Goal: Task Accomplishment & Management: Complete application form

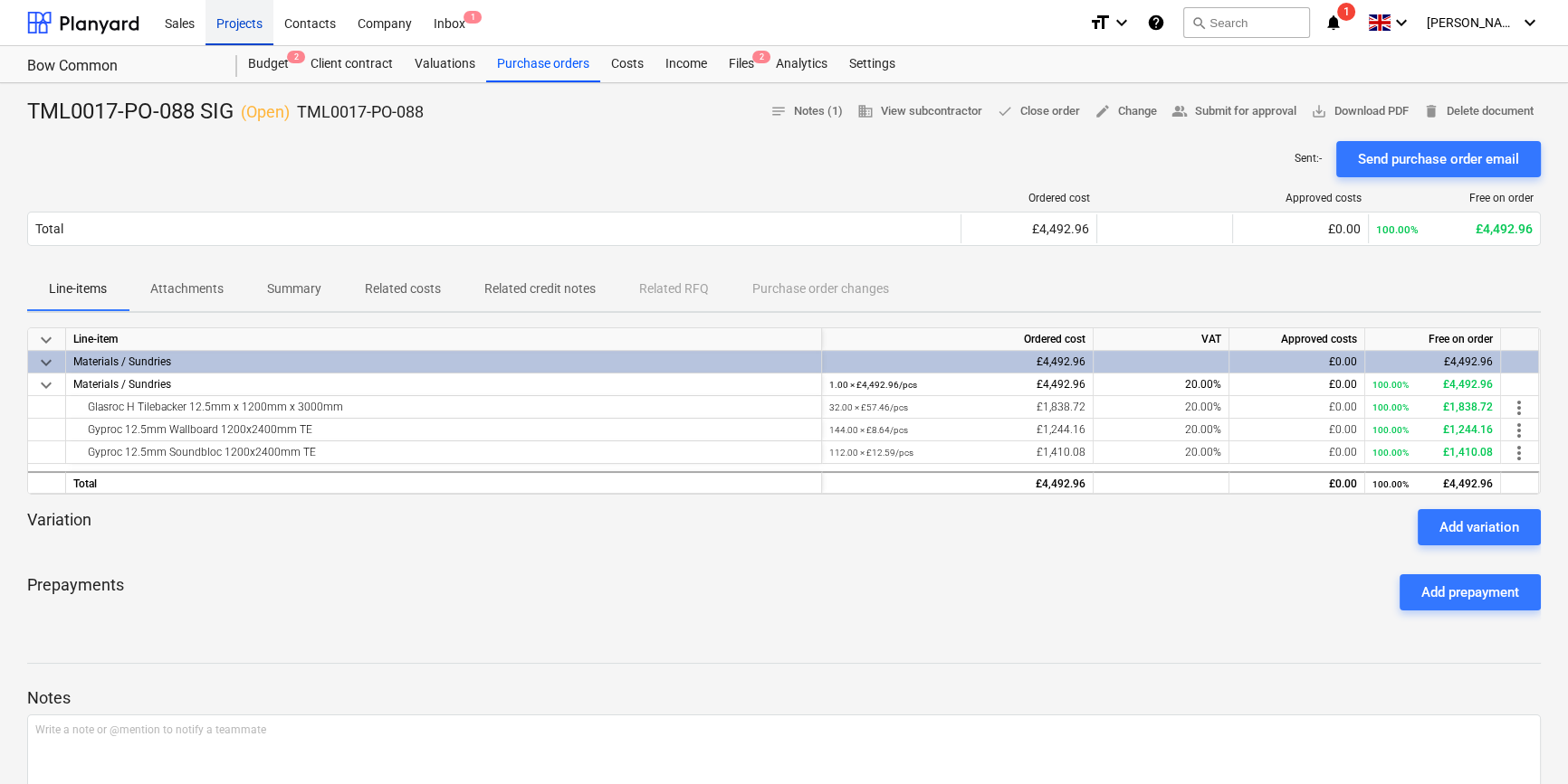
click at [232, 24] on div "Projects" at bounding box center [239, 22] width 68 height 46
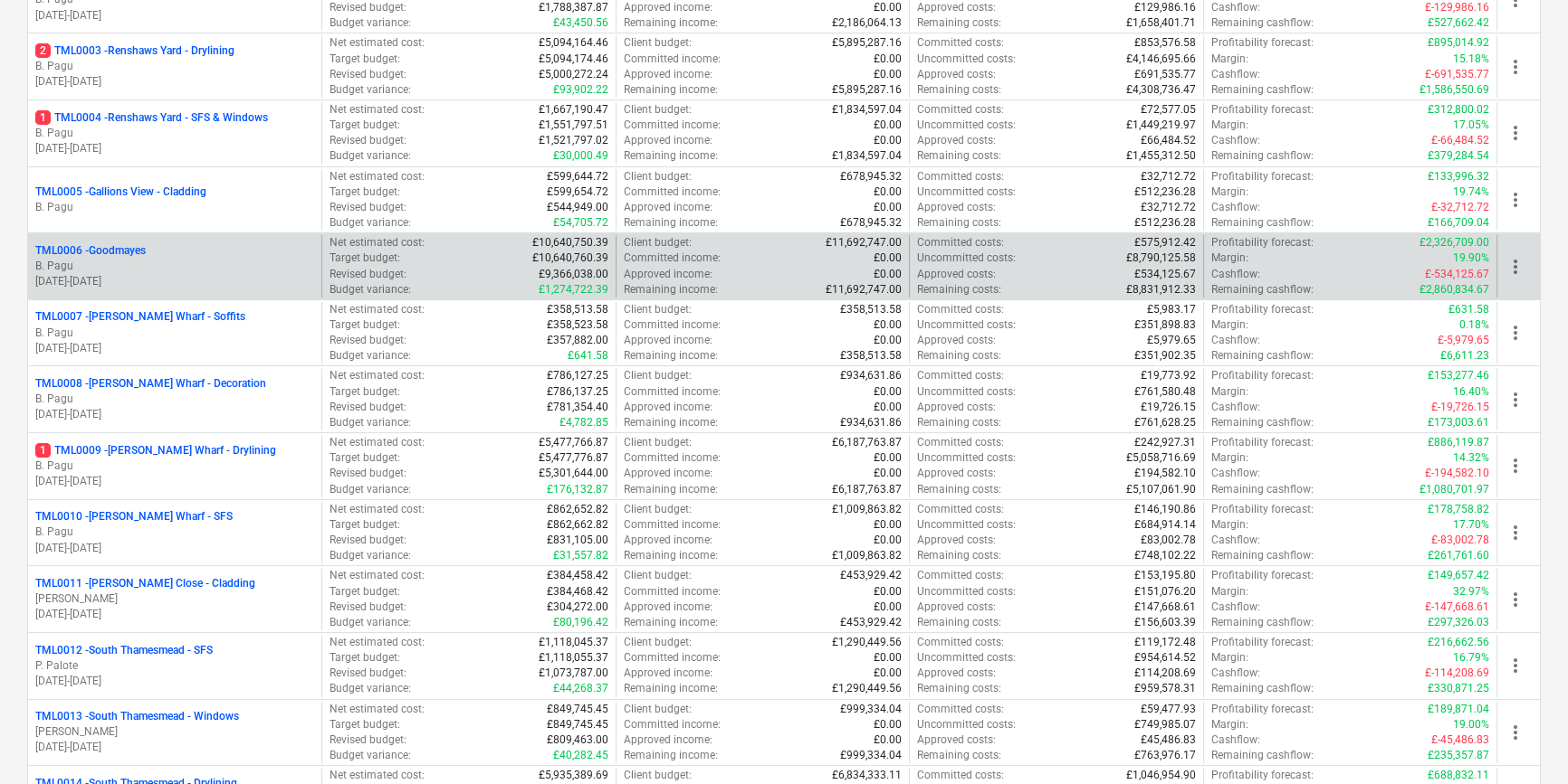
scroll to position [411, 0]
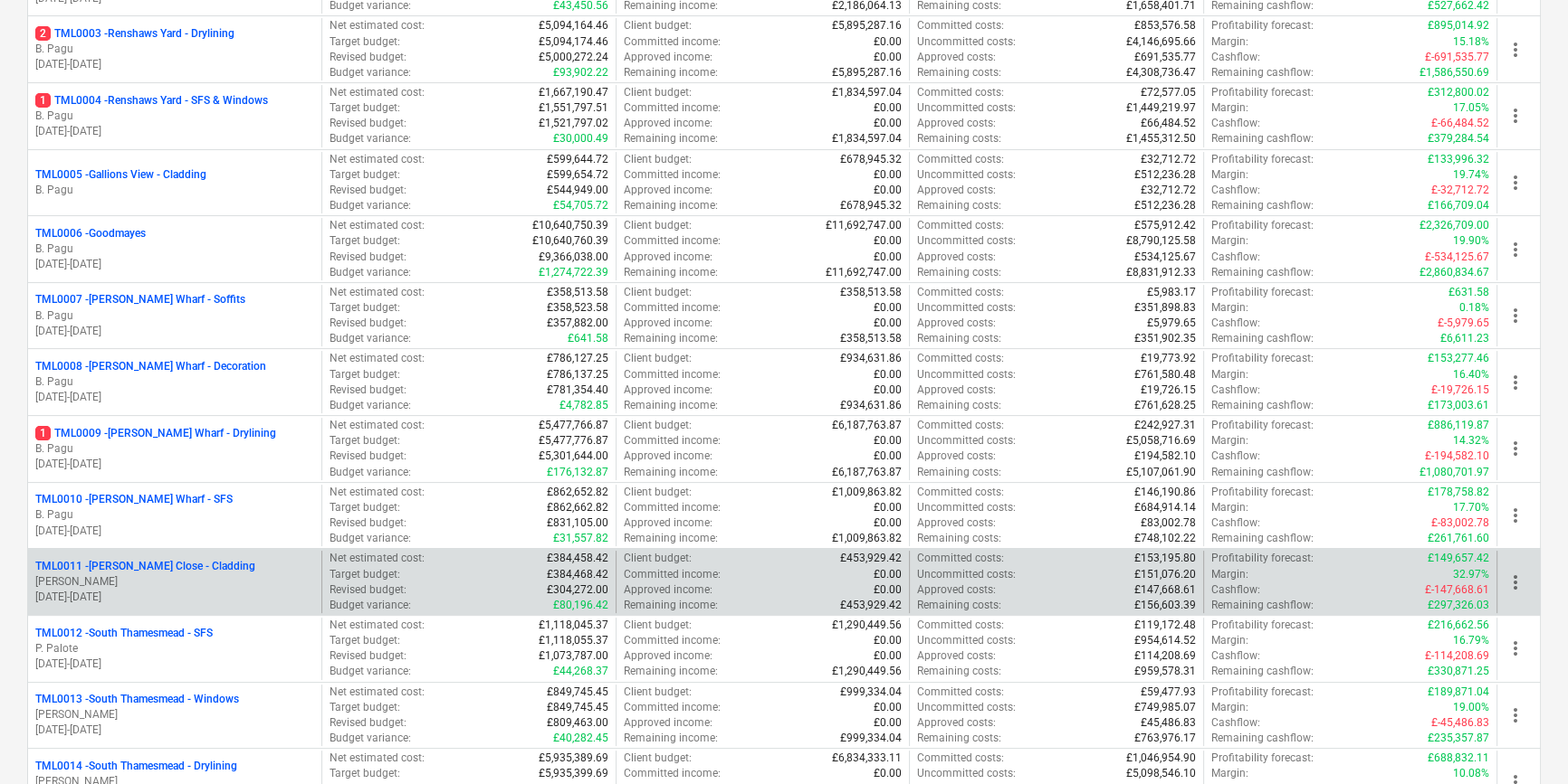
click at [191, 590] on p "[DATE] - [DATE]" at bounding box center [175, 598] width 279 height 15
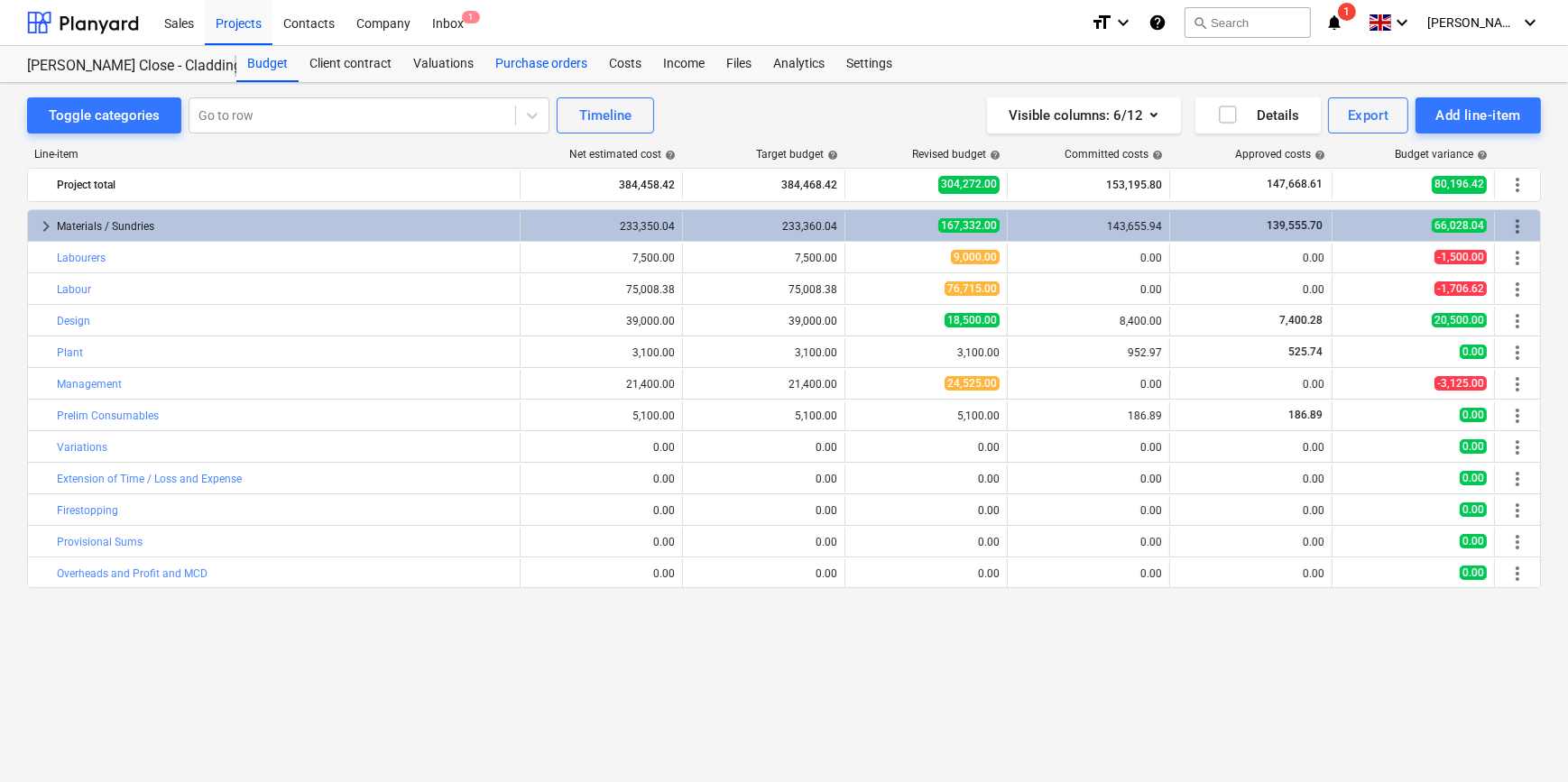
click at [553, 56] on div "Purchase orders" at bounding box center [541, 64] width 113 height 36
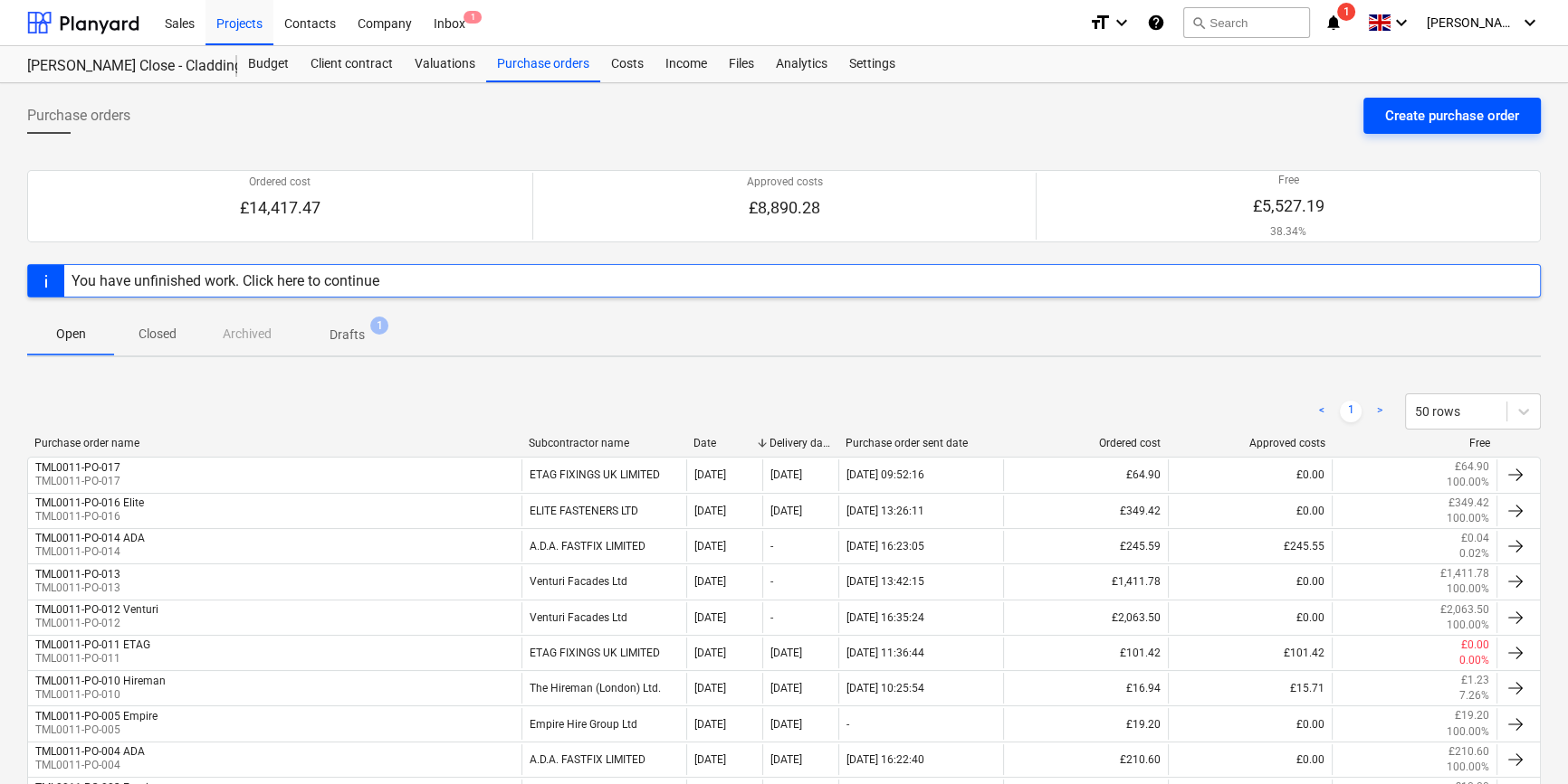
click at [1417, 115] on div "Create purchase order" at bounding box center [1451, 116] width 134 height 24
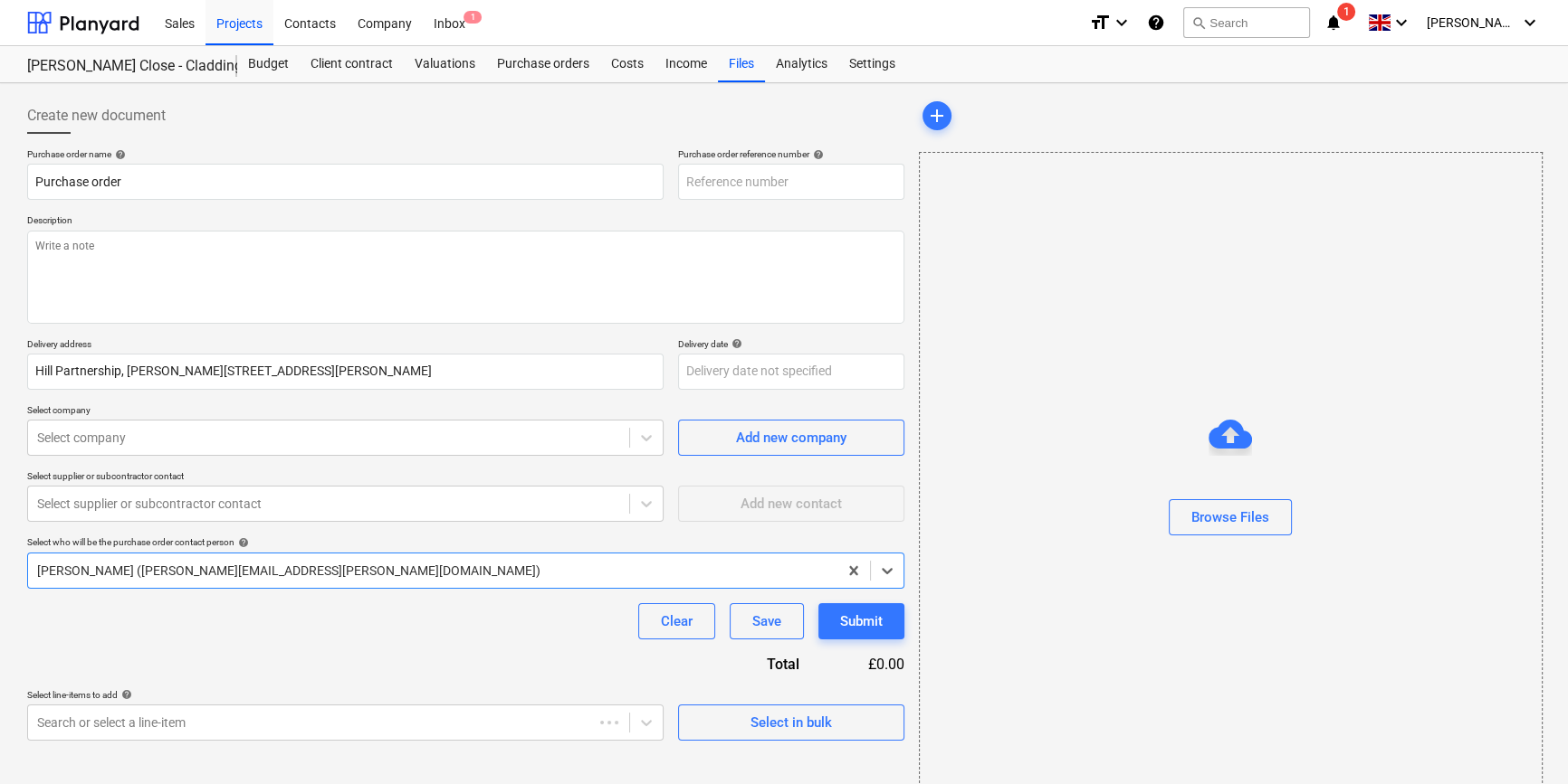
type textarea "x"
type input "TML0011-PO-018"
drag, startPoint x: 807, startPoint y: 182, endPoint x: 685, endPoint y: 181, distance: 122.0
click at [685, 181] on input "TML0011-PO-018" at bounding box center [791, 181] width 226 height 36
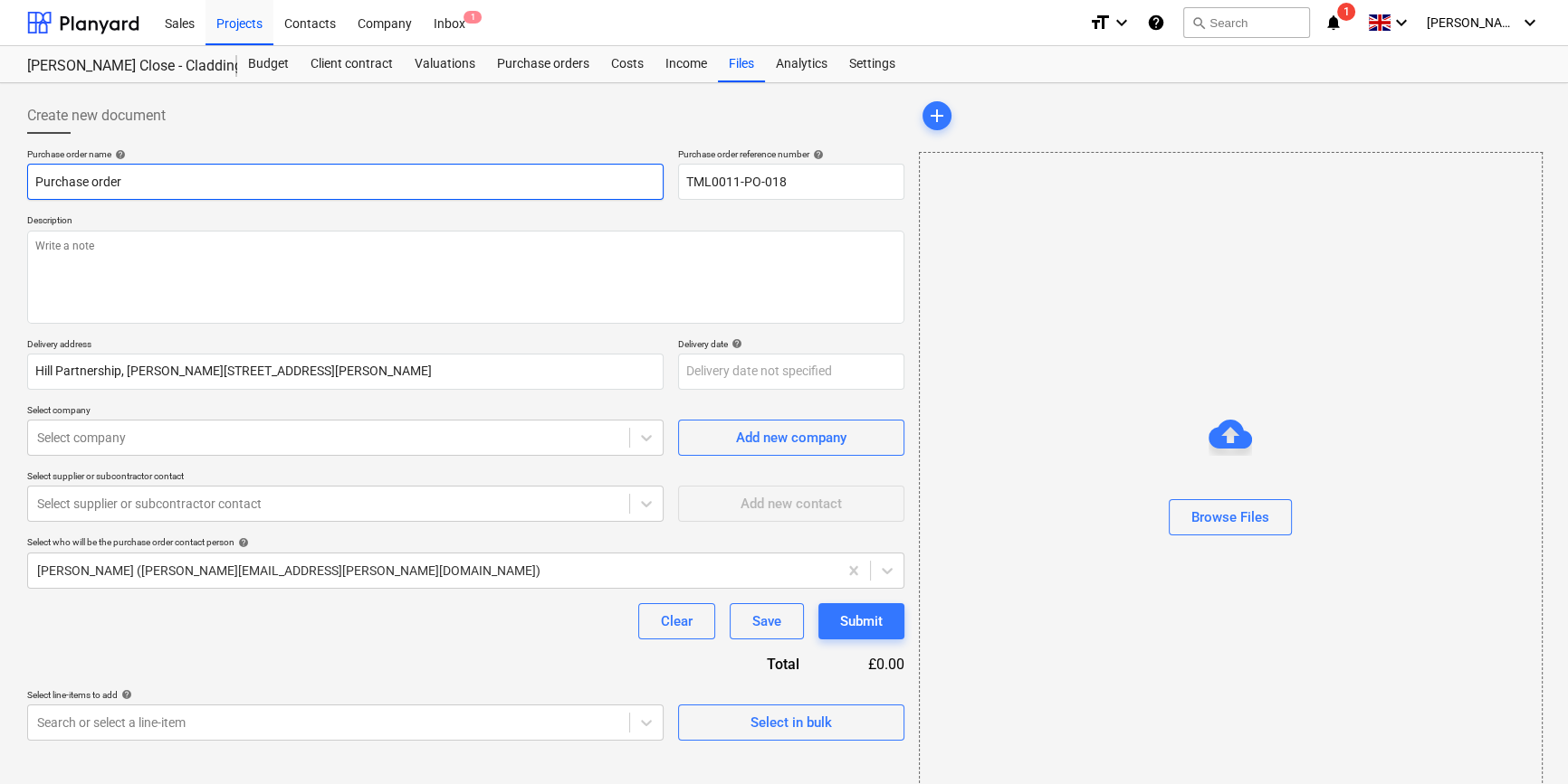
drag, startPoint x: 129, startPoint y: 178, endPoint x: 26, endPoint y: 180, distance: 103.0
click at [27, 180] on input "Purchase order" at bounding box center [345, 181] width 636 height 36
type textarea "x"
paste input "TML0011-PO-018"
type textarea "x"
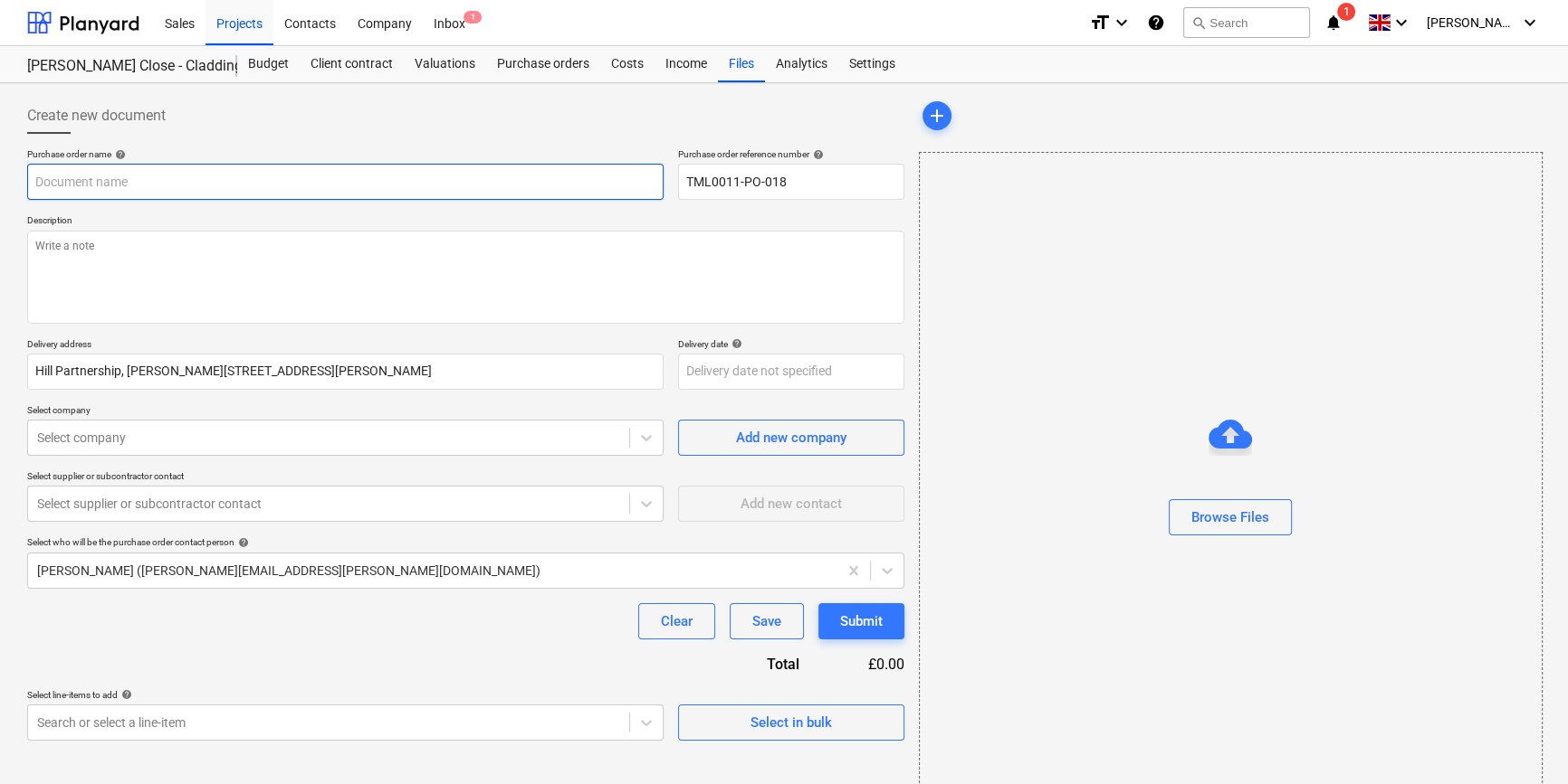
type input "TML0011-PO-018"
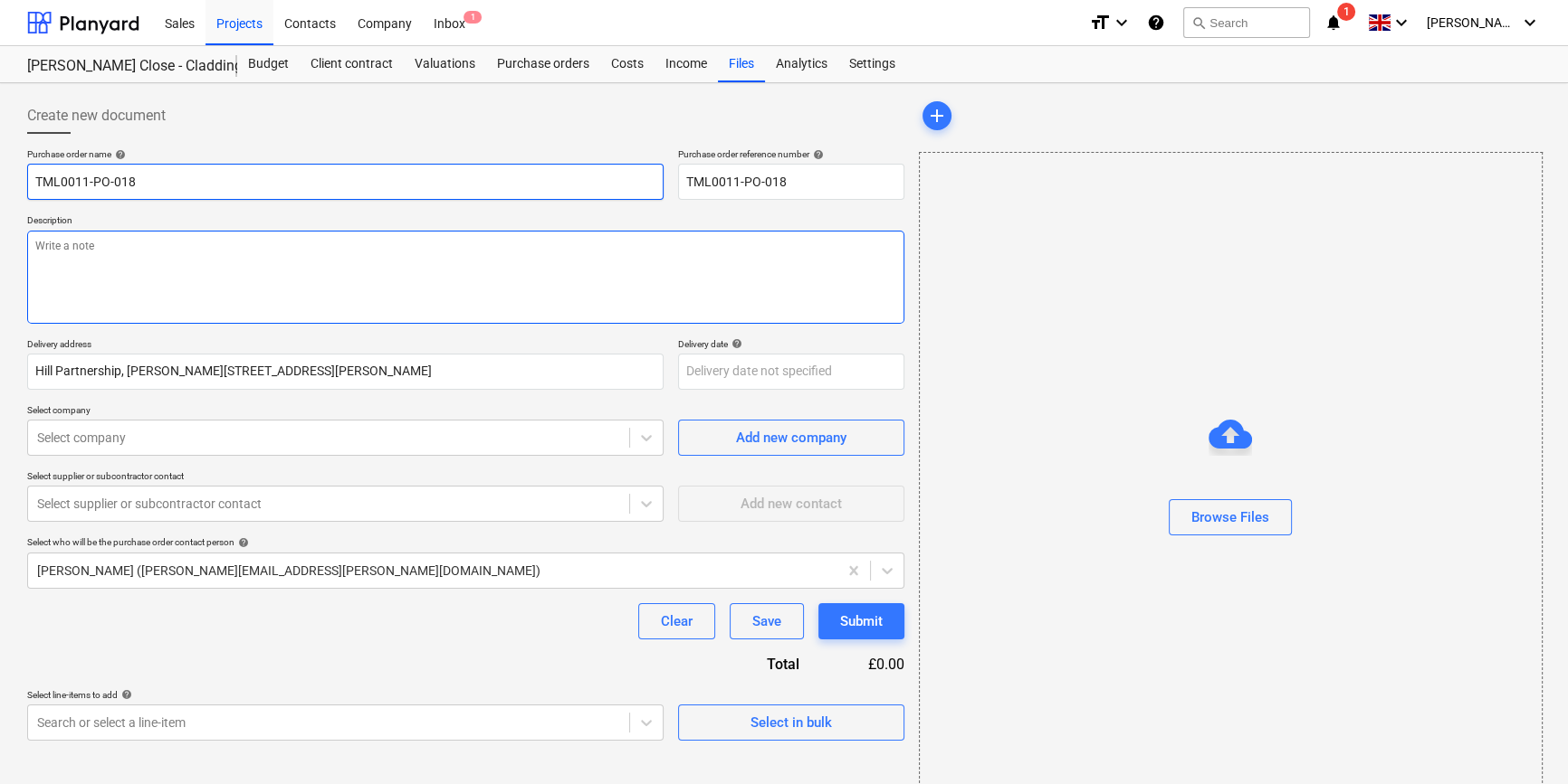
type textarea "x"
type input "TML0011-PO-018"
type textarea "x"
type input "TML0011-PO-018 S"
type textarea "x"
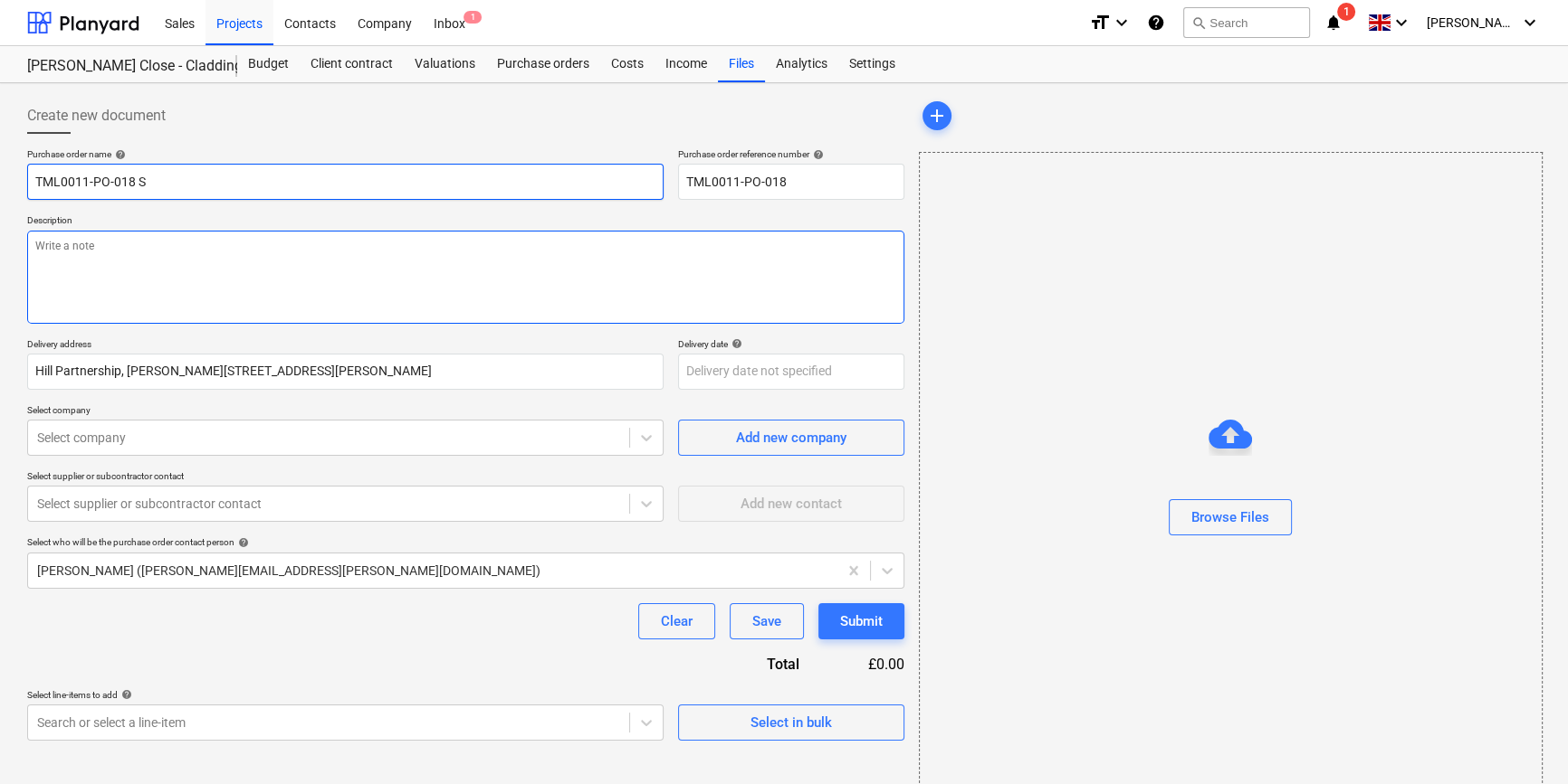
type input "TML0011-PO-018 S/"
type textarea "x"
type input "TML0011-PO-018 S/R"
type textarea "x"
type input "TML0011-PO-018 S/Ri"
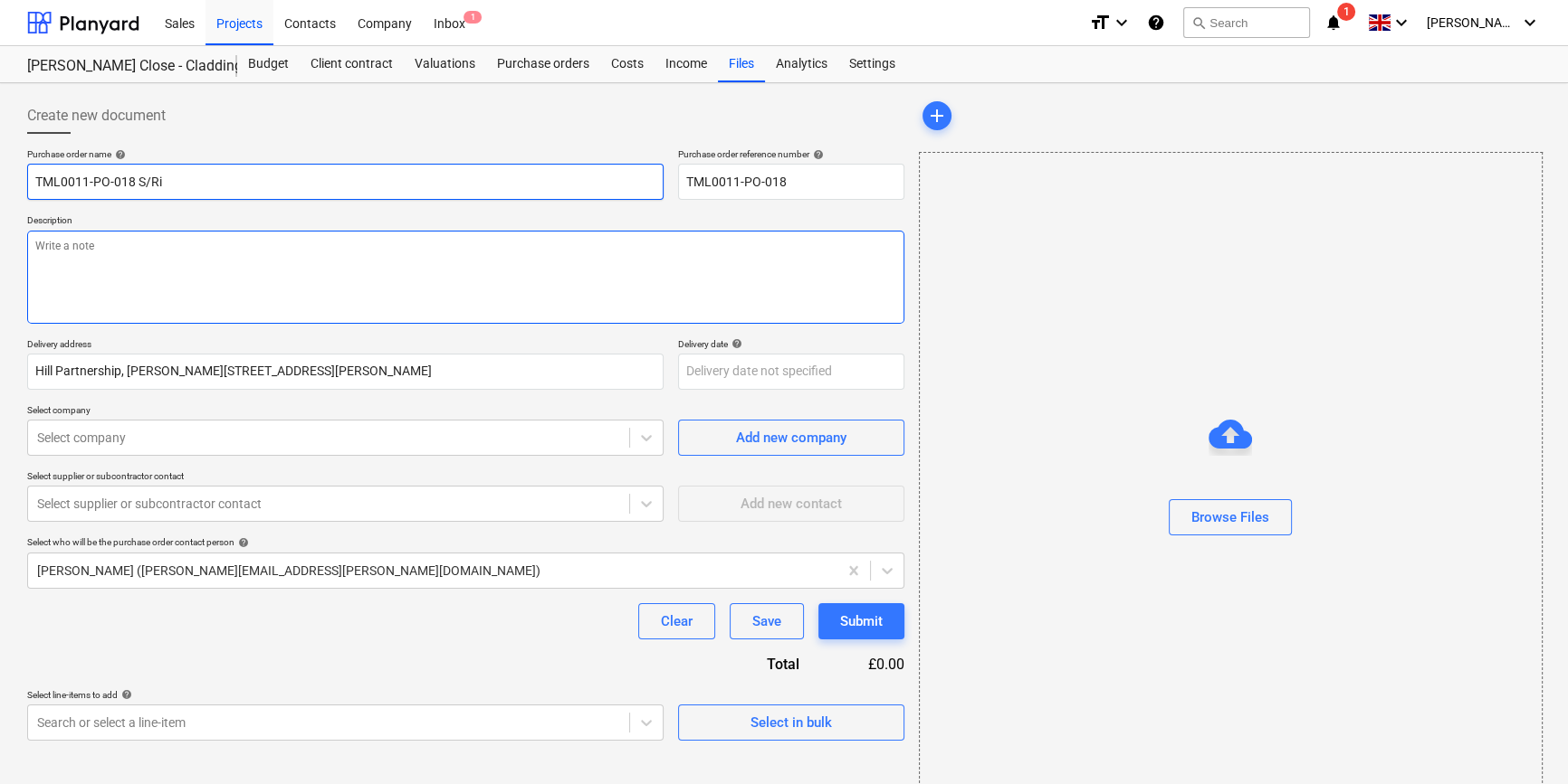
type textarea "x"
type input "TML0011-PO-018 S/Ris"
type textarea "x"
type input "TML0011-PO-018 S/Rise"
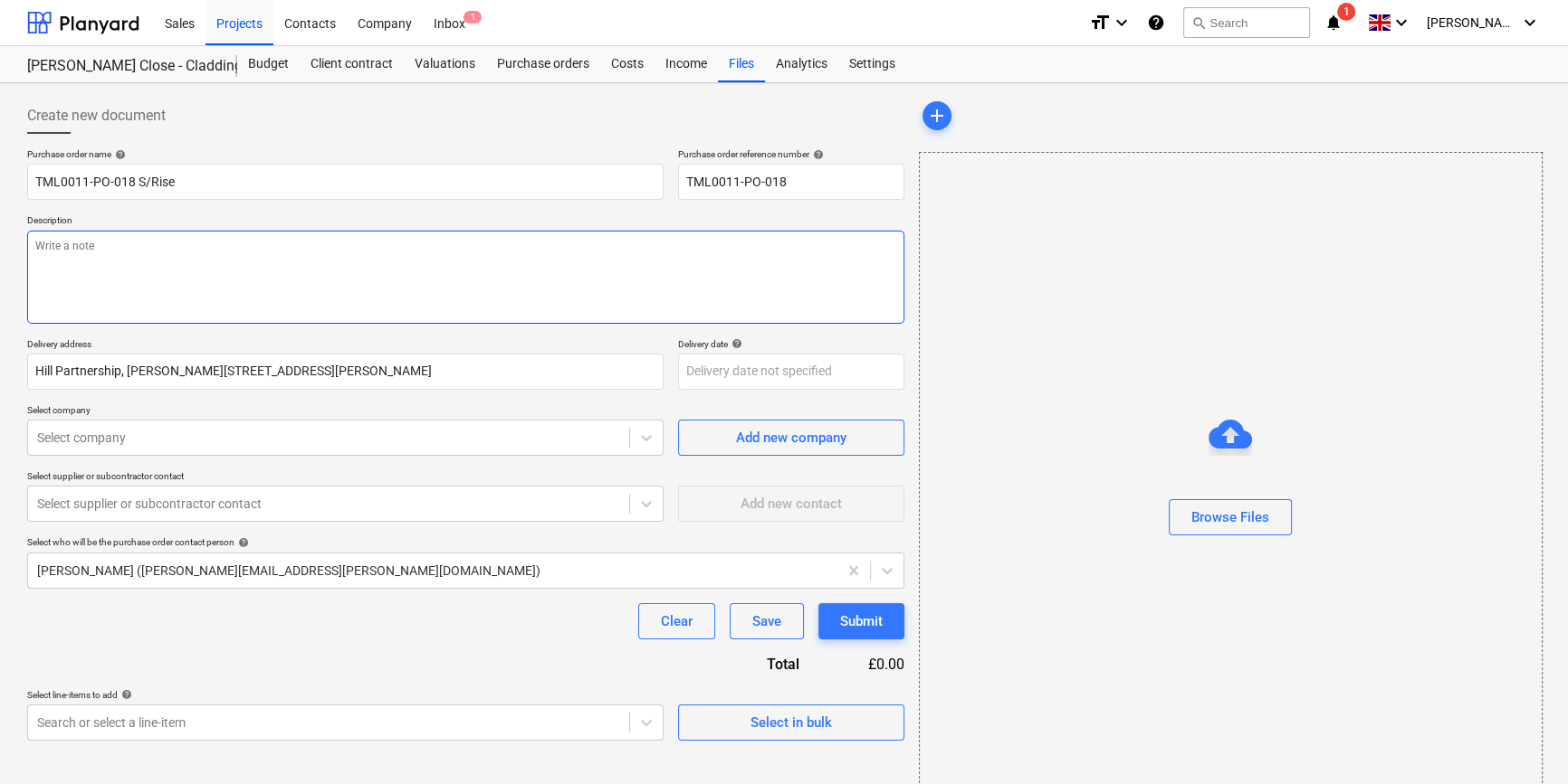
click at [118, 271] on textarea at bounding box center [465, 278] width 877 height 94
type textarea "x"
type textarea "S"
type textarea "x"
type textarea "Si"
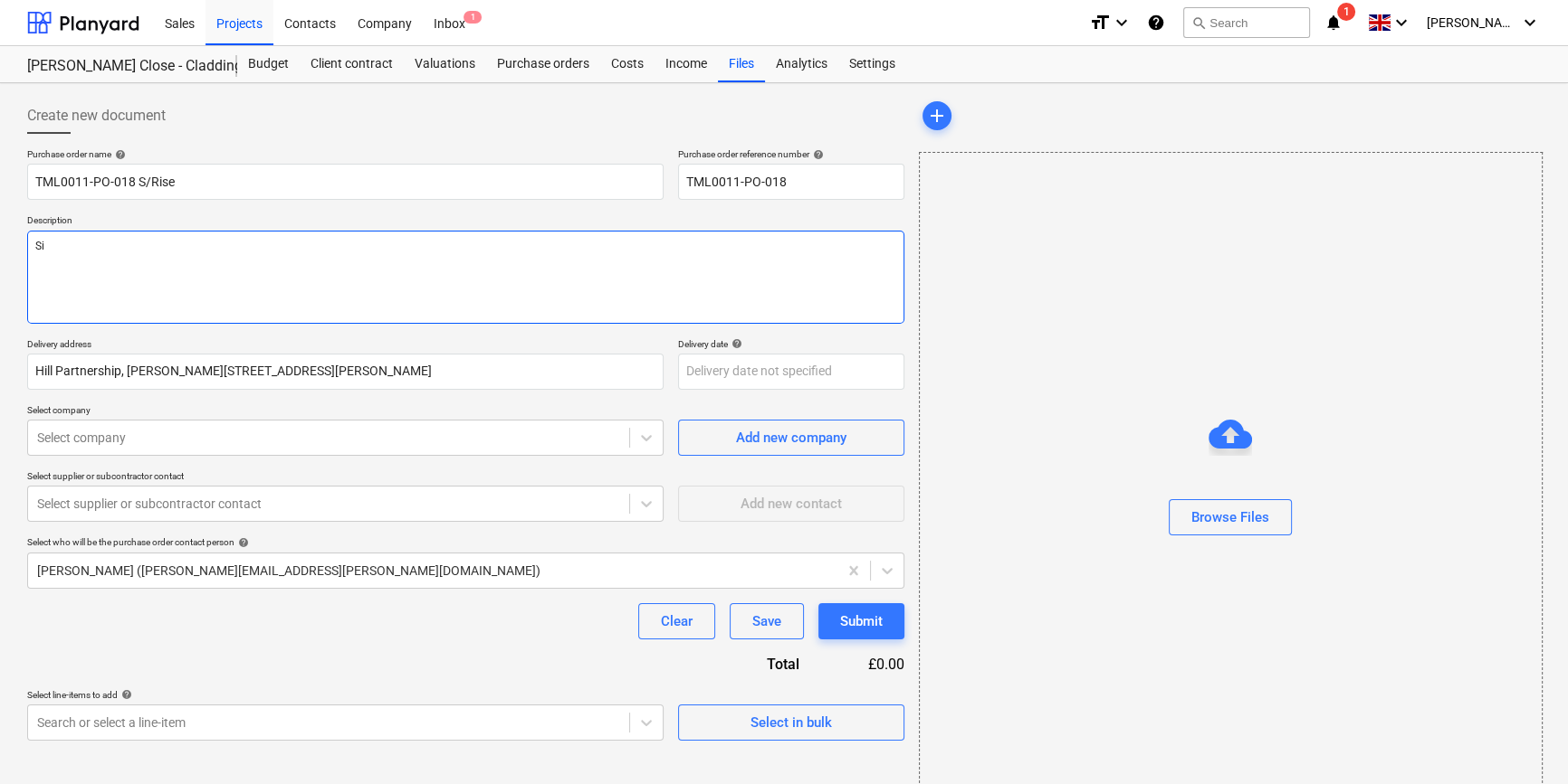
type textarea "x"
type textarea "Sit"
type textarea "x"
type textarea "Site"
type textarea "x"
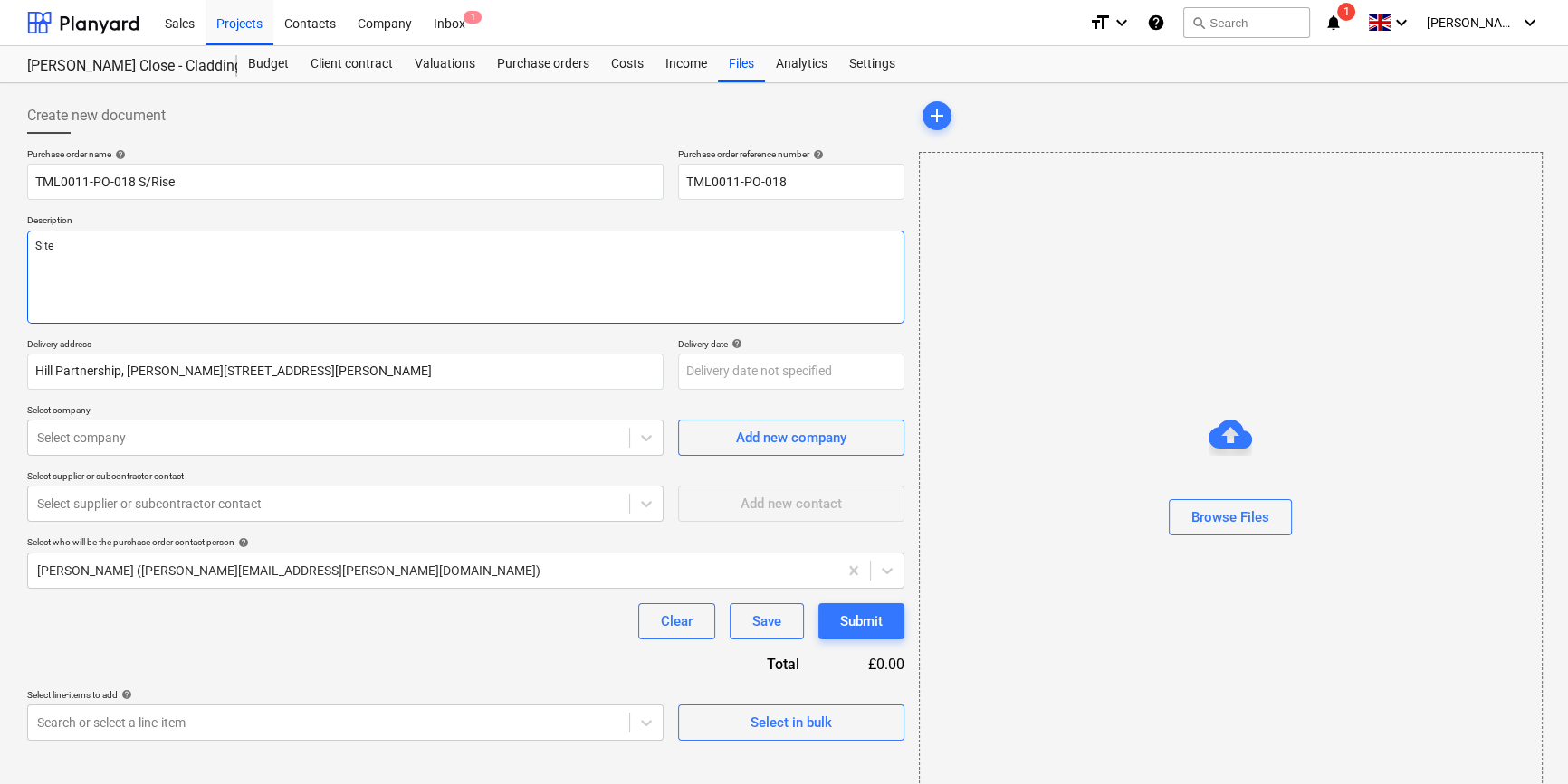
type textarea "Site"
type textarea "x"
type textarea "Site c"
type textarea "x"
type textarea "Site co"
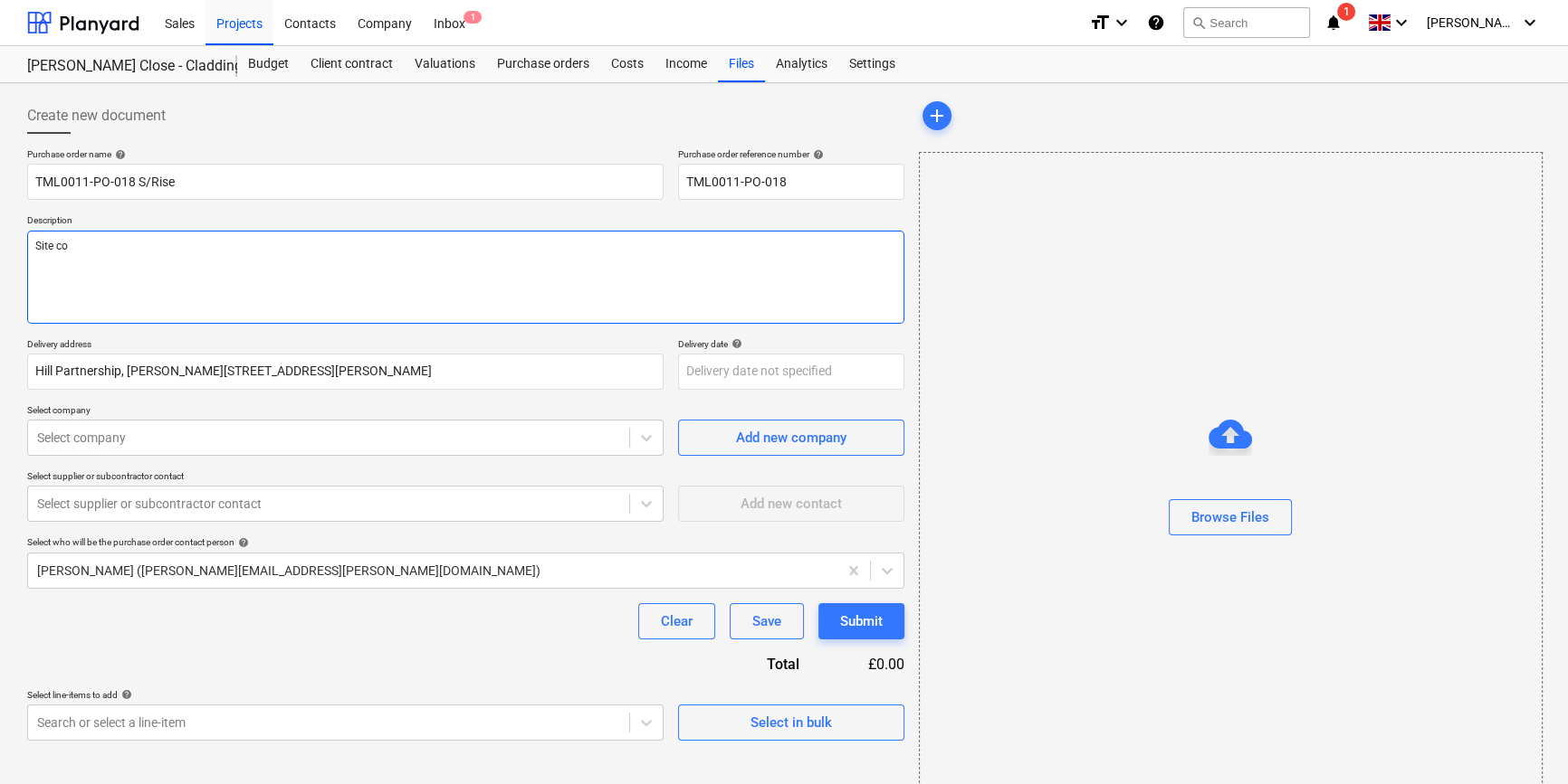
type textarea "x"
type textarea "Site con"
type textarea "x"
type textarea "Site cont"
type textarea "x"
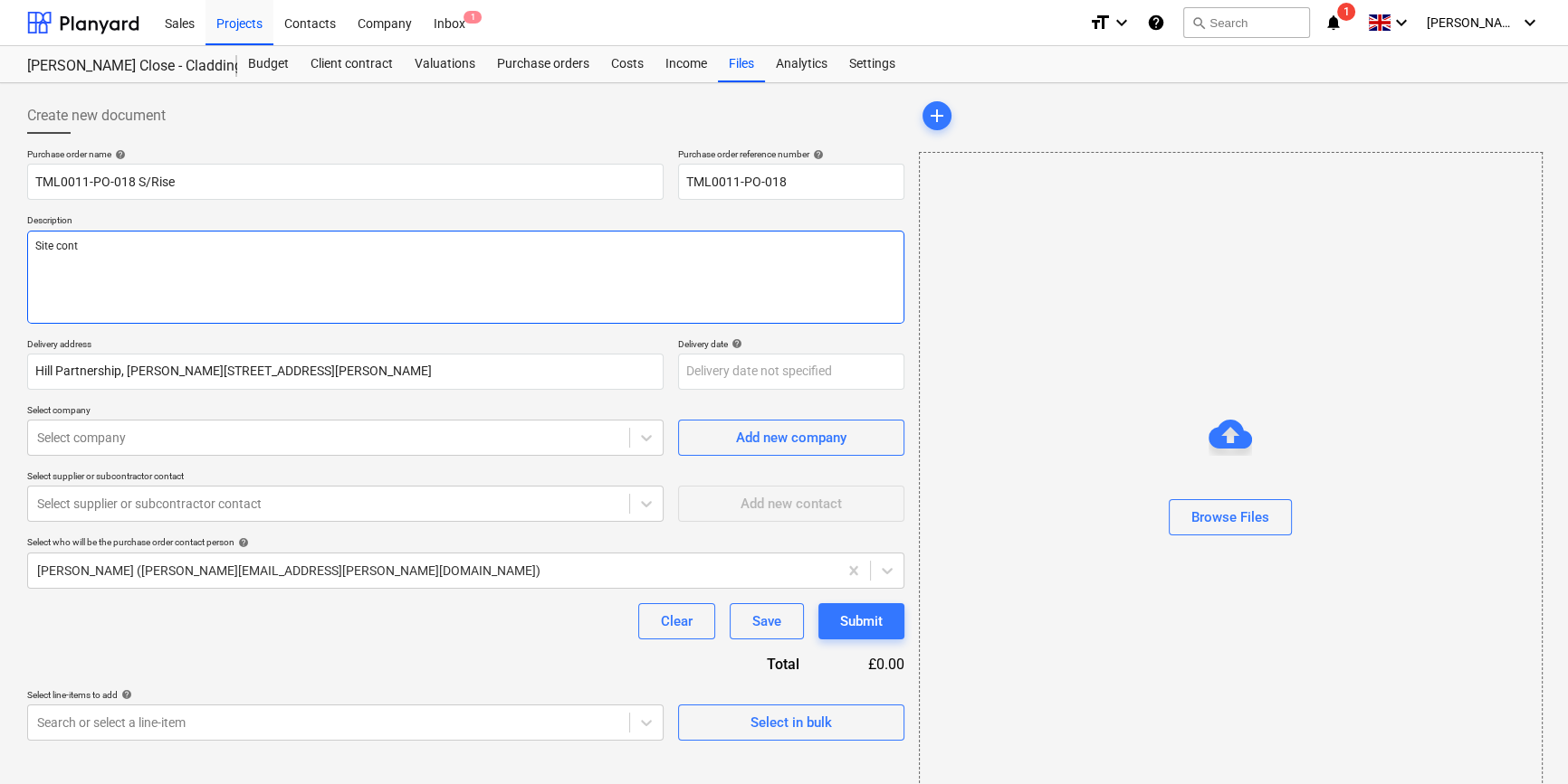
type textarea "Site conta"
type textarea "x"
type textarea "Site contac"
type textarea "x"
type textarea "Site contact"
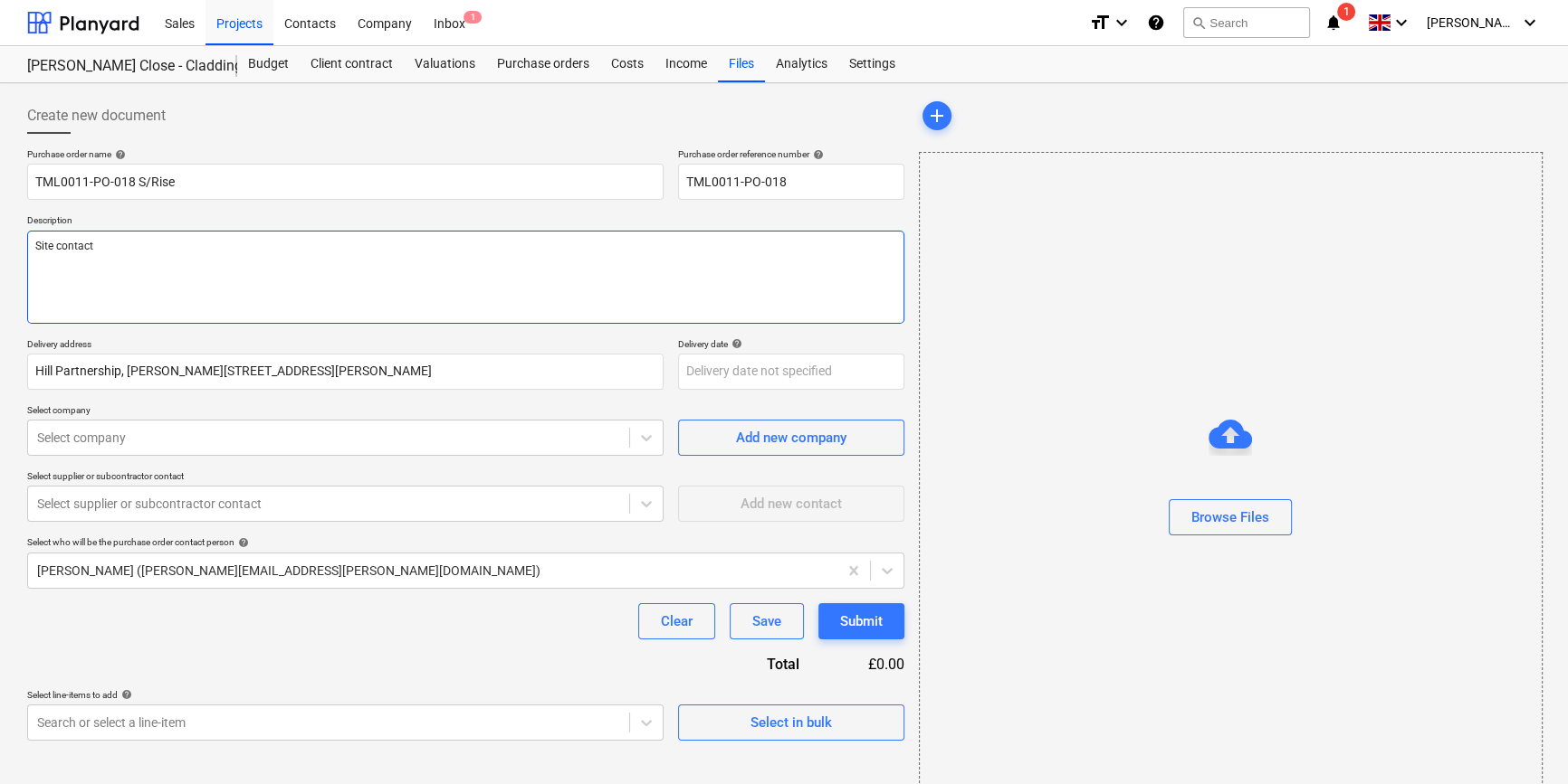
type textarea "x"
type textarea "Site contact C"
type textarea "x"
type textarea "Site contact Co"
type textarea "x"
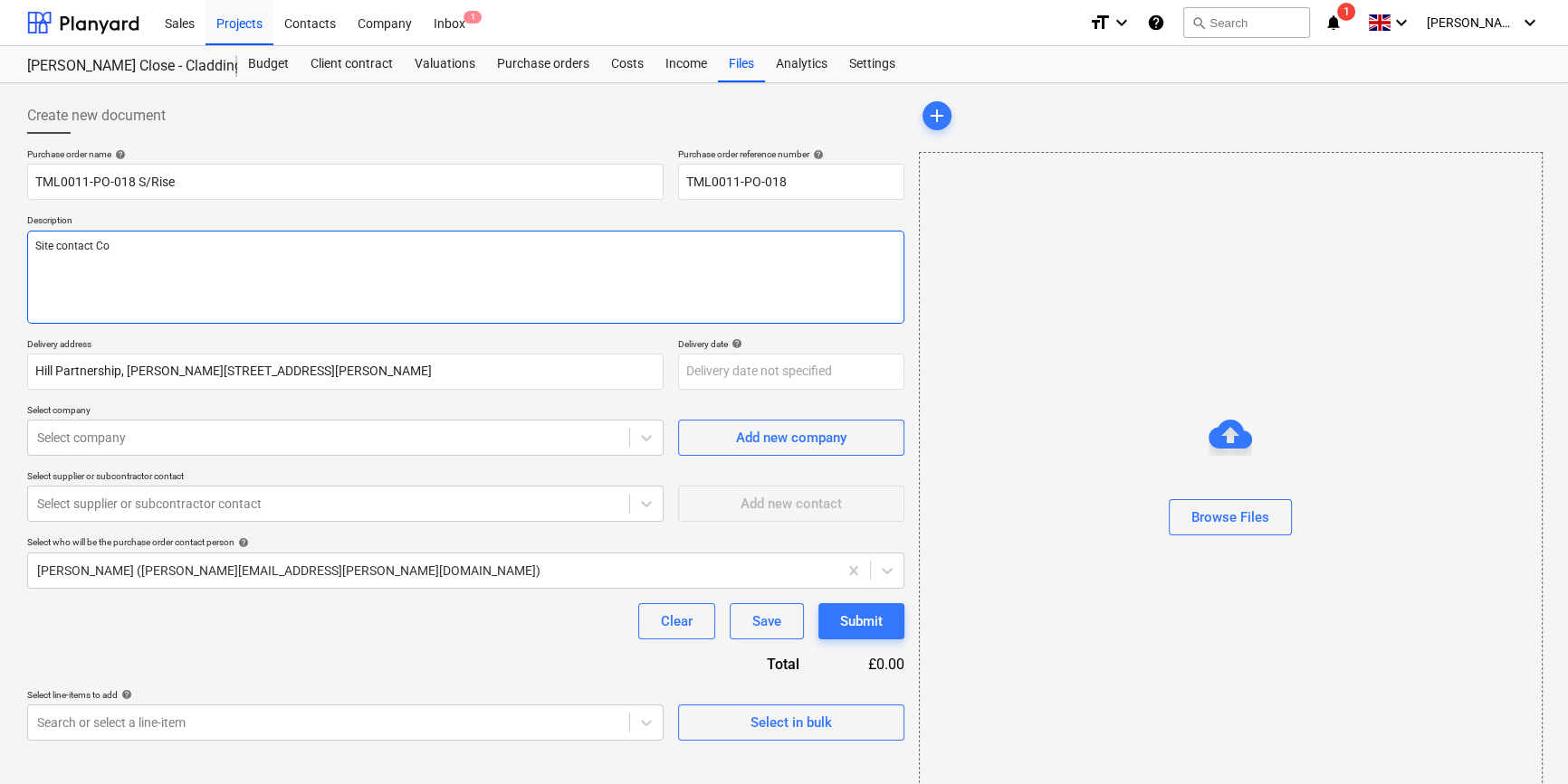
type textarea "Site contact Con"
type textarea "x"
type textarea "Site contact Cons"
type textarea "x"
type textarea "Site contact Const"
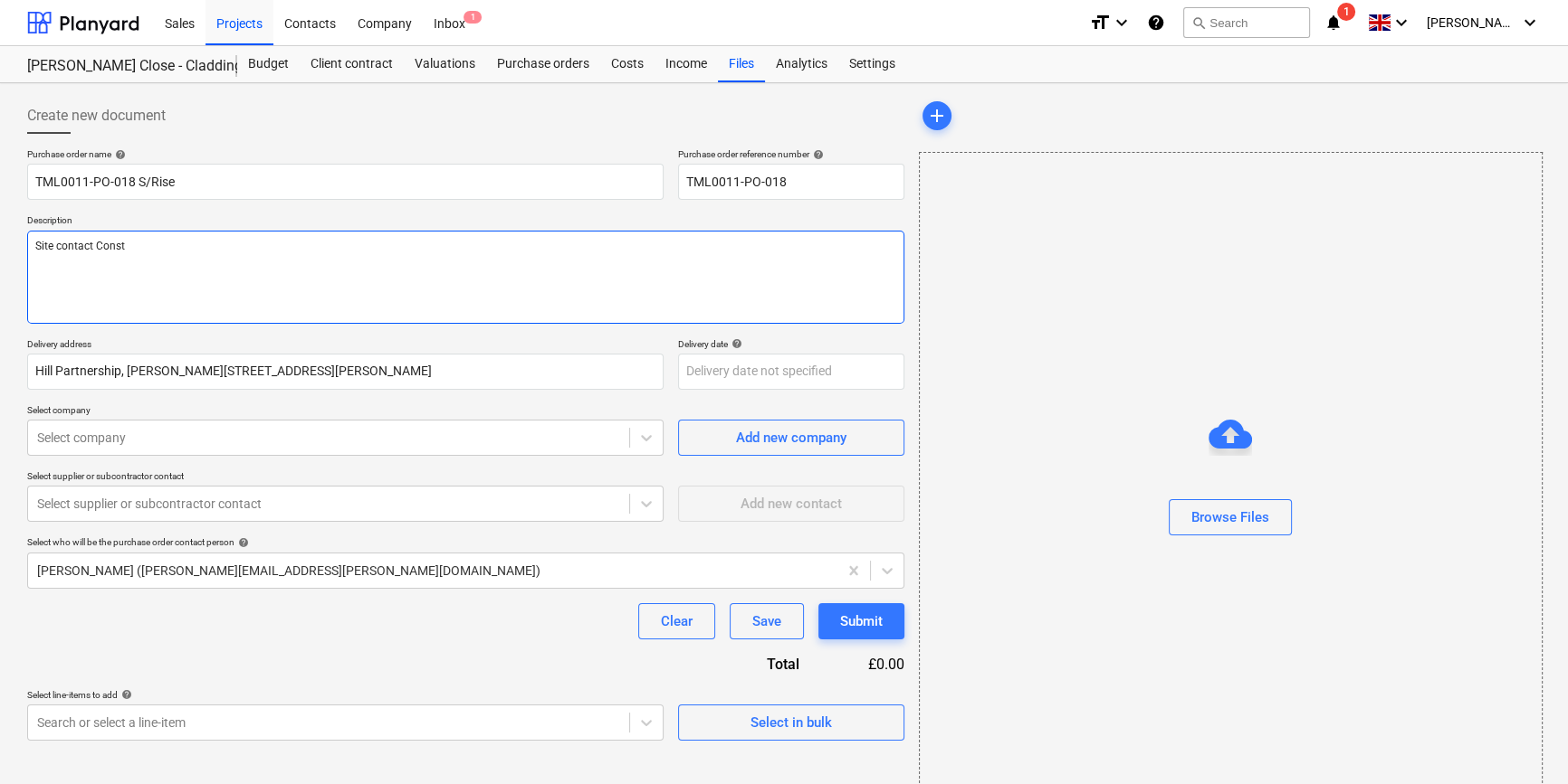
type textarea "x"
type textarea "Site contact Consta"
type textarea "x"
type textarea "Site contact Constan"
type textarea "x"
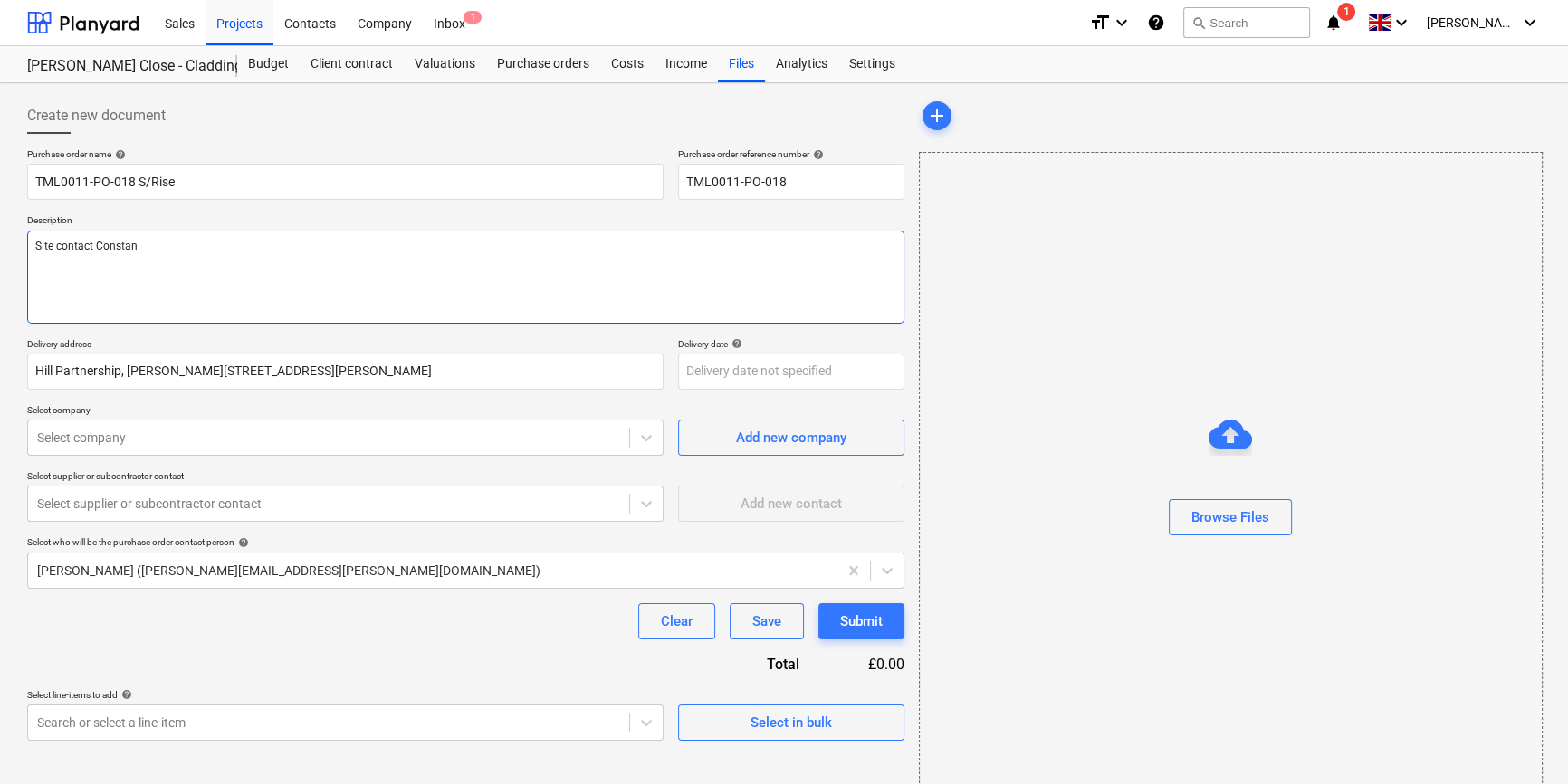
type textarea "Site contact Constant"
type textarea "x"
type textarea "Site contact [PERSON_NAME]"
type textarea "x"
type textarea "Site contact [PERSON_NAME]"
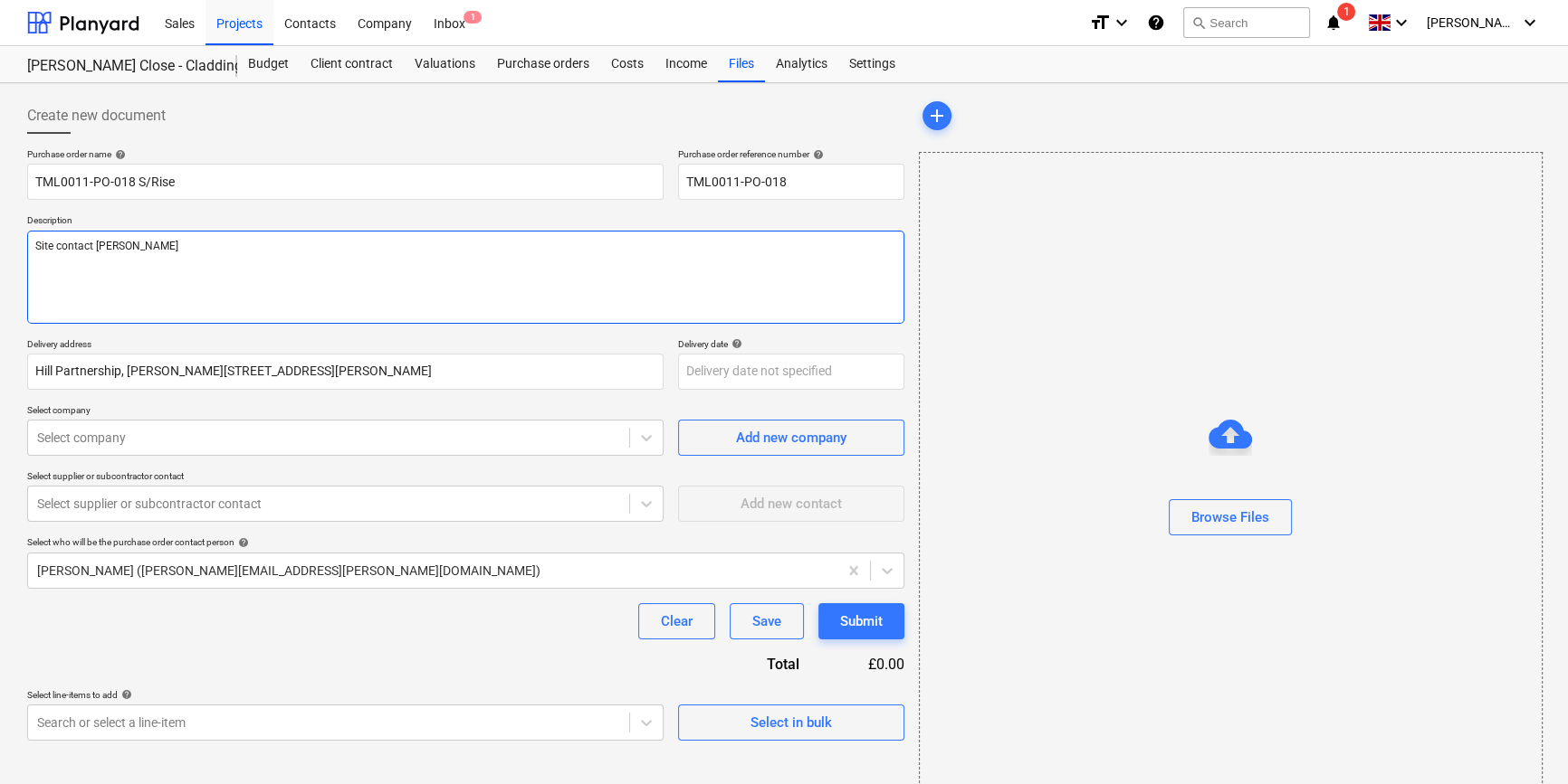
type textarea "x"
type textarea "Site contact [PERSON_NAME]"
type textarea "x"
type textarea "Site contact [PERSON_NAME] 0"
type textarea "x"
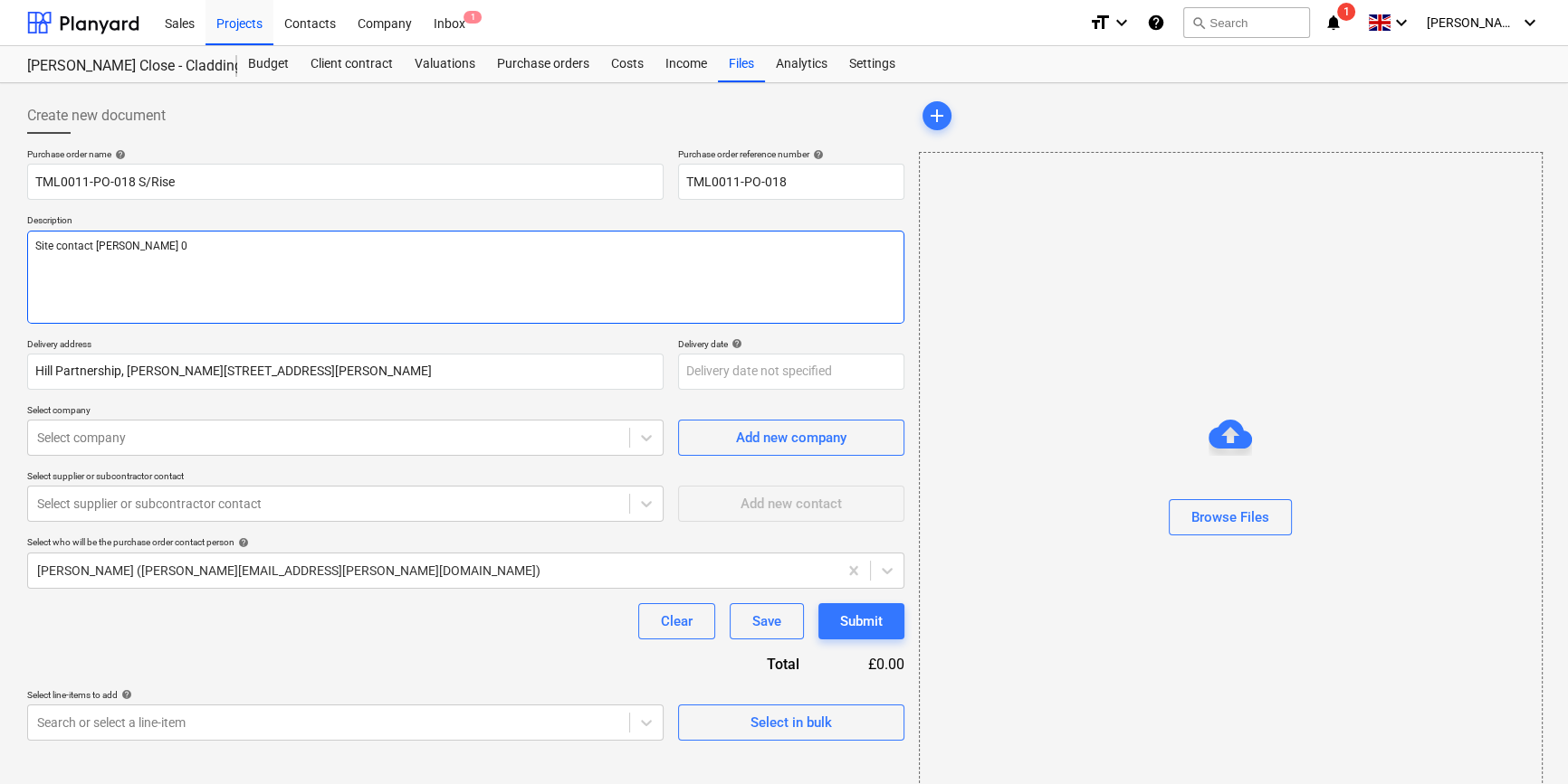
type textarea "Site contact [PERSON_NAME] 07"
type textarea "x"
type textarea "Site contact Constantin 078"
type textarea "x"
type textarea "Site contact Constantin 0786"
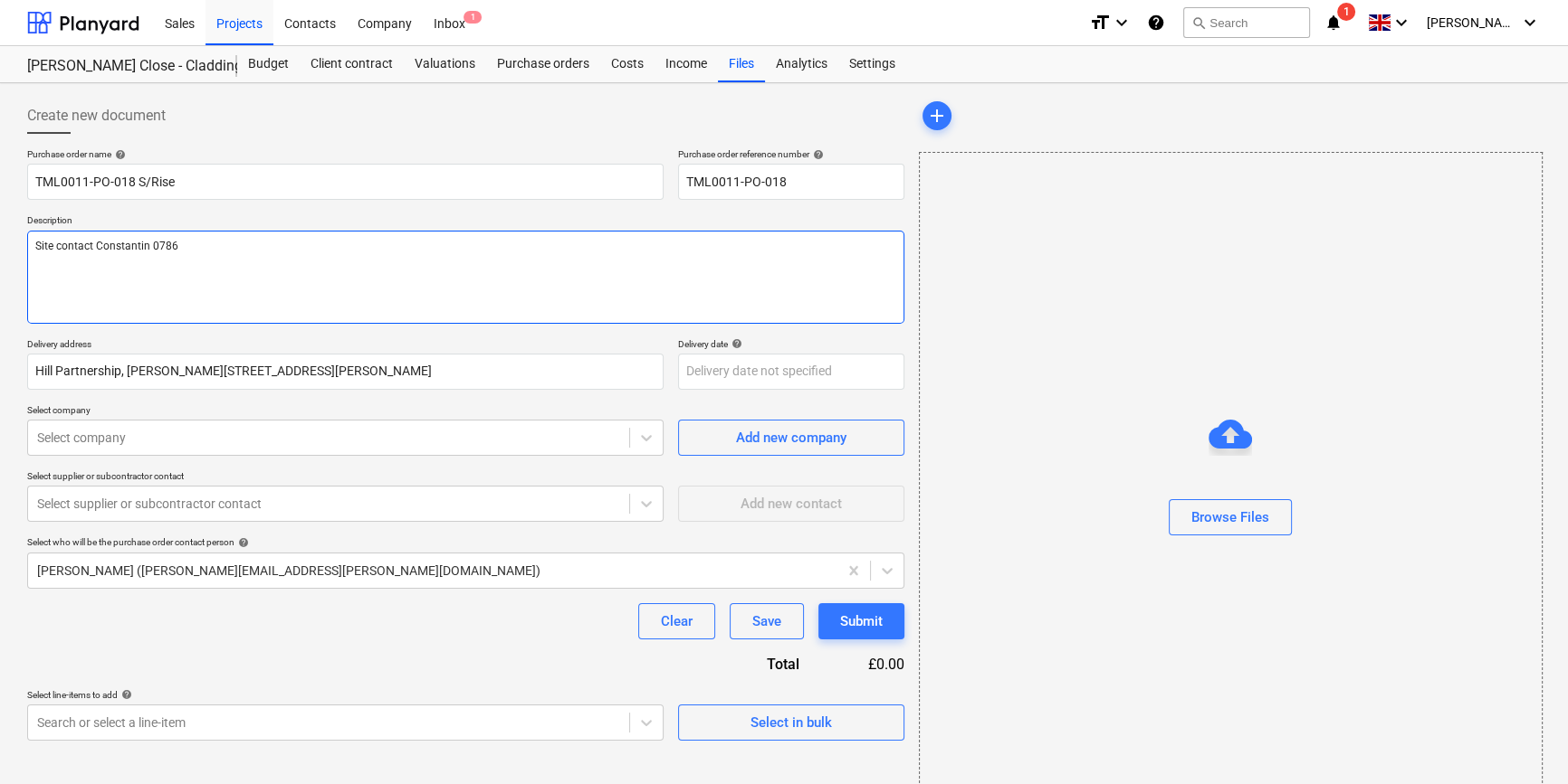
type textarea "x"
type textarea "Site contact [PERSON_NAME] 07869"
type textarea "x"
type textarea "Site contact [PERSON_NAME] 07869"
type textarea "x"
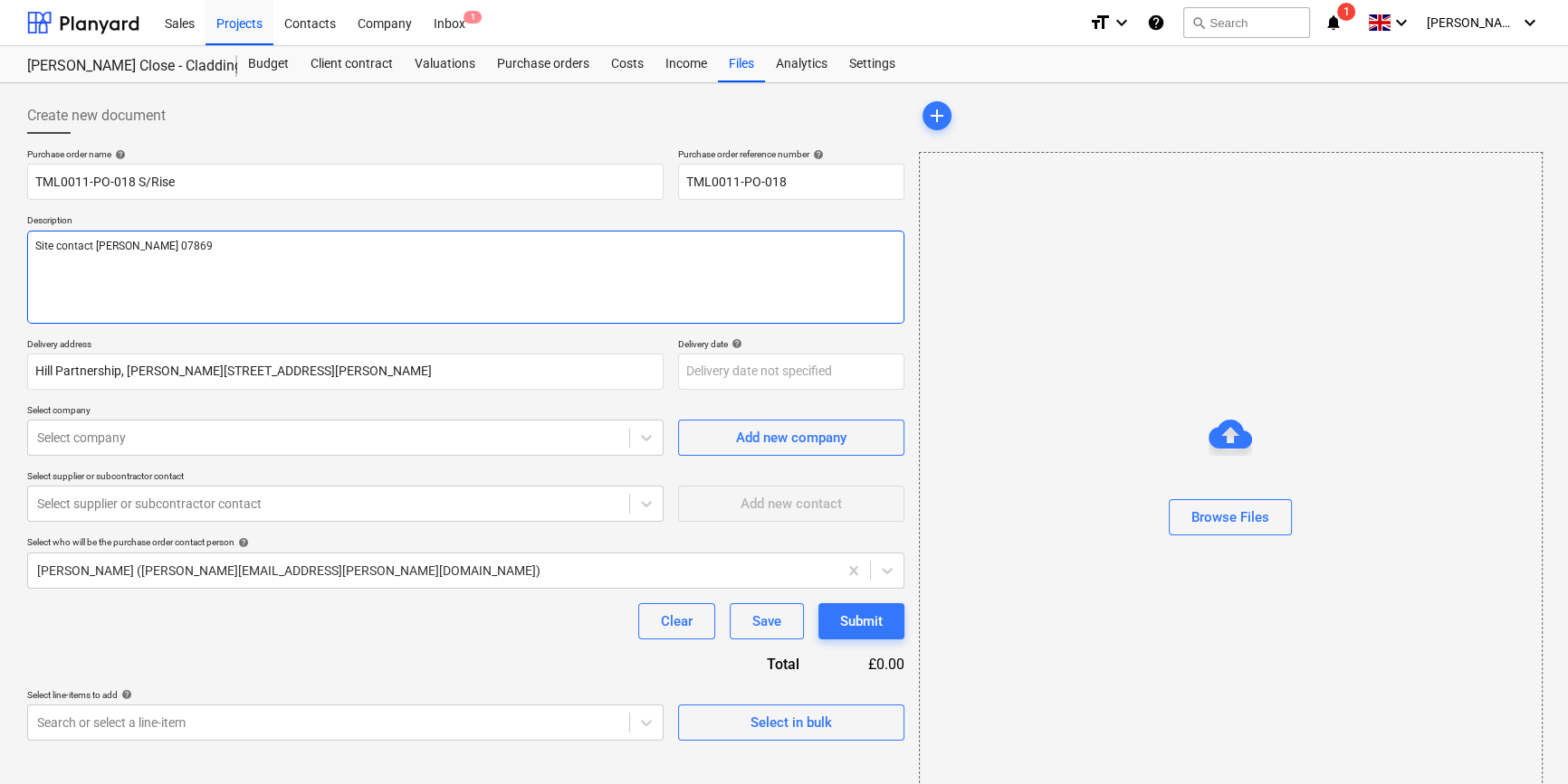
type textarea "Site contact [PERSON_NAME] 07869 7"
type textarea "x"
type textarea "Site contact [PERSON_NAME] [PHONE_NUMBER]"
type textarea "x"
type textarea "Site contact [PERSON_NAME] [PHONE_NUMBER]"
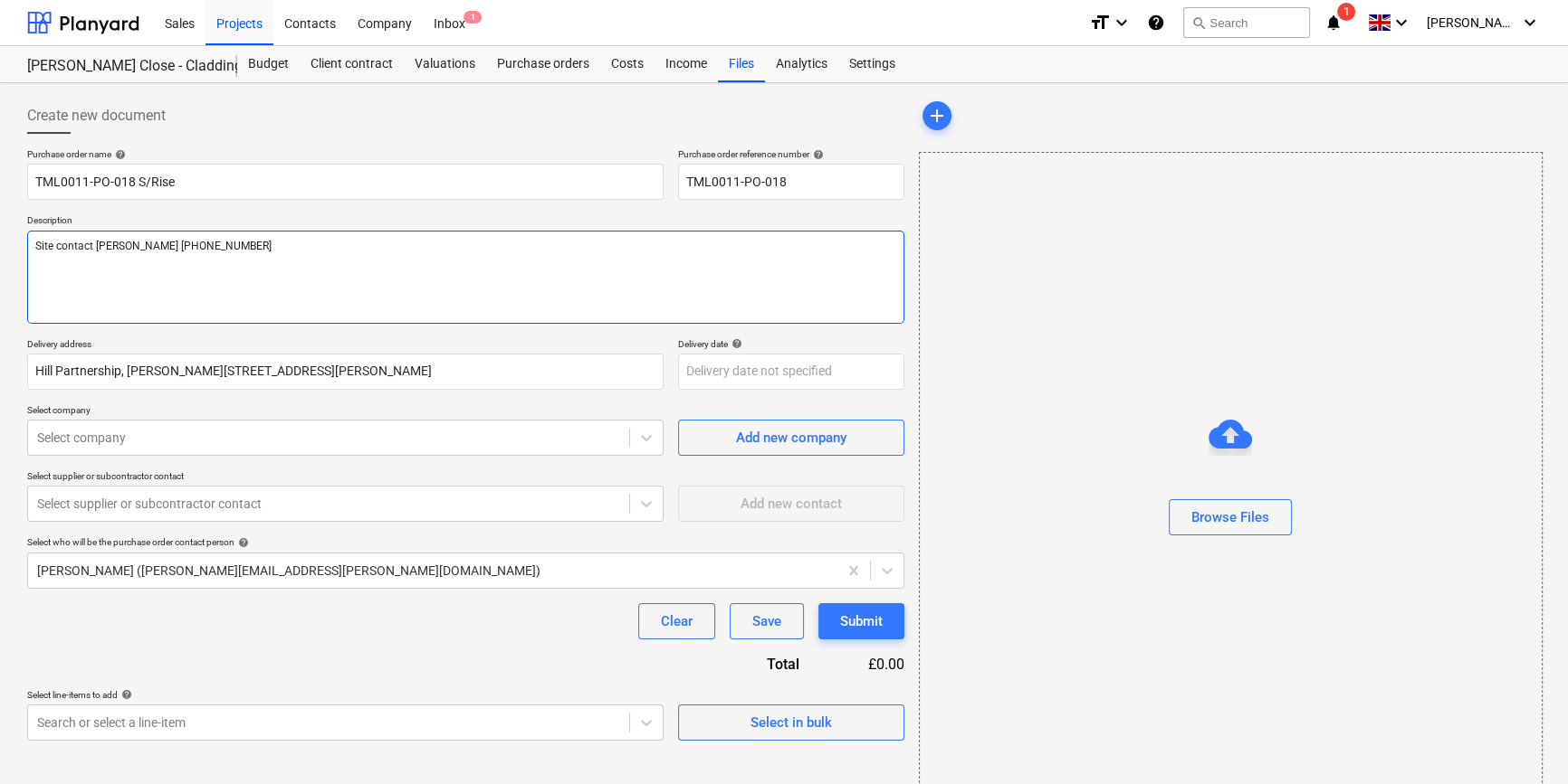
type textarea "x"
type textarea "Site contact [PERSON_NAME] [PHONE_NUMBER]"
type textarea "x"
type textarea "Site contact [PERSON_NAME] [PHONE_NUMBER]"
type textarea "x"
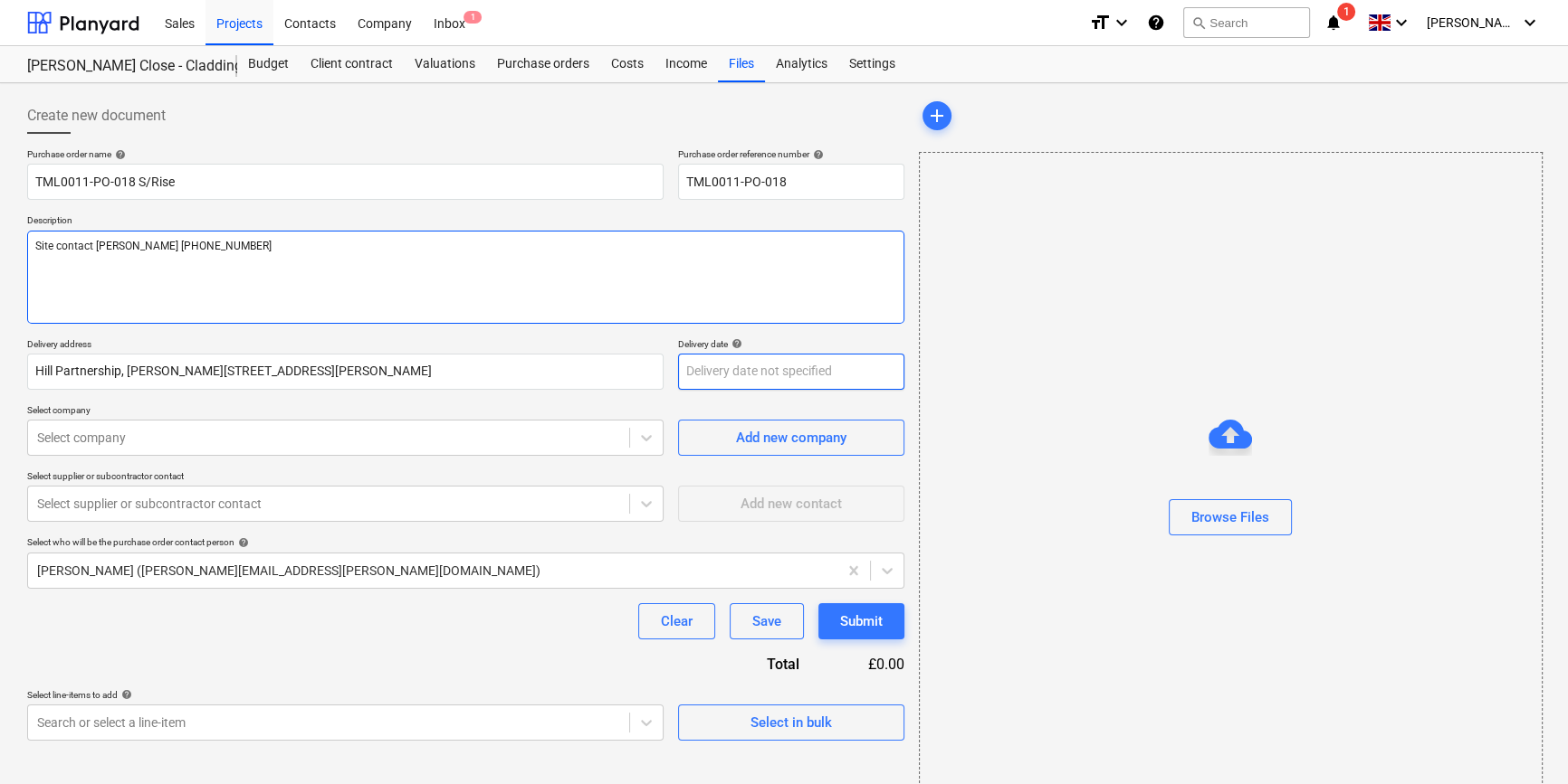
type textarea "Site contact [PERSON_NAME] [PHONE_NUMBER]"
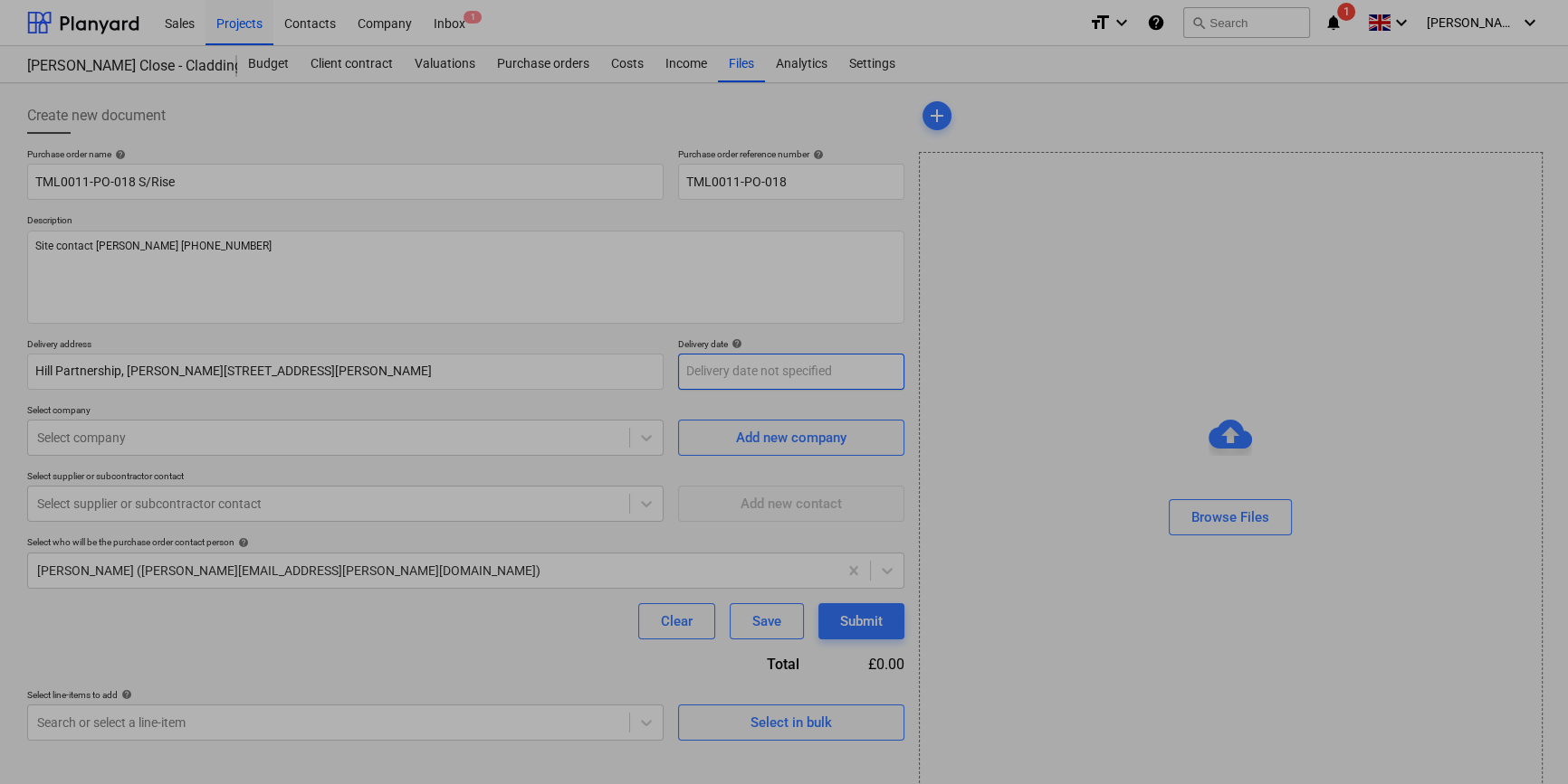
click at [690, 371] on body "Sales Projects Contacts Company Inbox 1 format_size keyboard_arrow_down help se…" at bounding box center [784, 392] width 1568 height 784
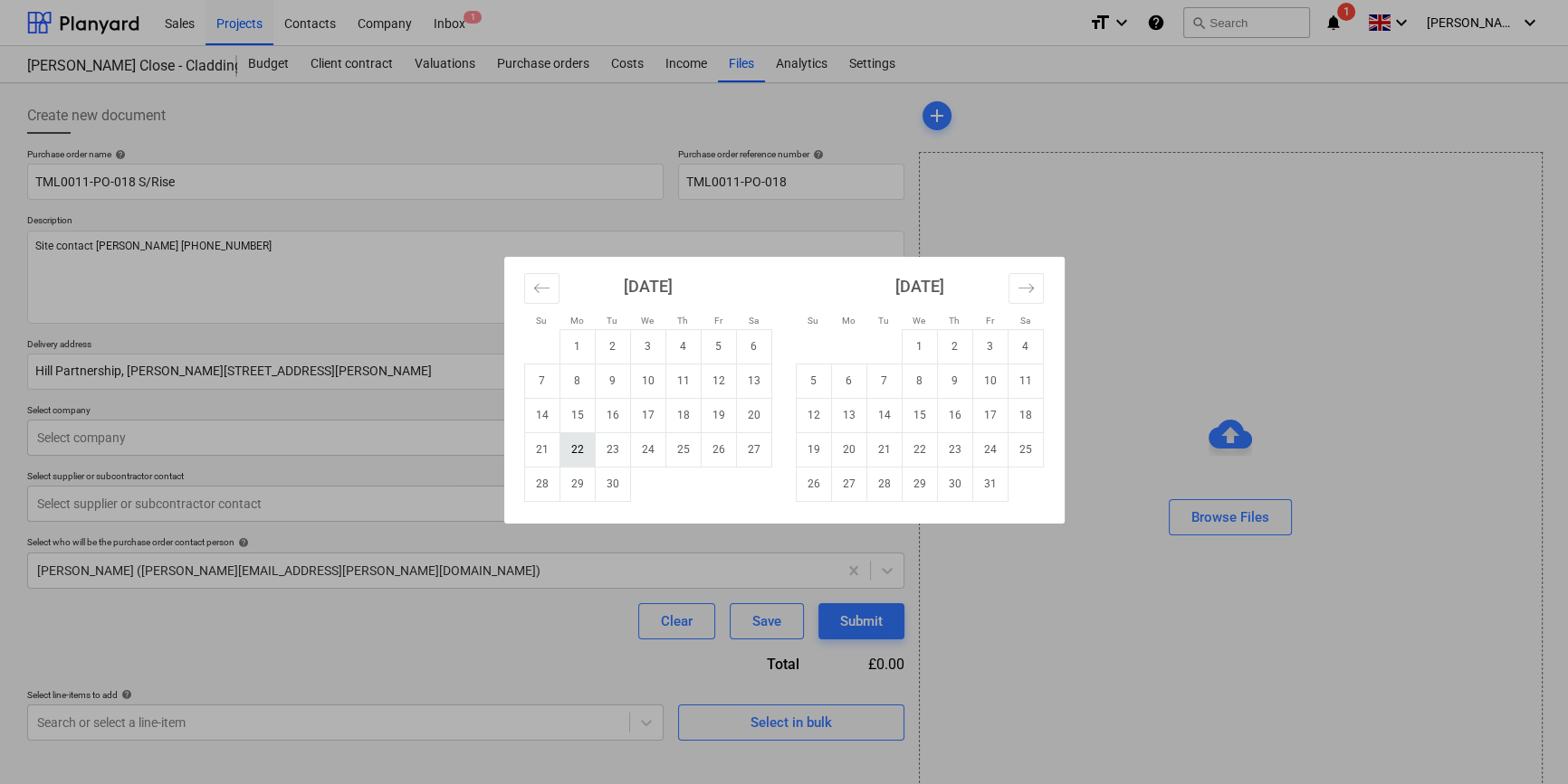
click at [581, 448] on td "22" at bounding box center [576, 450] width 35 height 34
type textarea "x"
type input "[DATE]"
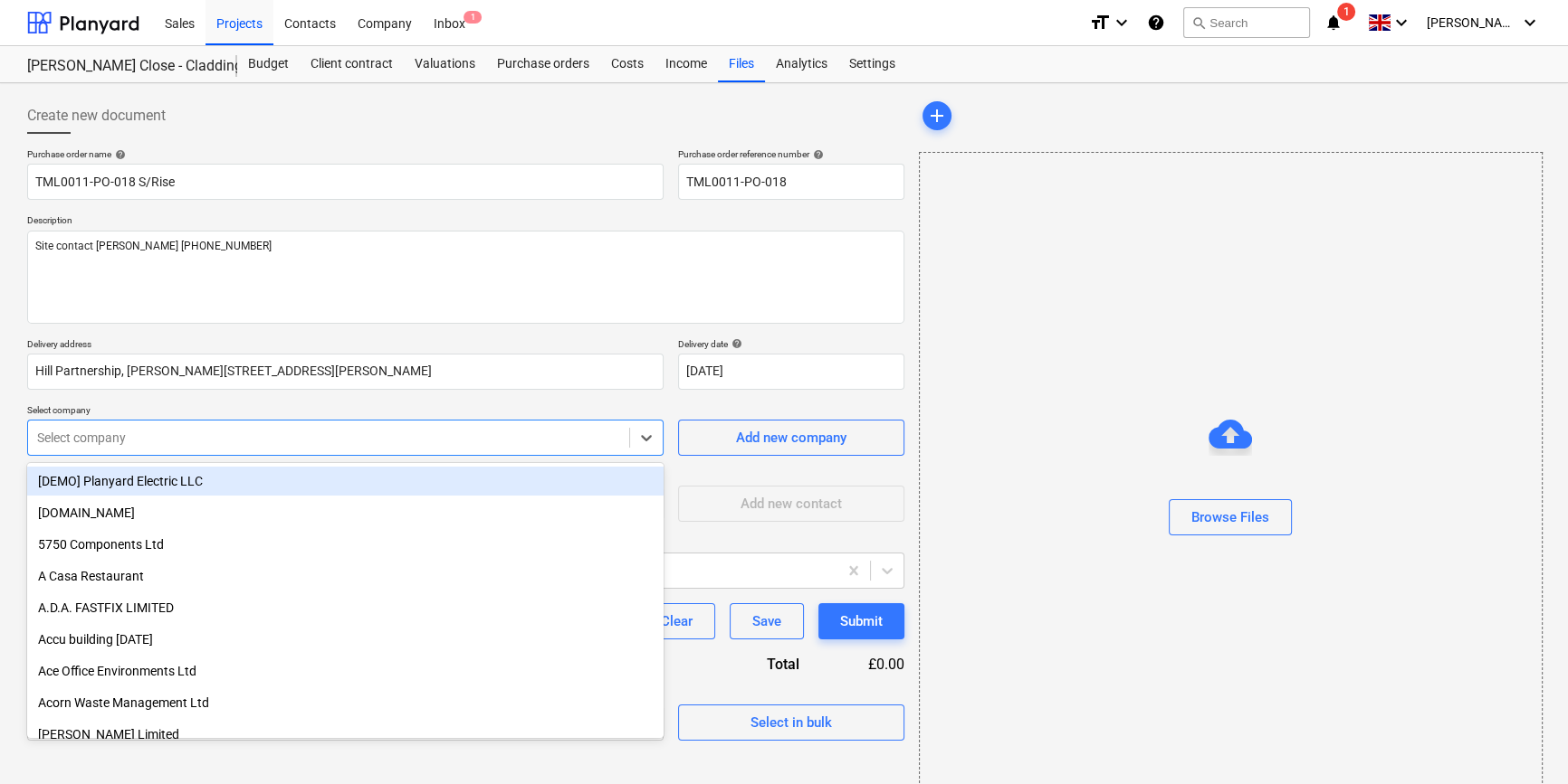
click at [581, 448] on div "Select company" at bounding box center [328, 437] width 601 height 26
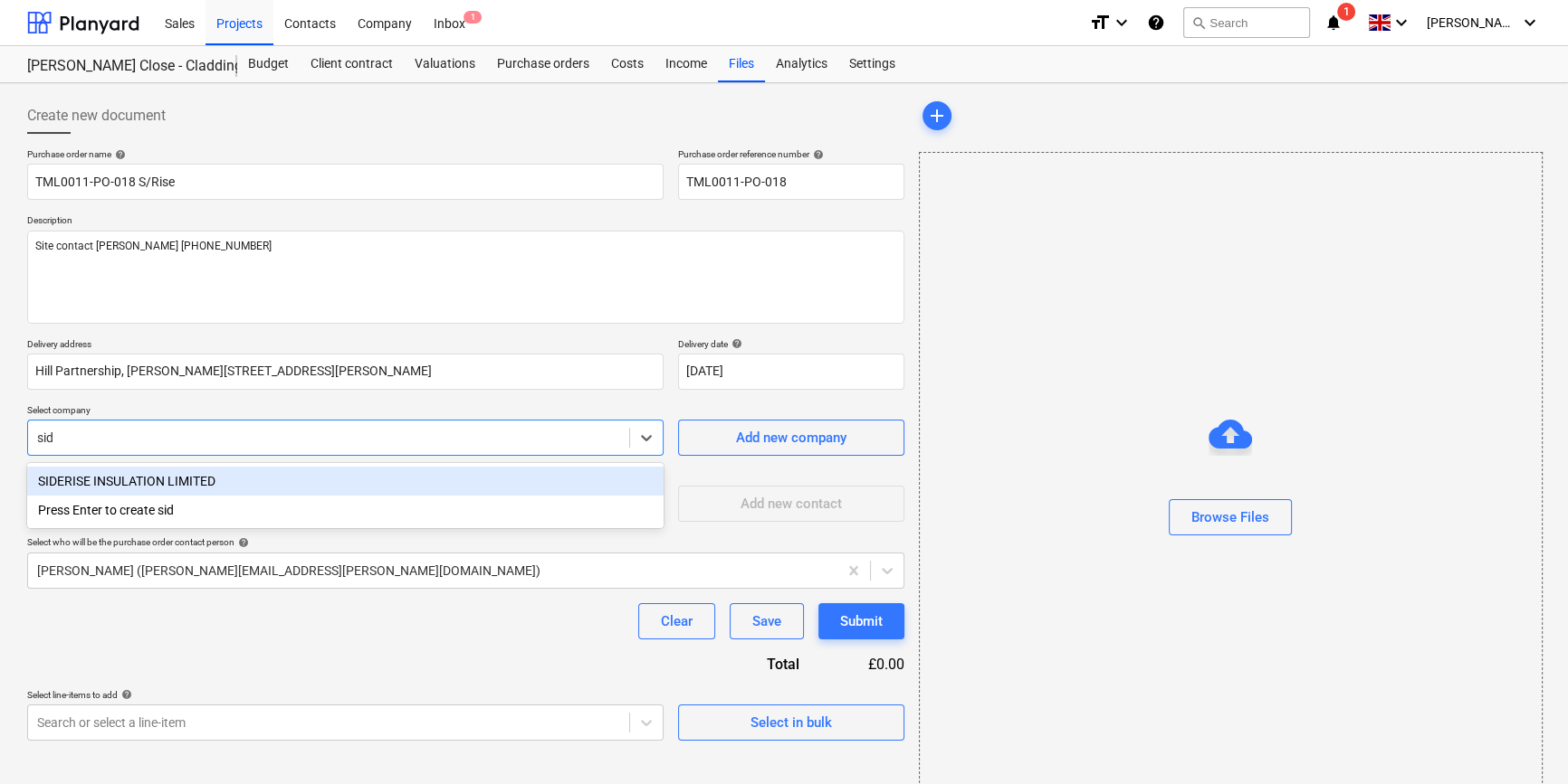
type input "side"
click at [175, 473] on div "SIDERISE INSULATION LIMITED" at bounding box center [345, 481] width 636 height 29
type textarea "x"
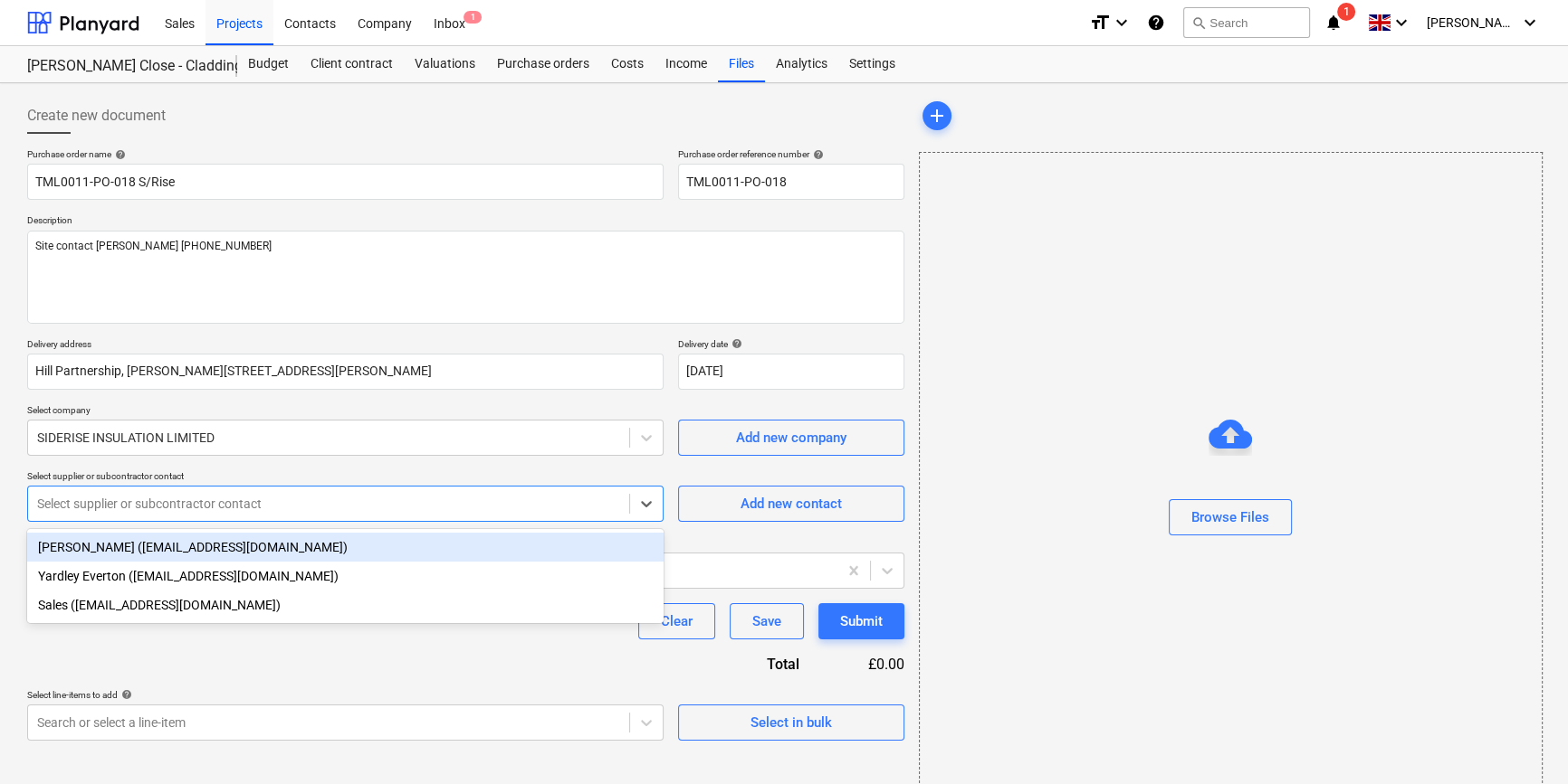
click at [163, 505] on div at bounding box center [329, 503] width 583 height 18
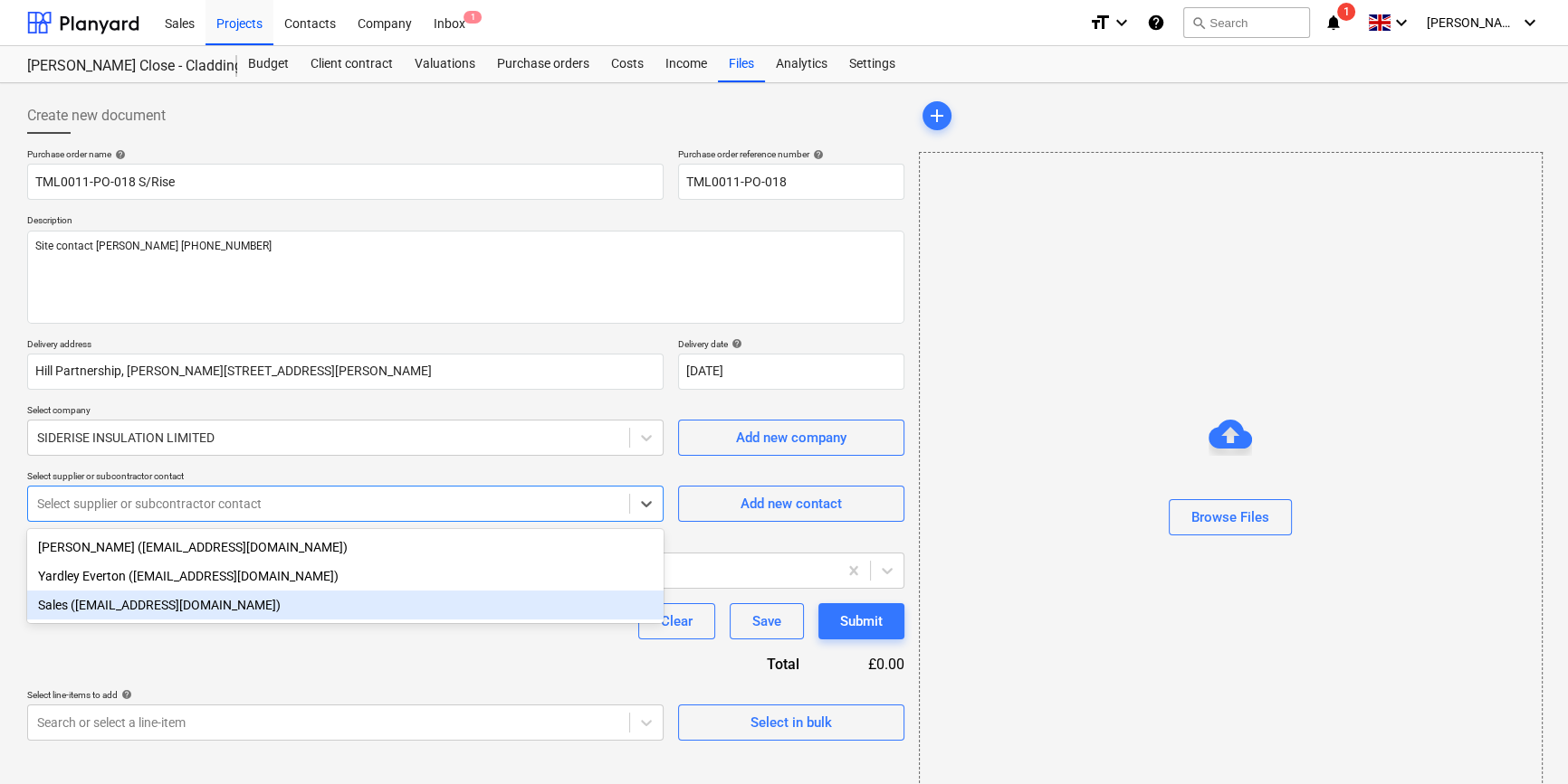
click at [122, 616] on div "Sales ([EMAIL_ADDRESS][DOMAIN_NAME])" at bounding box center [345, 605] width 636 height 29
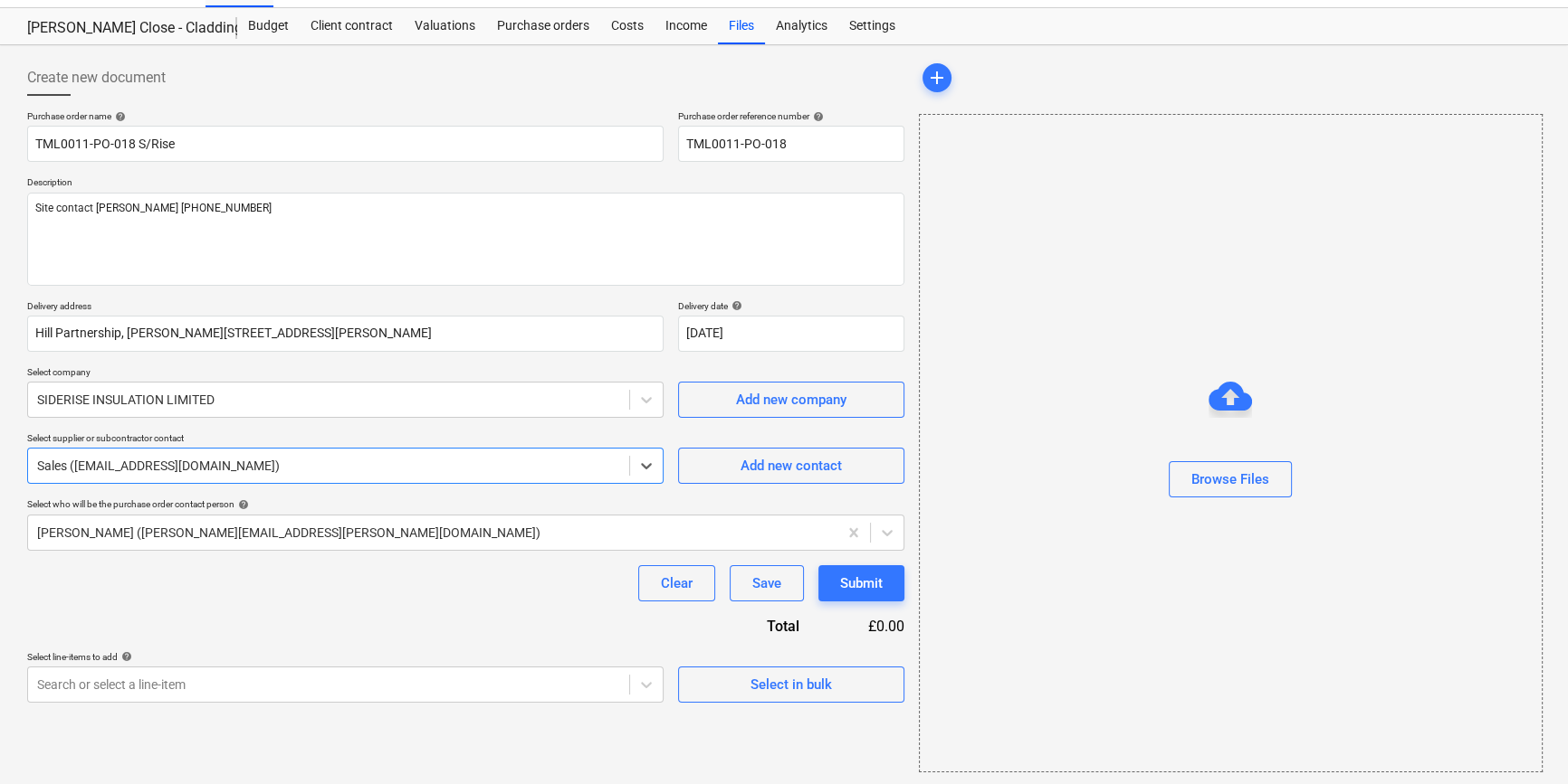
scroll to position [39, 0]
click at [737, 681] on span "Select in bulk" at bounding box center [790, 684] width 181 height 24
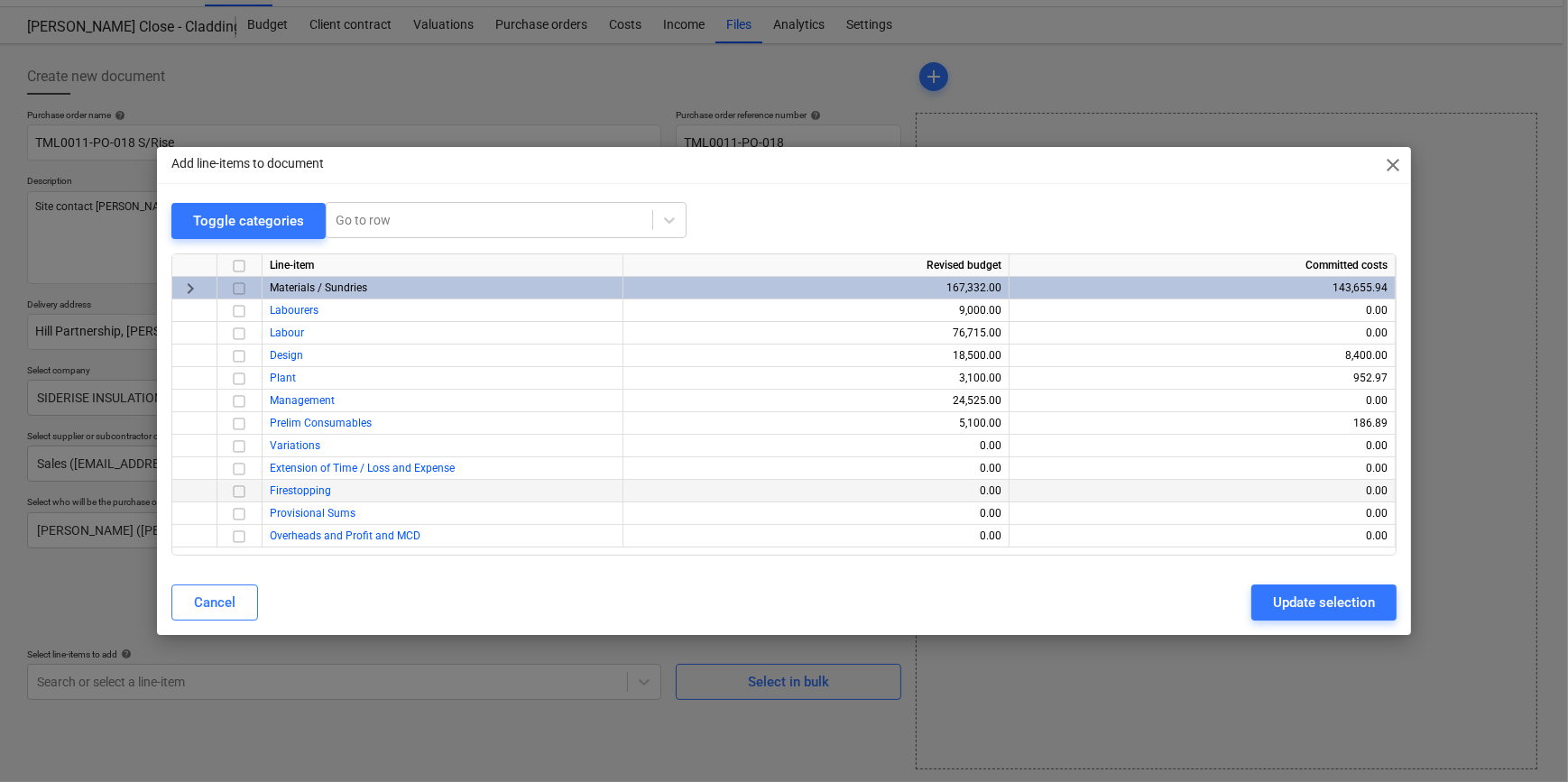
click at [238, 493] on input "checkbox" at bounding box center [239, 491] width 22 height 22
click at [1340, 616] on button "Update selection" at bounding box center [1324, 603] width 146 height 36
type textarea "x"
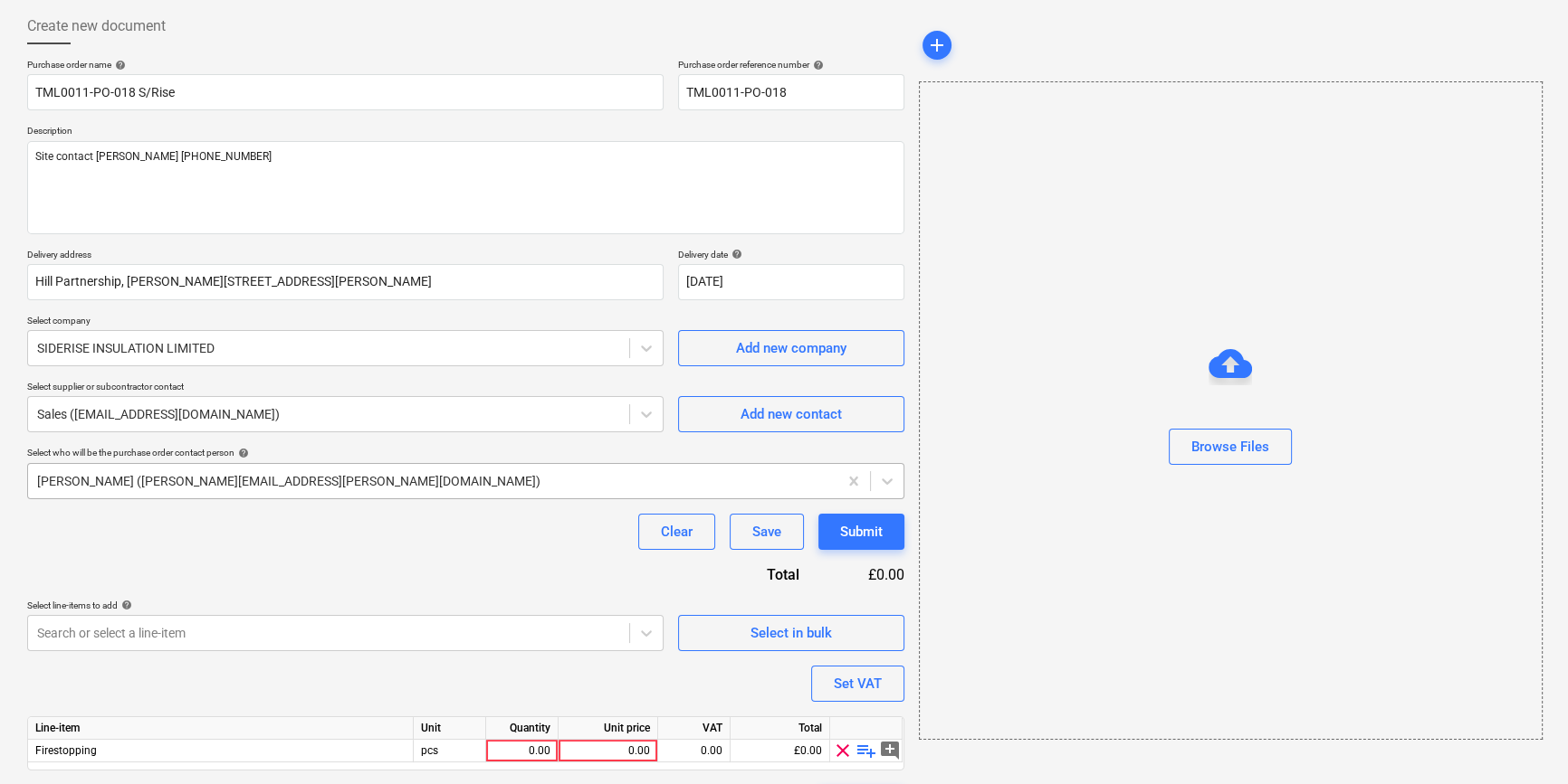
scroll to position [140, 0]
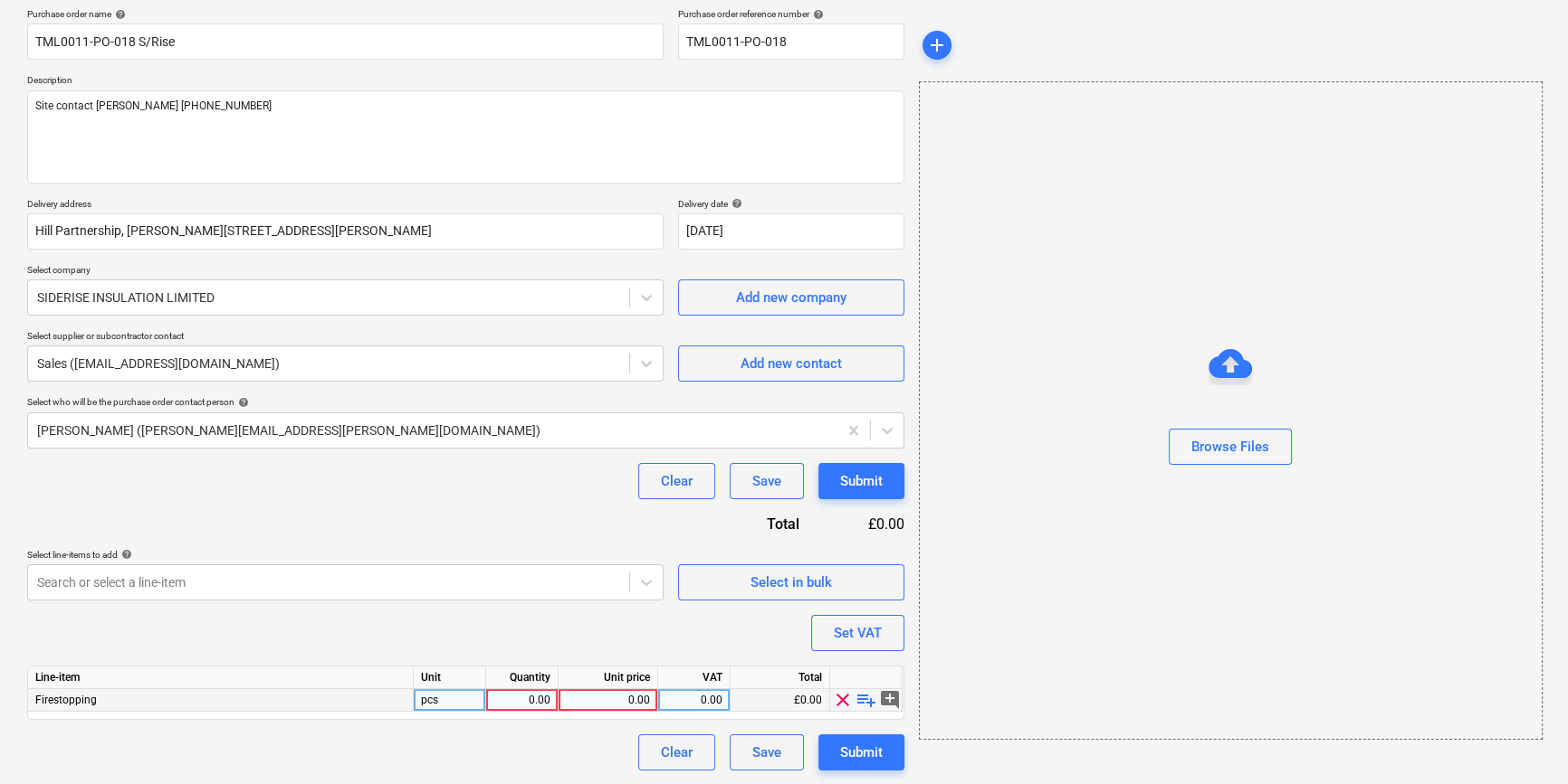
click at [532, 696] on div "0.00" at bounding box center [522, 701] width 57 height 23
type input "1"
click at [866, 702] on span "playlist_add" at bounding box center [866, 700] width 22 height 22
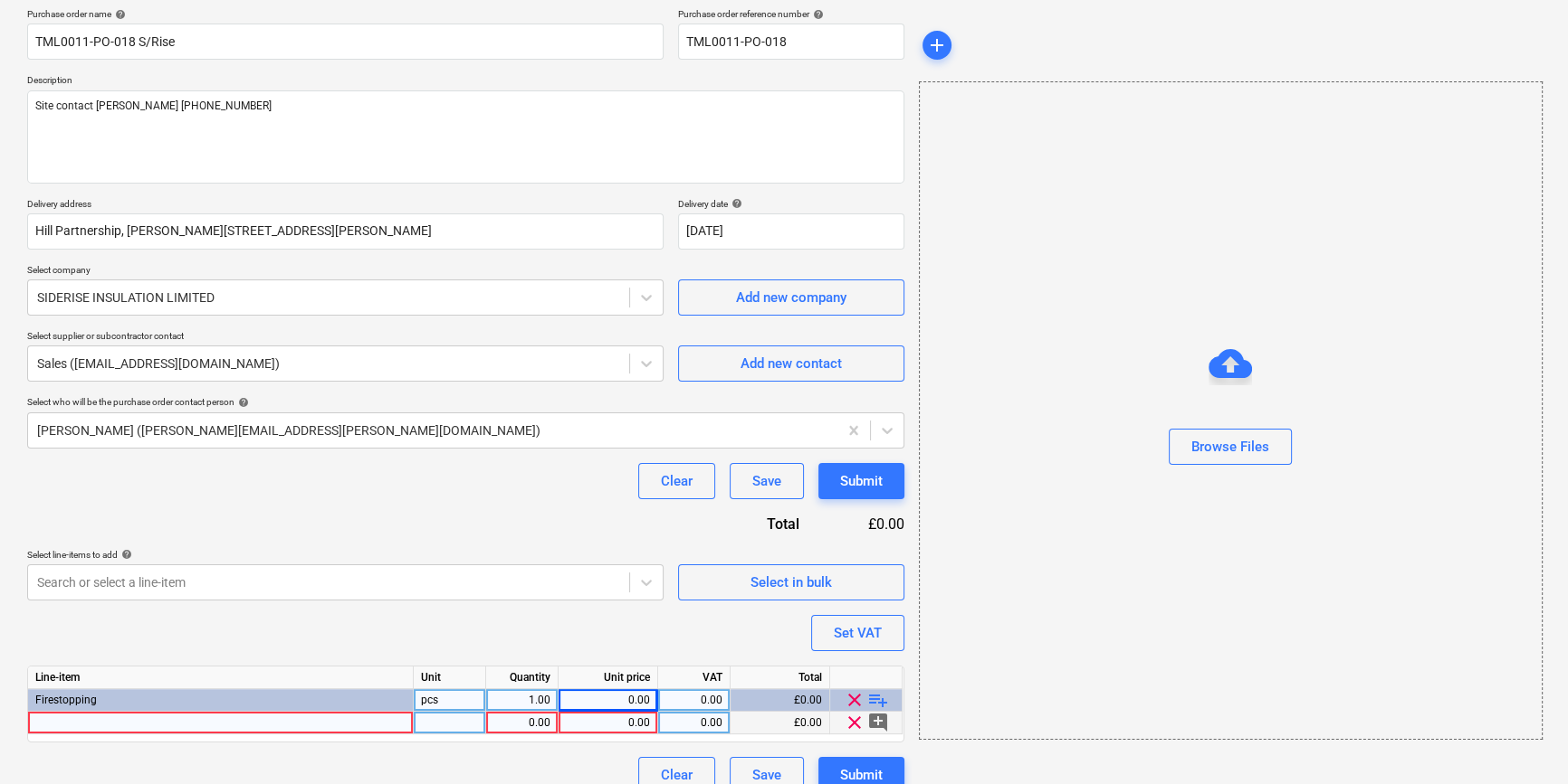
click at [59, 726] on div at bounding box center [221, 724] width 386 height 23
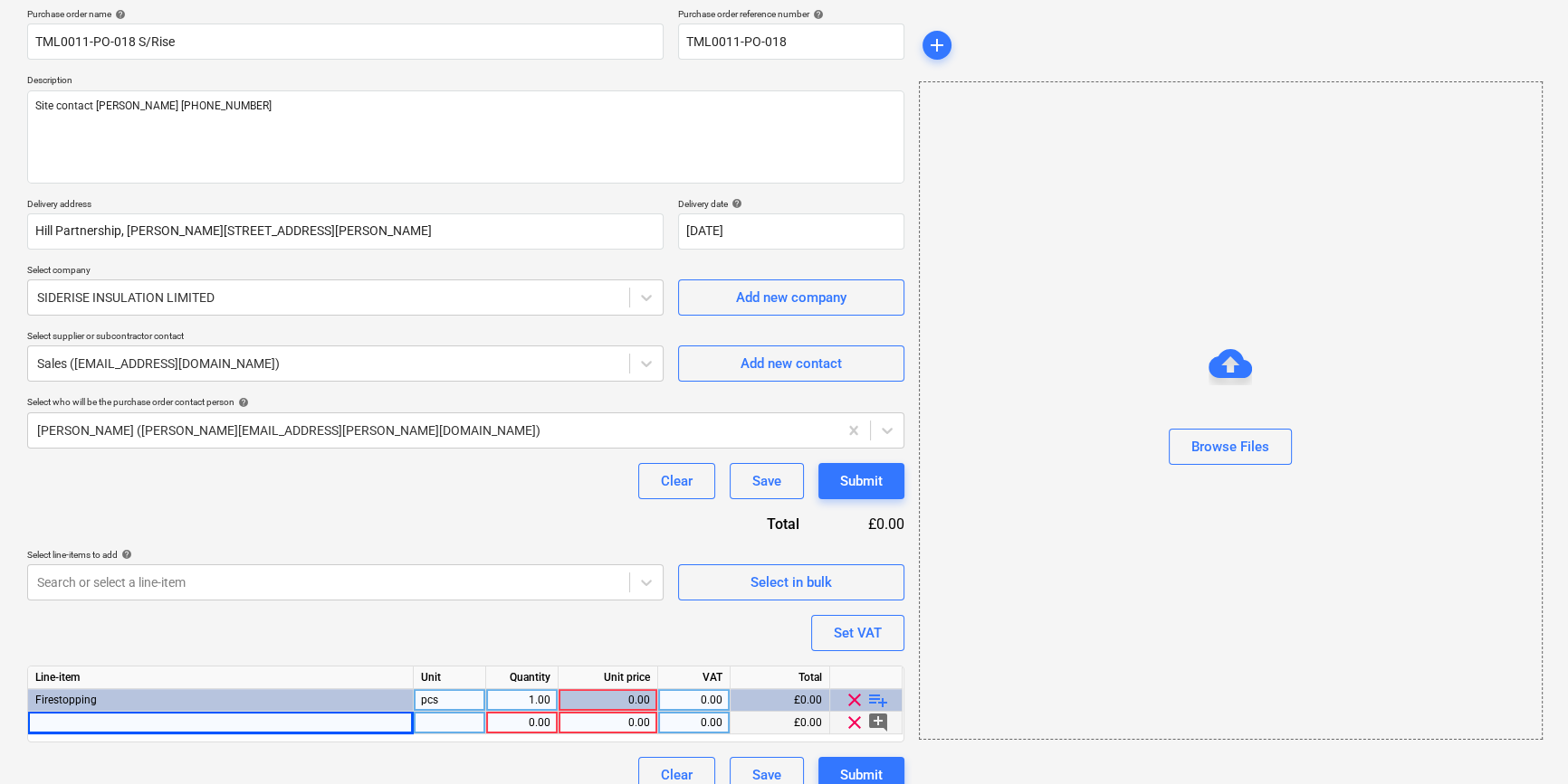
type textarea "x"
click at [63, 724] on div at bounding box center [221, 724] width 386 height 23
type input "AN/T/RFT120 UF JOINTING TAPE 120MM X 45 MTRS. (LOGO) CLASS O FOIL TAPE PRINTED …"
type textarea "x"
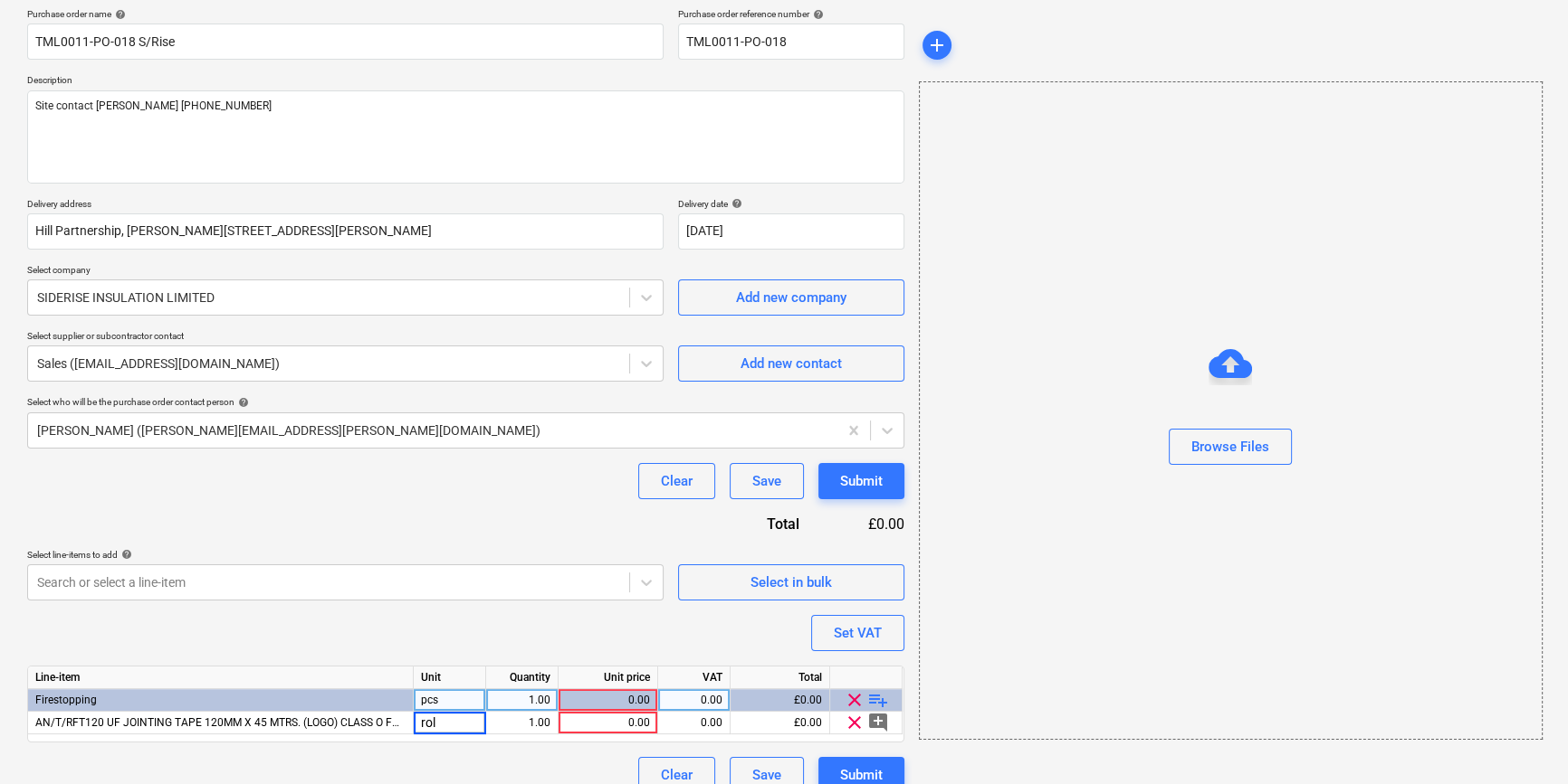
type input "roll"
type textarea "x"
type input "10"
type textarea "x"
type input "19.69"
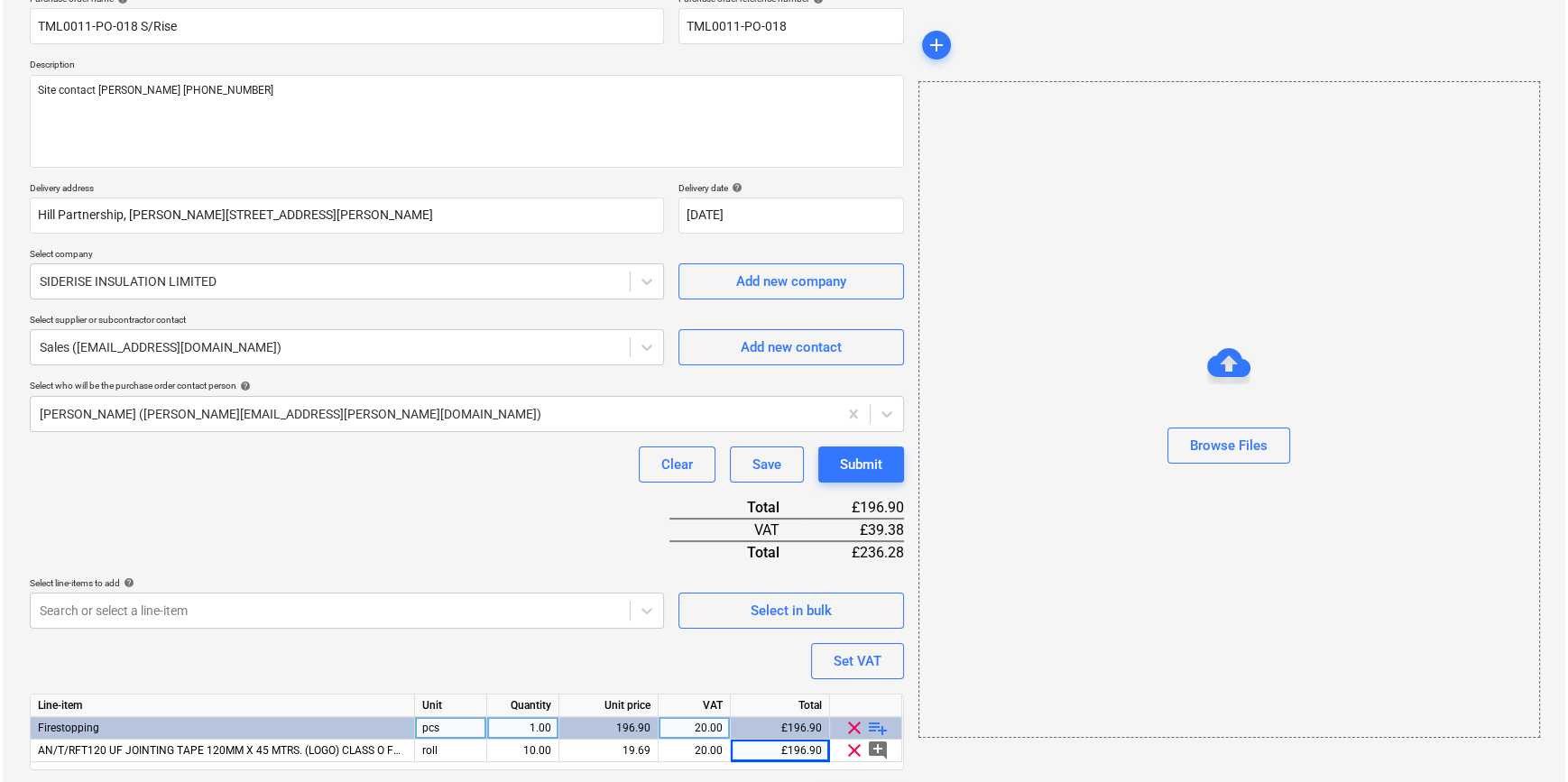
scroll to position [208, 0]
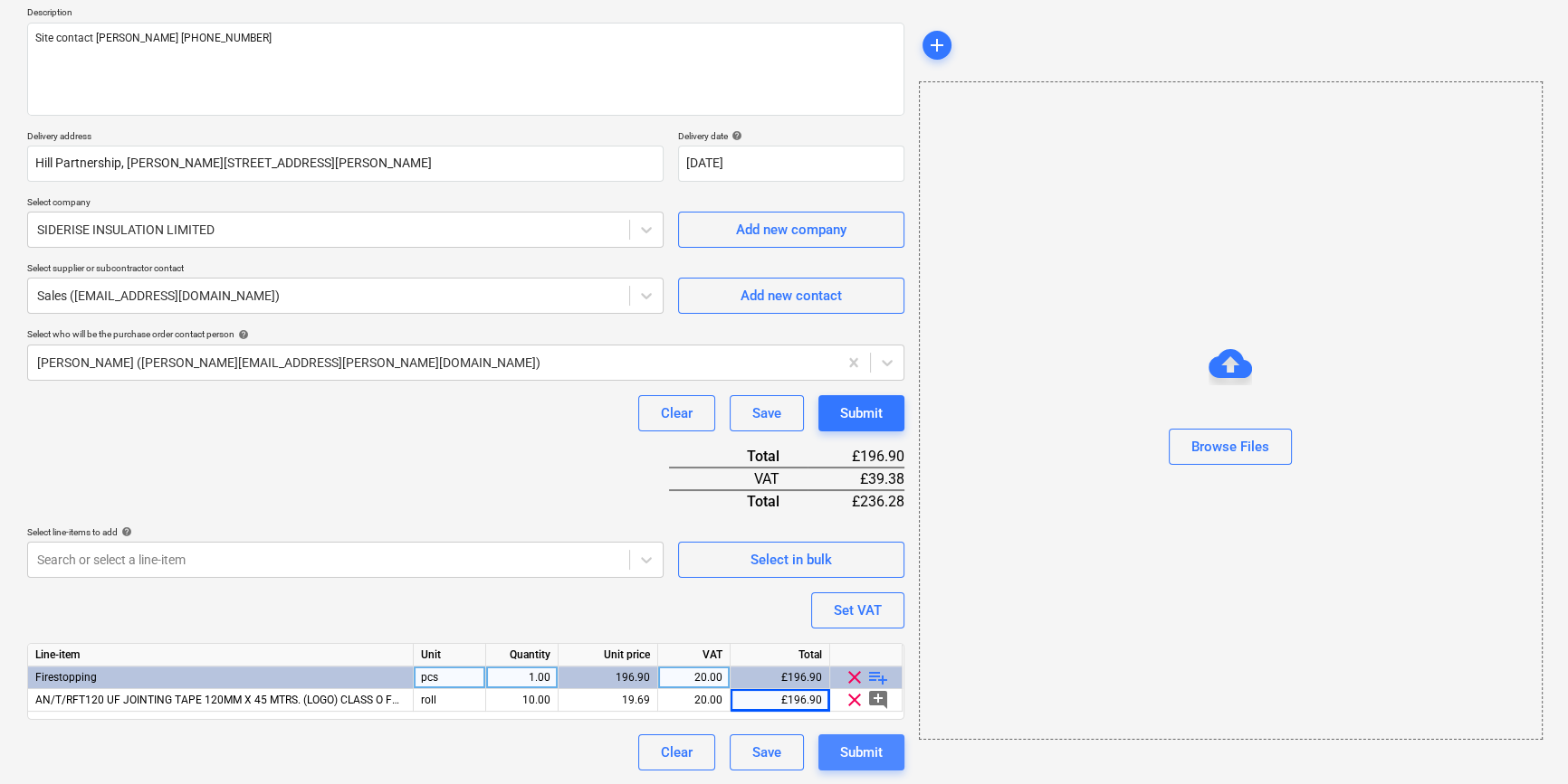
click at [885, 747] on button "Submit" at bounding box center [861, 752] width 86 height 36
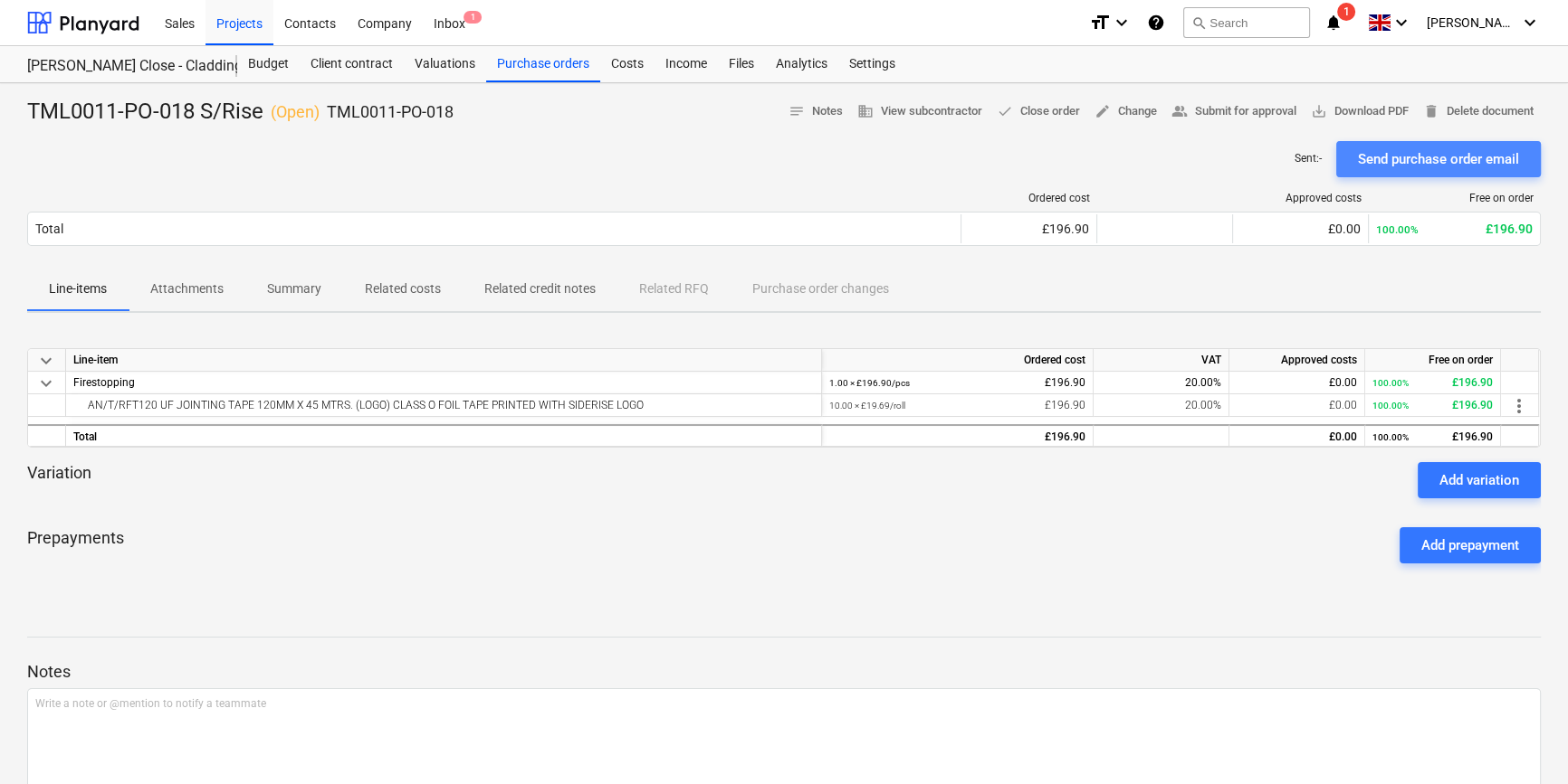
click at [1446, 159] on div "Send purchase order email" at bounding box center [1438, 159] width 161 height 24
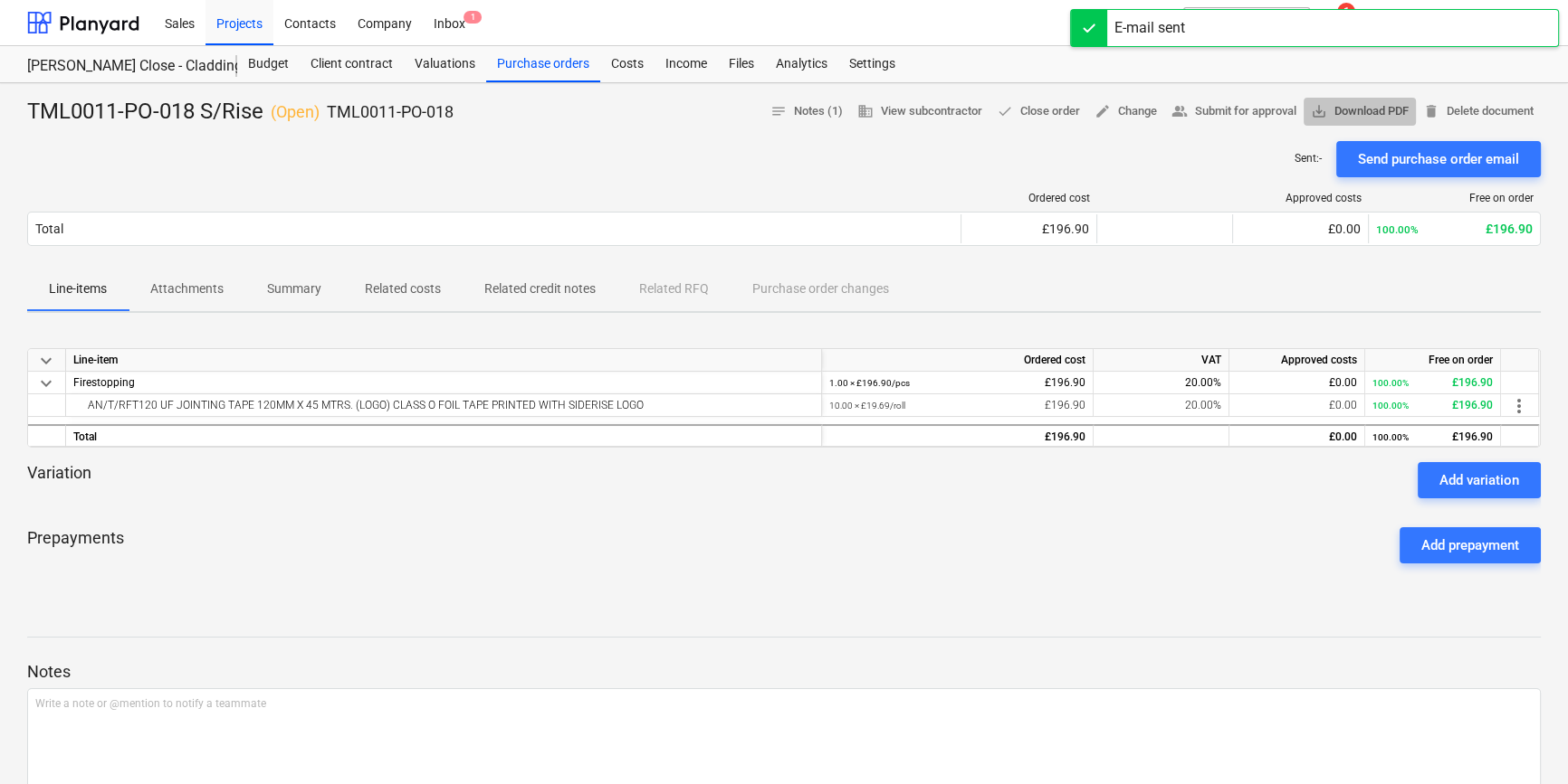
click at [1364, 111] on span "save_alt Download PDF" at bounding box center [1360, 112] width 97 height 21
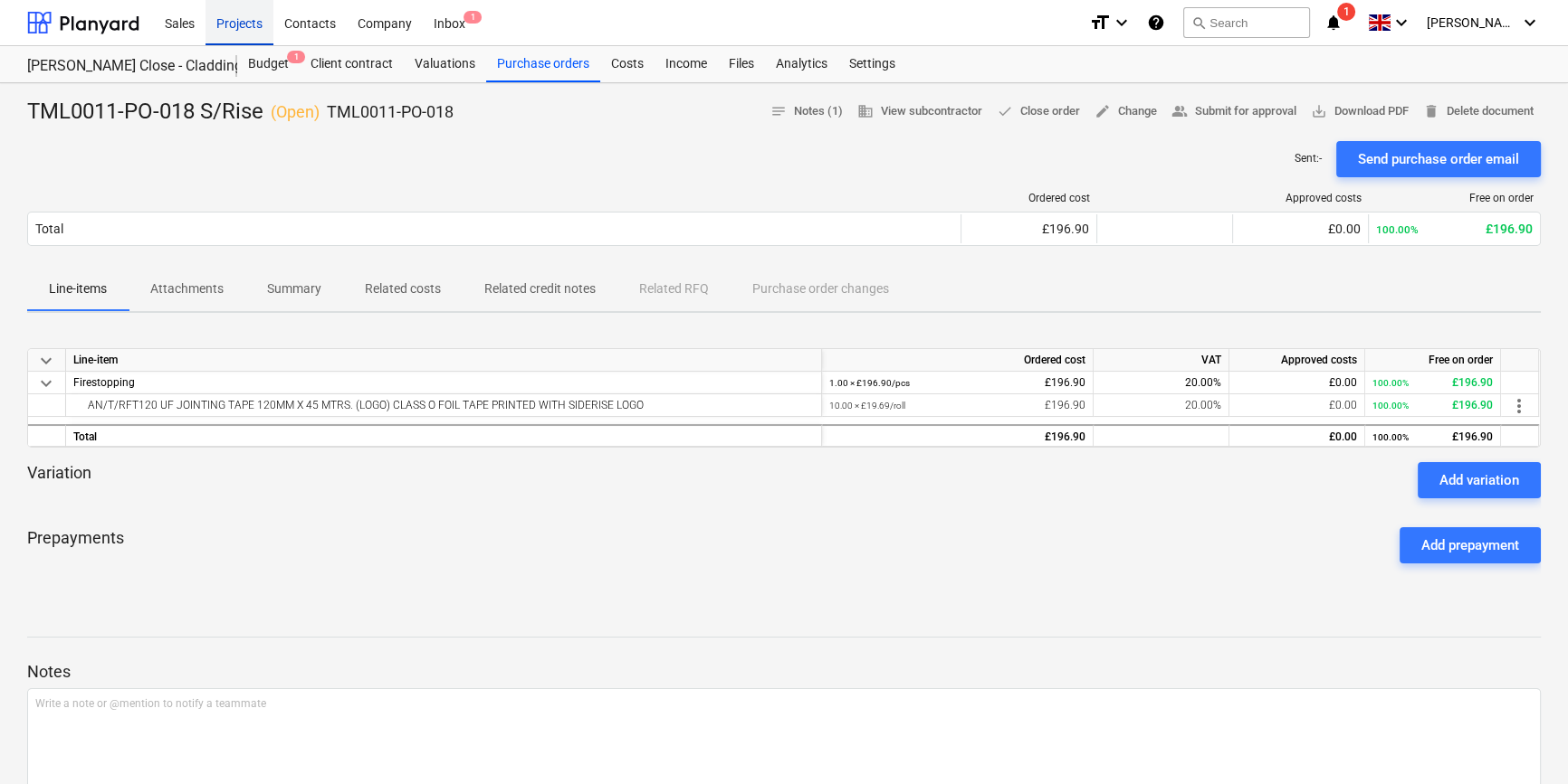
click at [235, 22] on div "Projects" at bounding box center [239, 22] width 68 height 46
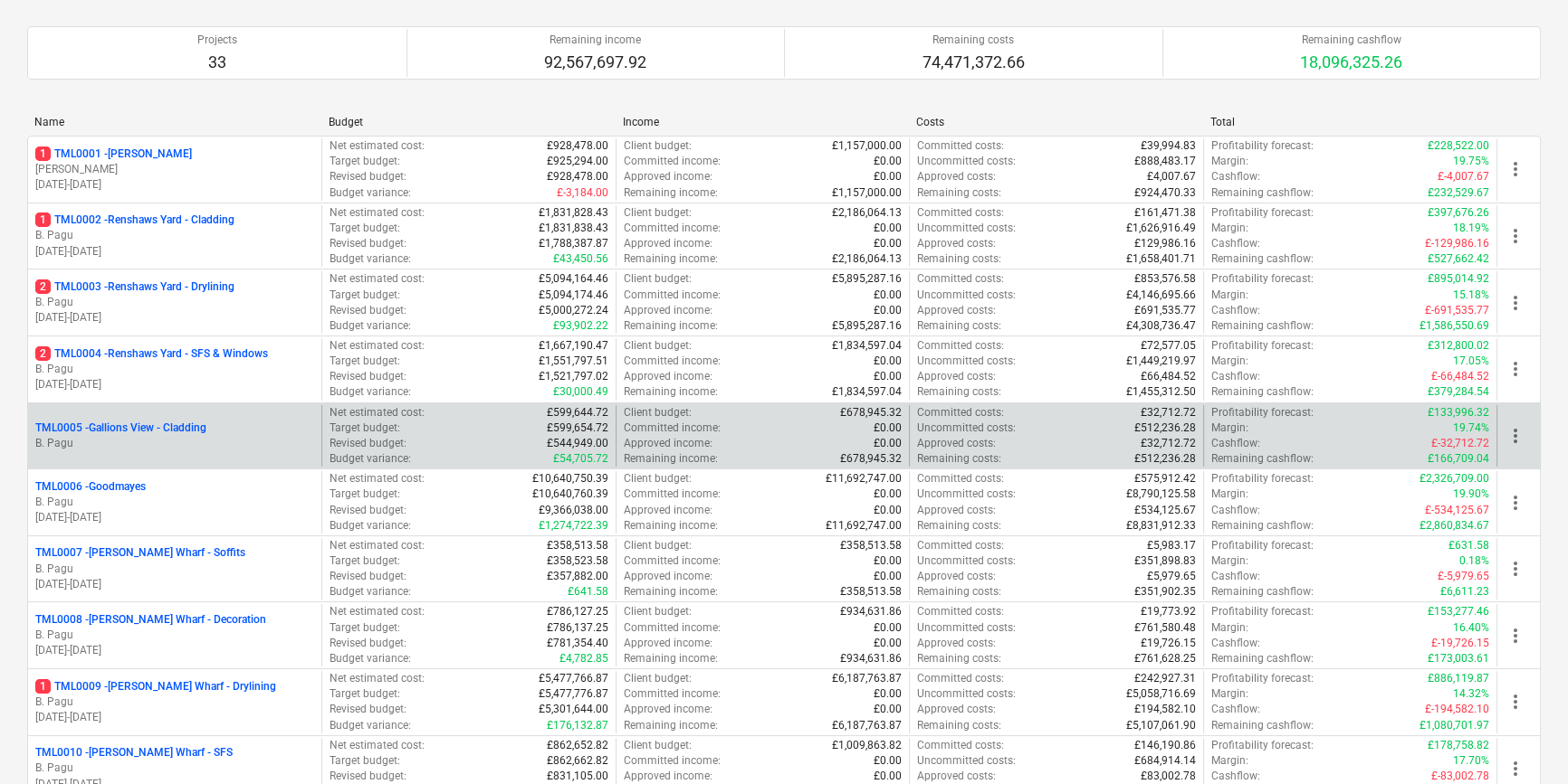
scroll to position [163, 0]
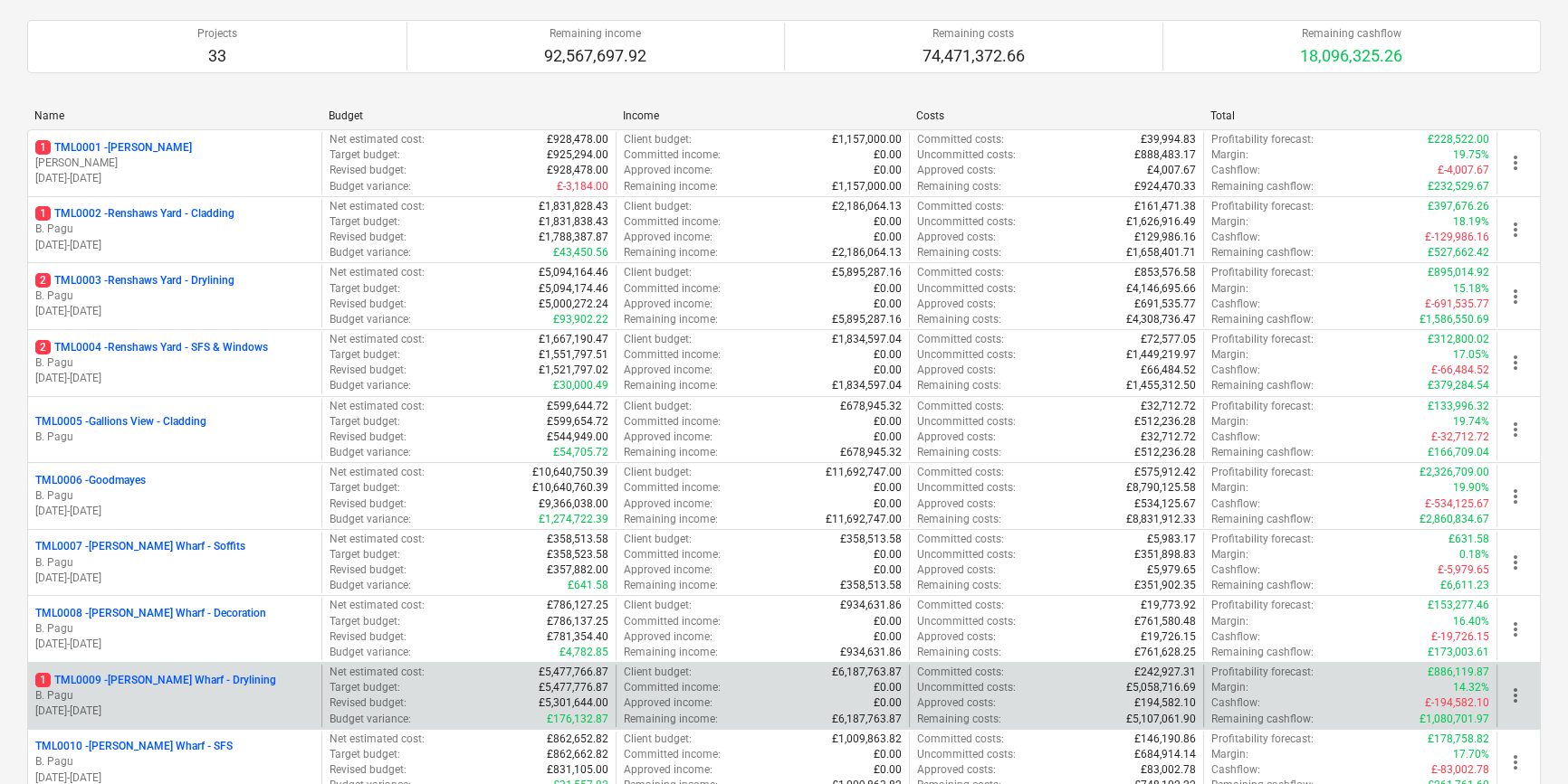
click at [195, 678] on p "1 TML0009 - [PERSON_NAME] Wharf - Drylining" at bounding box center [156, 681] width 241 height 15
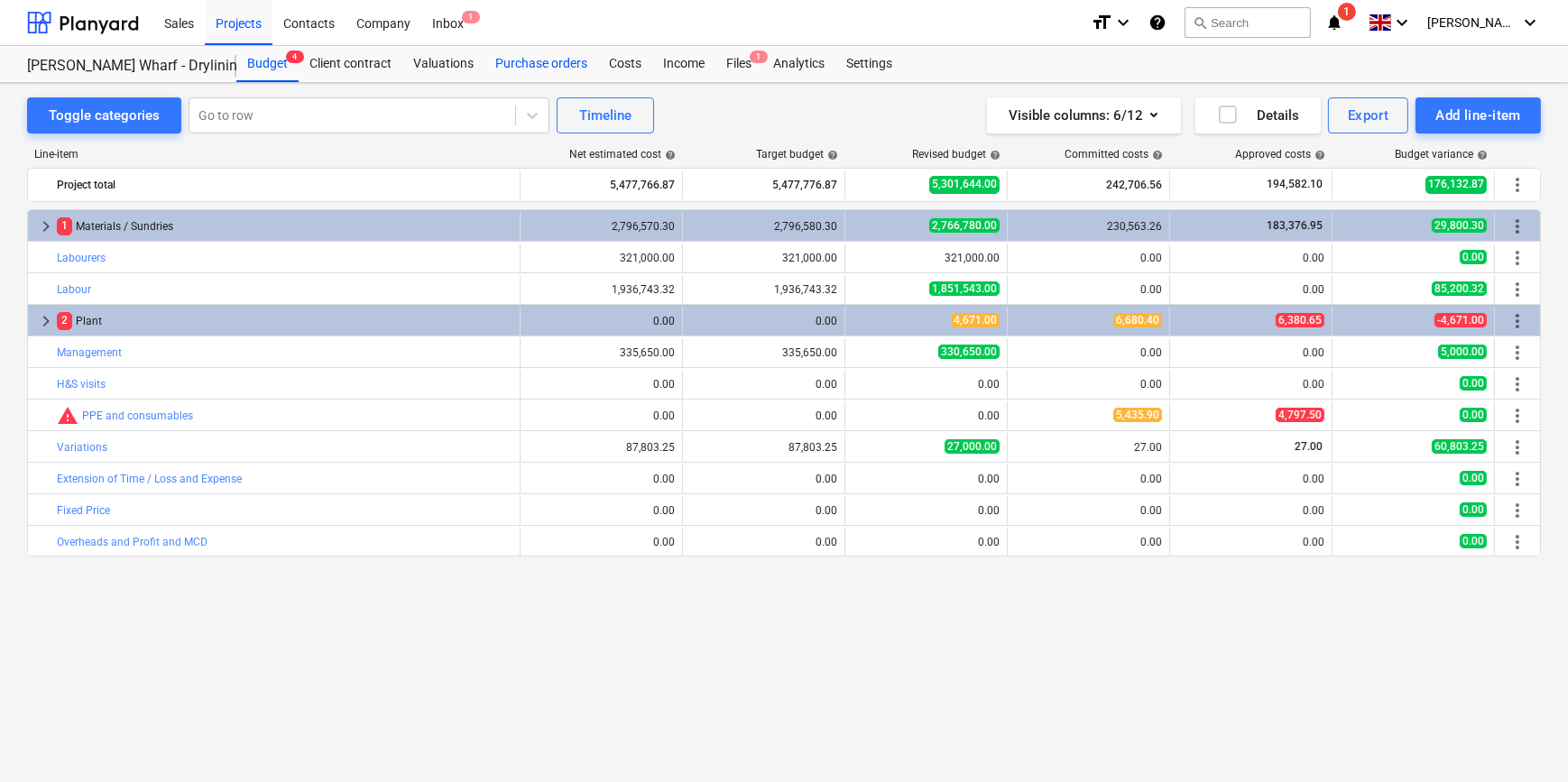
click at [539, 63] on div "Purchase orders" at bounding box center [541, 64] width 113 height 36
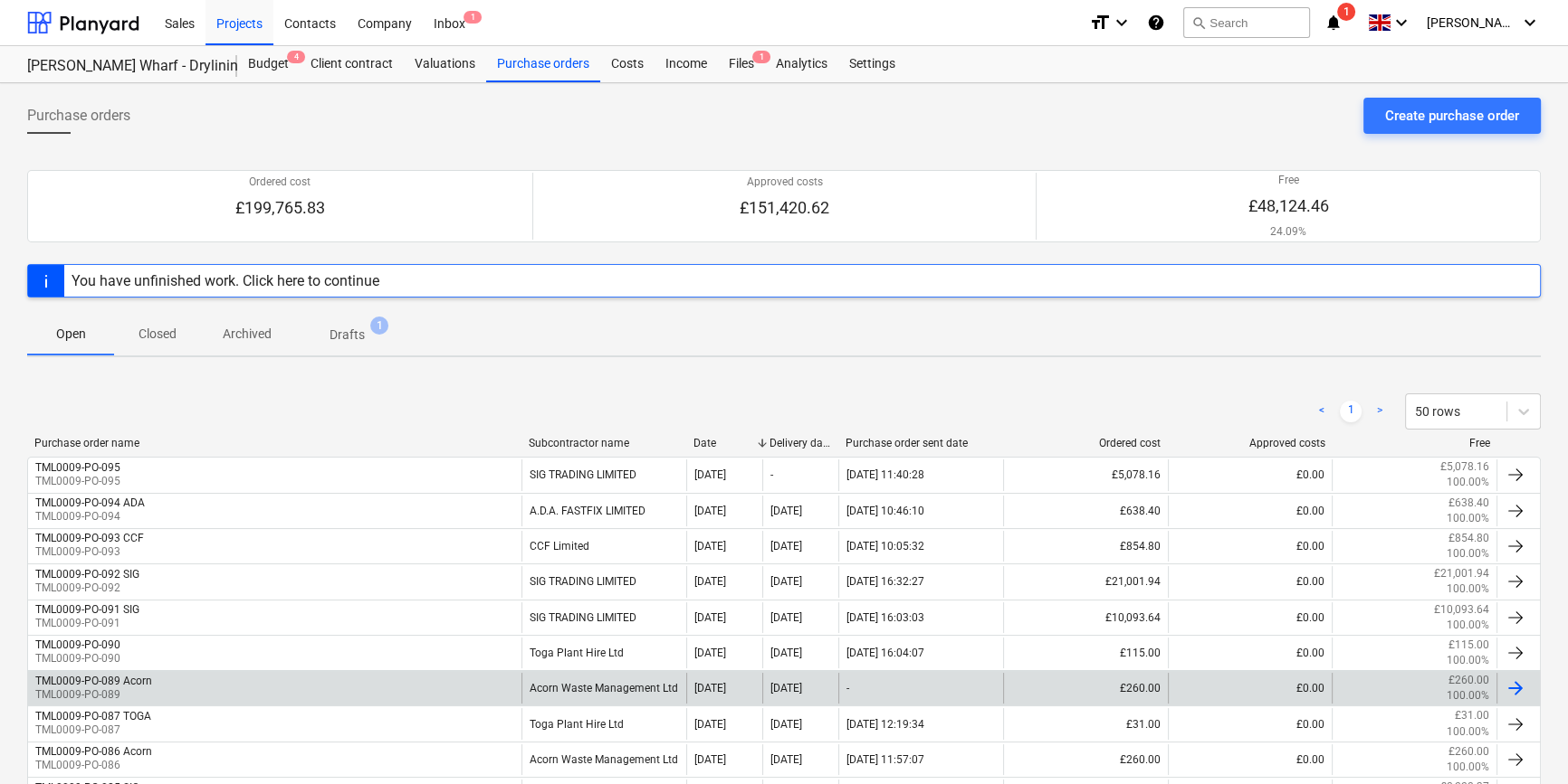
click at [610, 682] on div "Acorn Waste Management Ltd" at bounding box center [604, 689] width 164 height 31
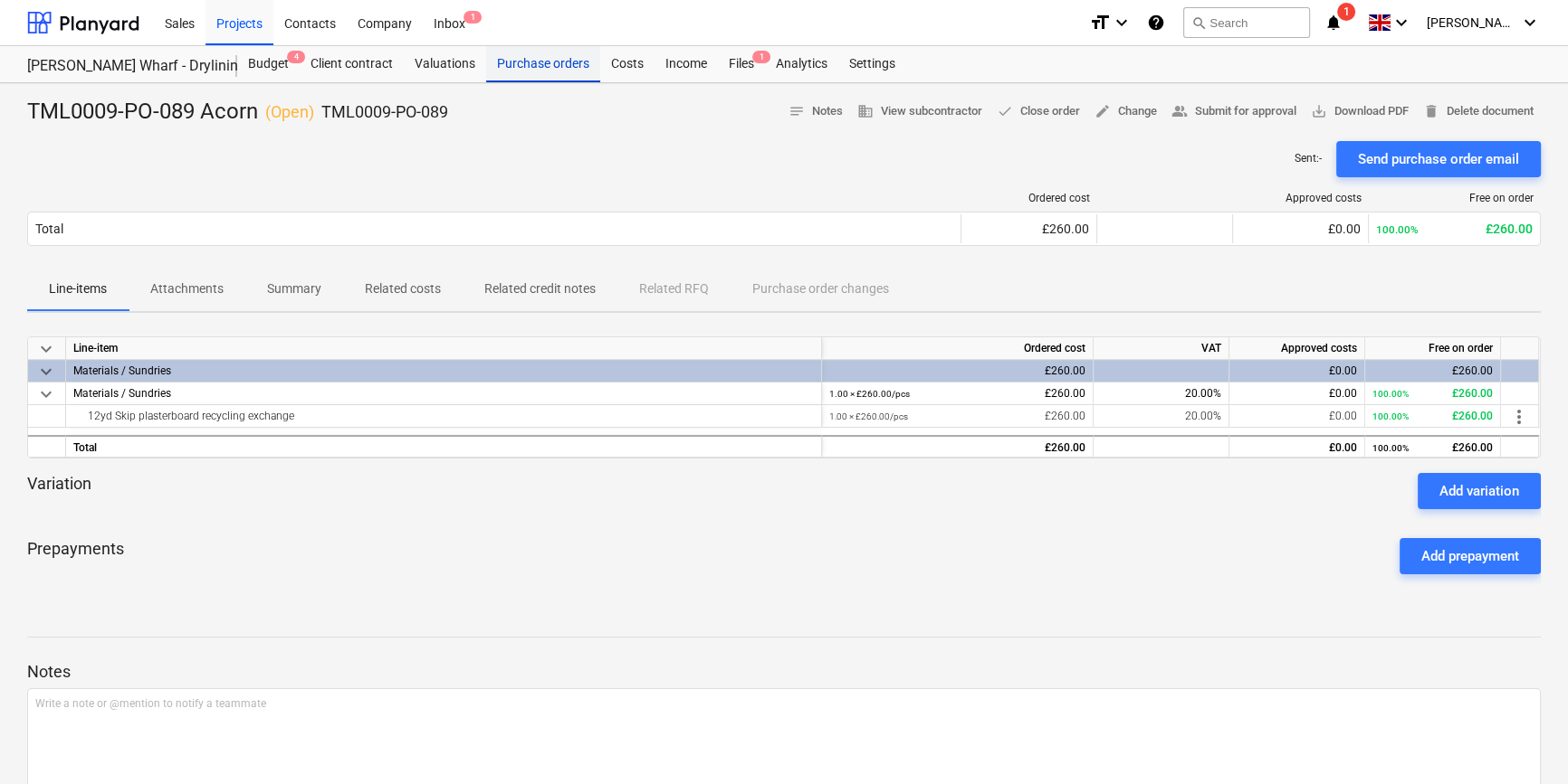
click at [543, 67] on div "Purchase orders" at bounding box center [543, 64] width 114 height 36
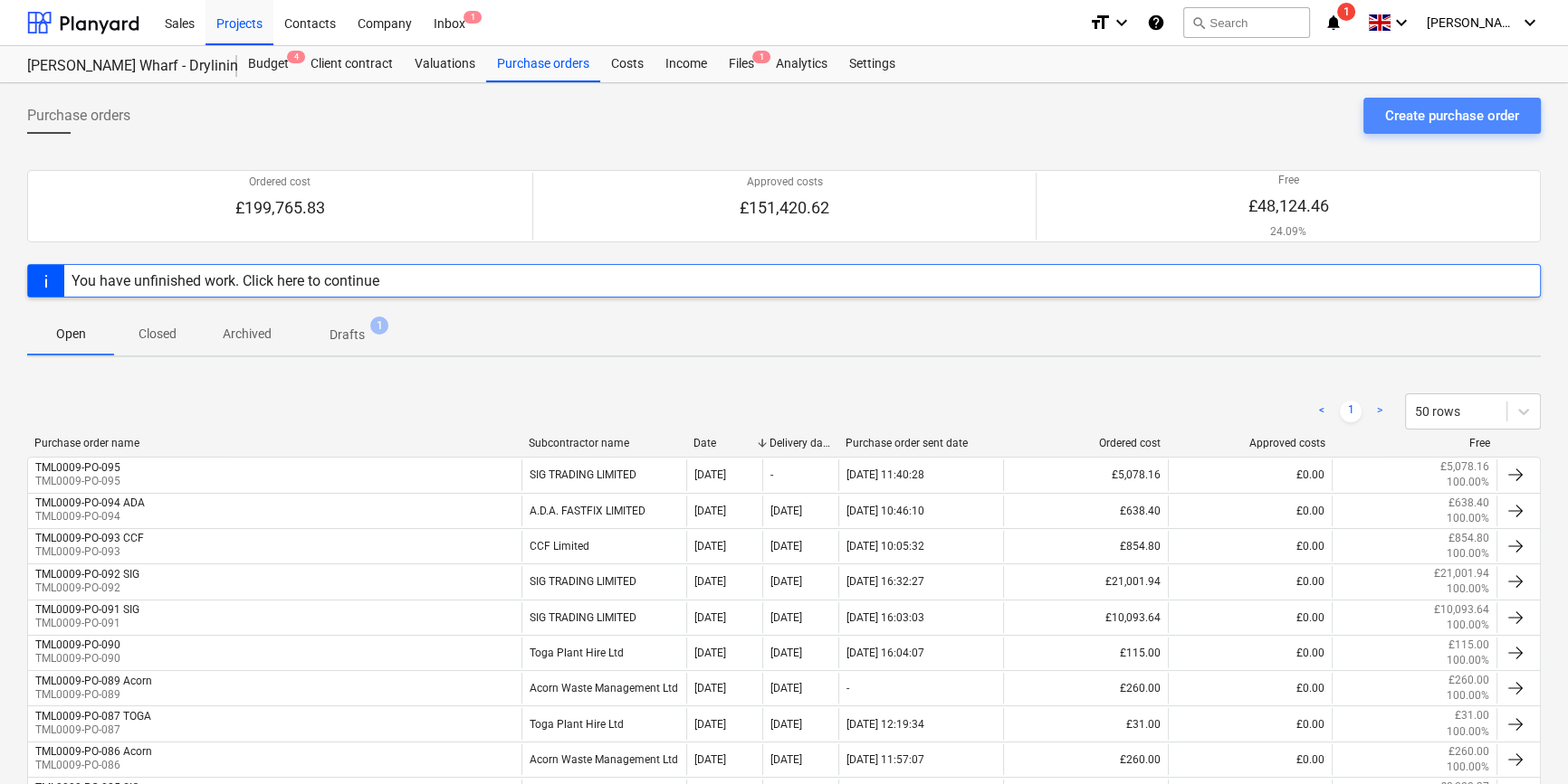
click at [1406, 117] on div "Create purchase order" at bounding box center [1451, 116] width 134 height 24
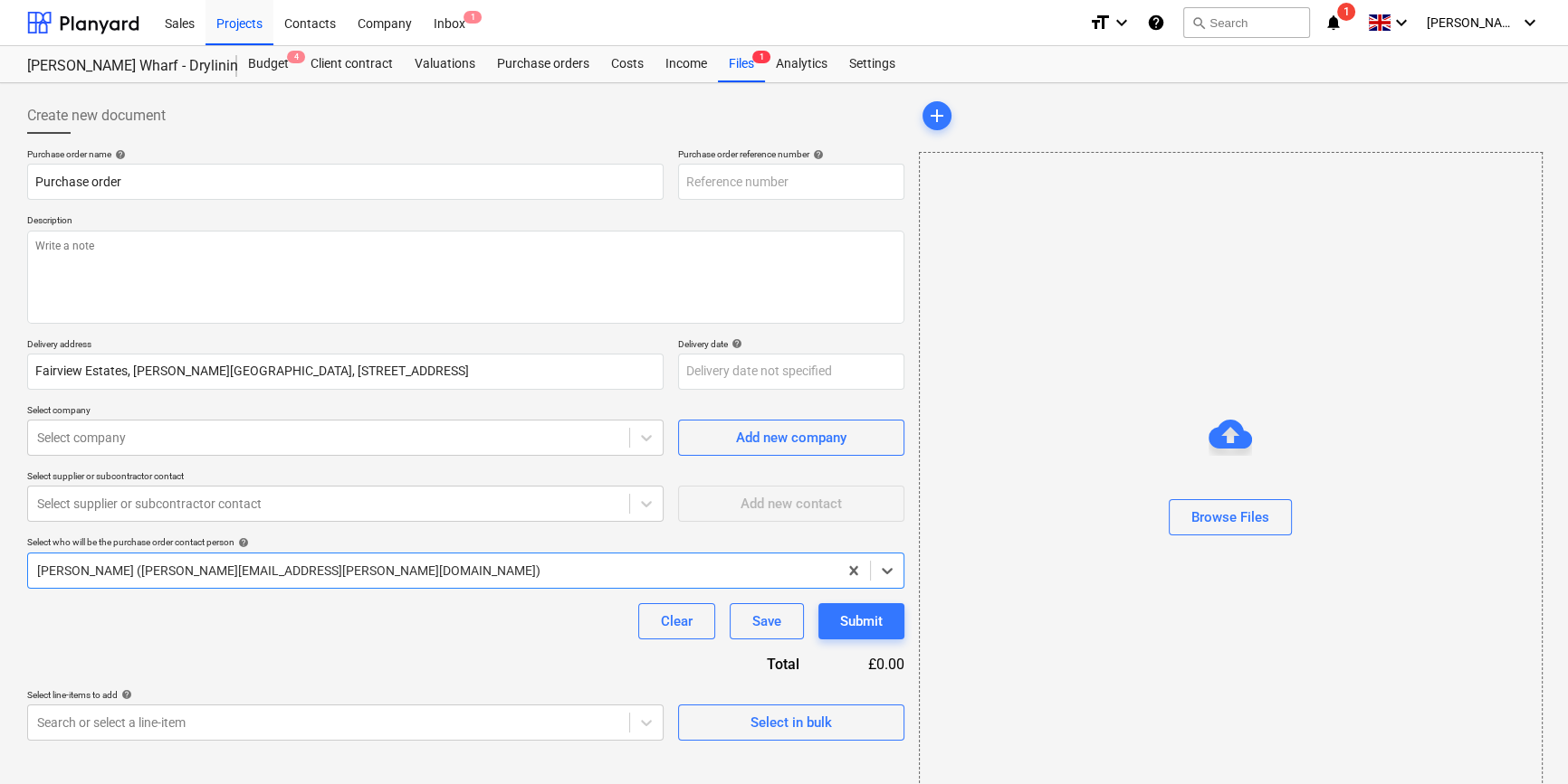
type textarea "x"
type input "TML0009-PO-096"
drag, startPoint x: 795, startPoint y: 180, endPoint x: 683, endPoint y: 181, distance: 112.0
click at [683, 181] on input "TML0009-PO-096" at bounding box center [791, 181] width 226 height 36
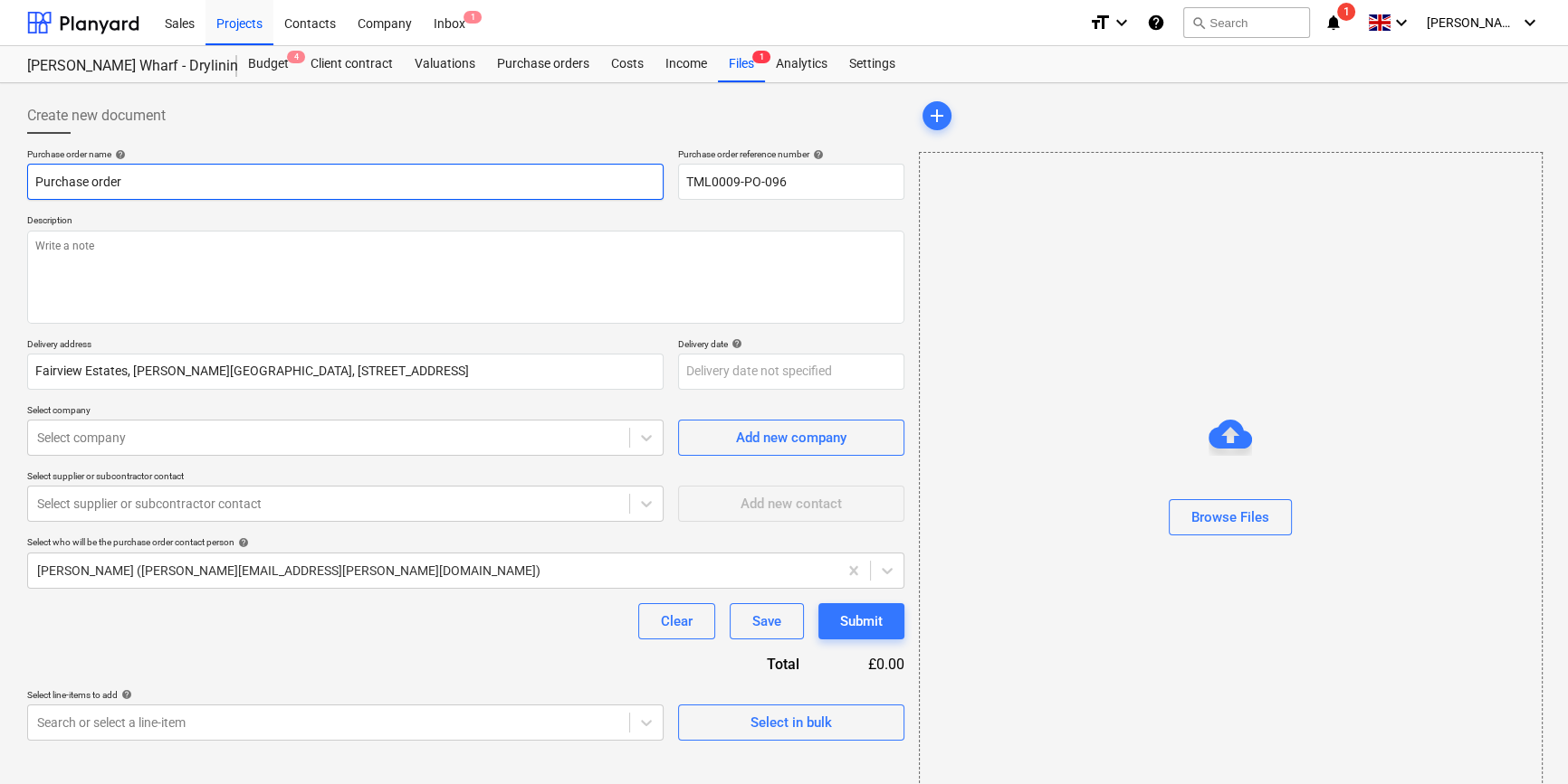
drag, startPoint x: 127, startPoint y: 180, endPoint x: 30, endPoint y: 180, distance: 97.0
click at [30, 180] on input "Purchase order" at bounding box center [345, 181] width 636 height 36
type textarea "x"
paste input "TML0009-PO-096"
type textarea "x"
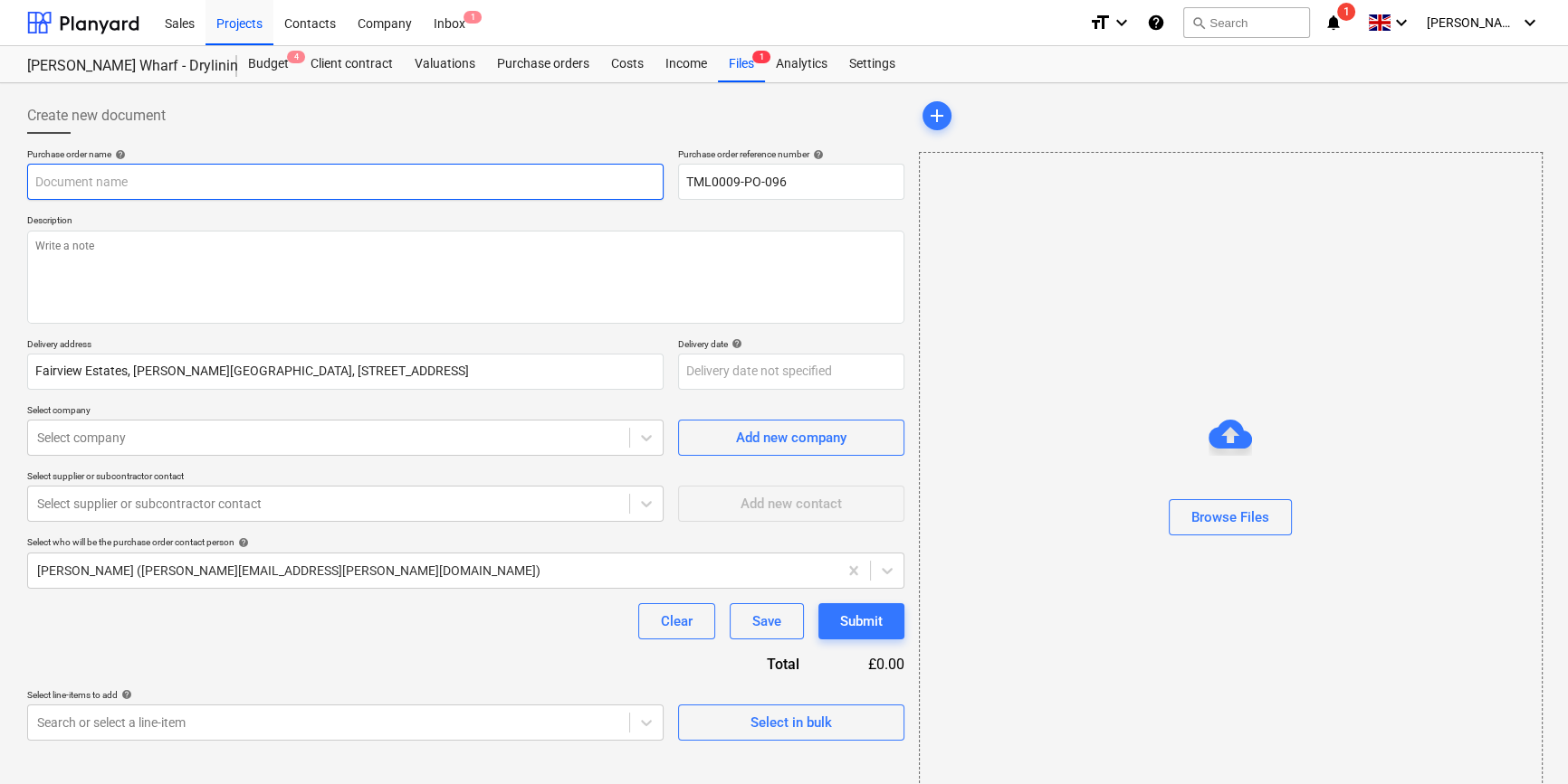
type input "TML0009-PO-096"
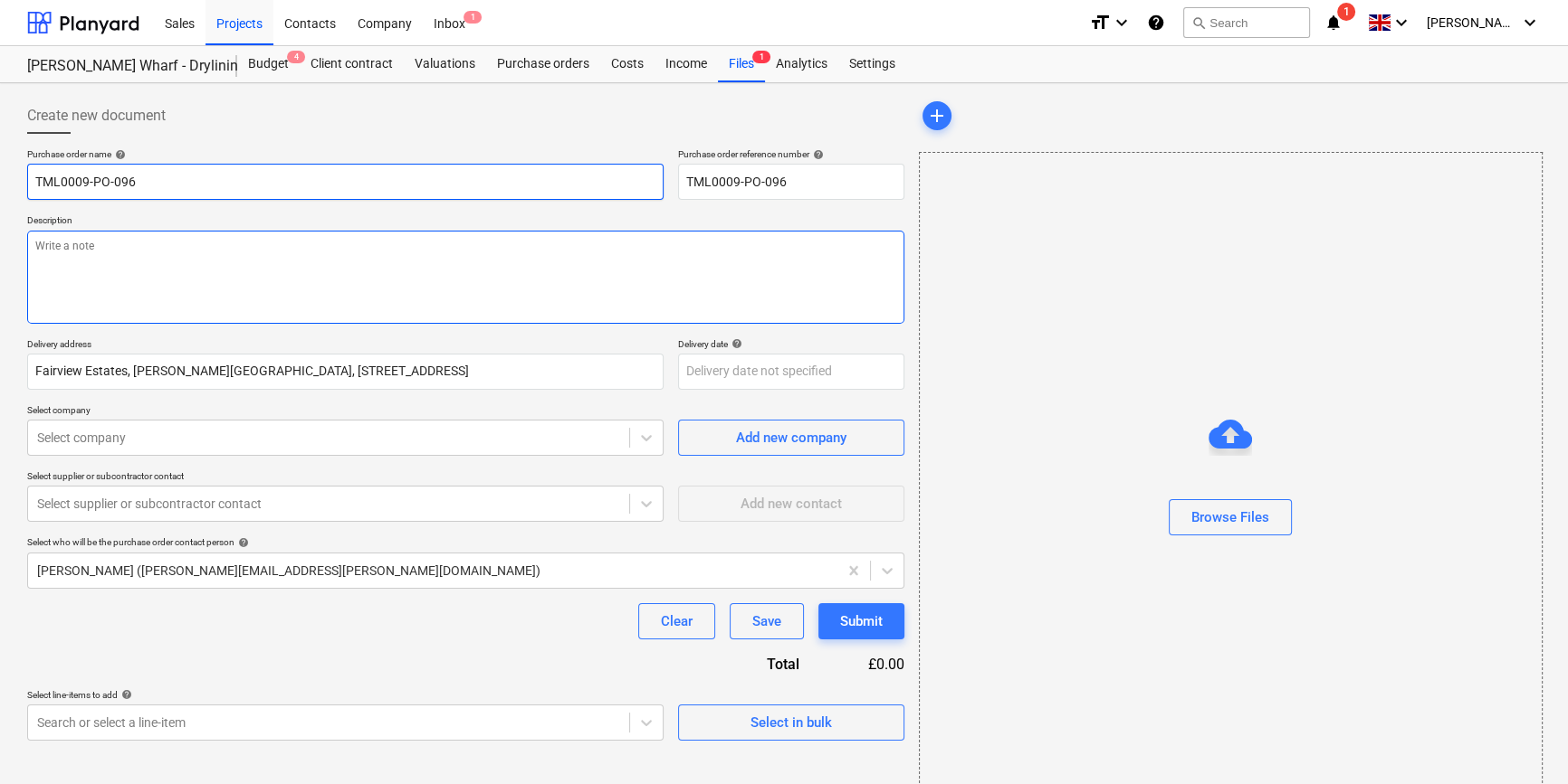
type textarea "x"
type input "TML0009-PO-096"
type textarea "x"
type input "TML0009-PO-096 A"
type textarea "x"
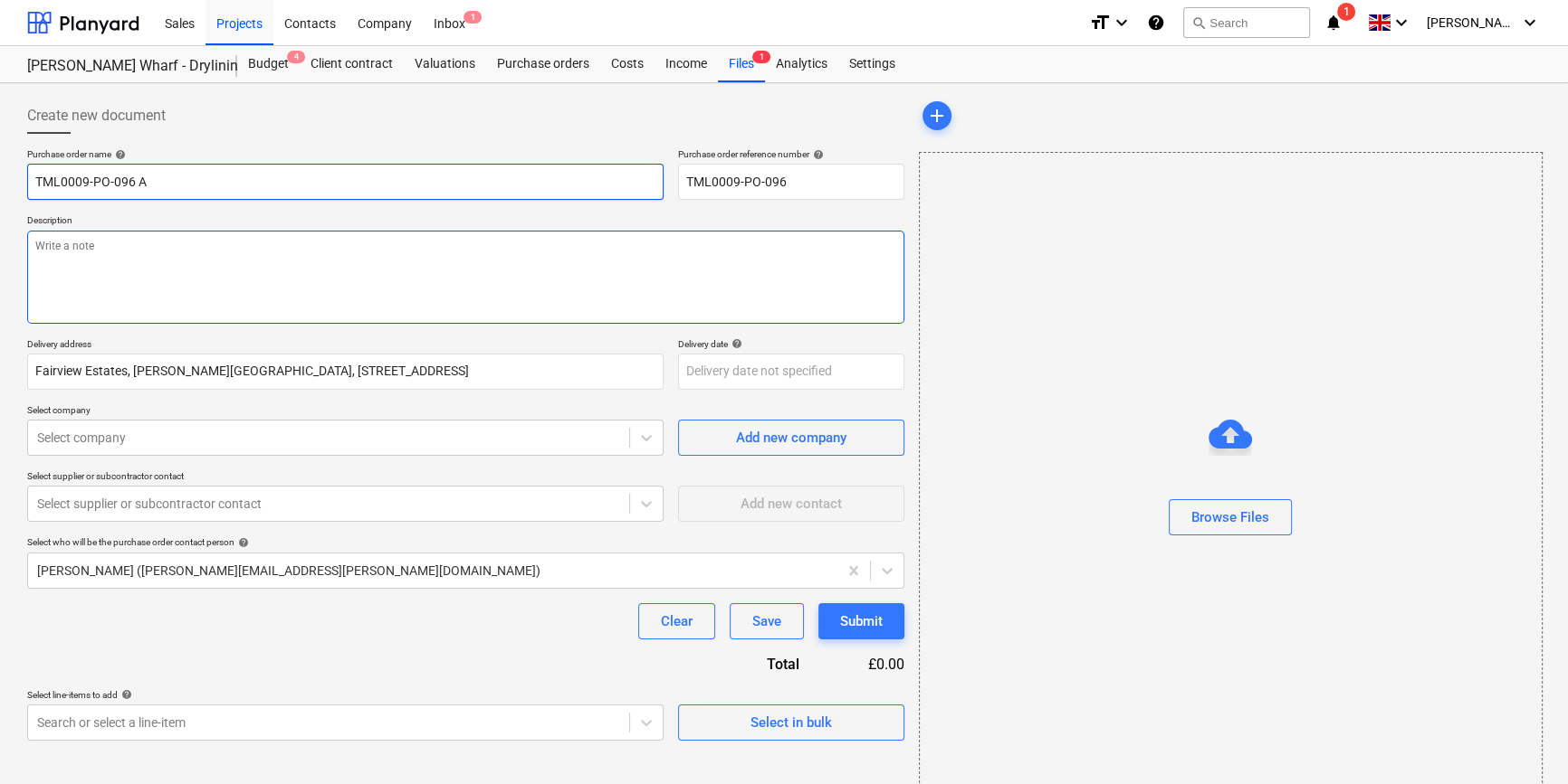
type input "TML0009-PO-096 Ac"
type textarea "x"
type input "TML0009-PO-096 Aco"
type textarea "x"
type input "TML0009-PO-096 Acor"
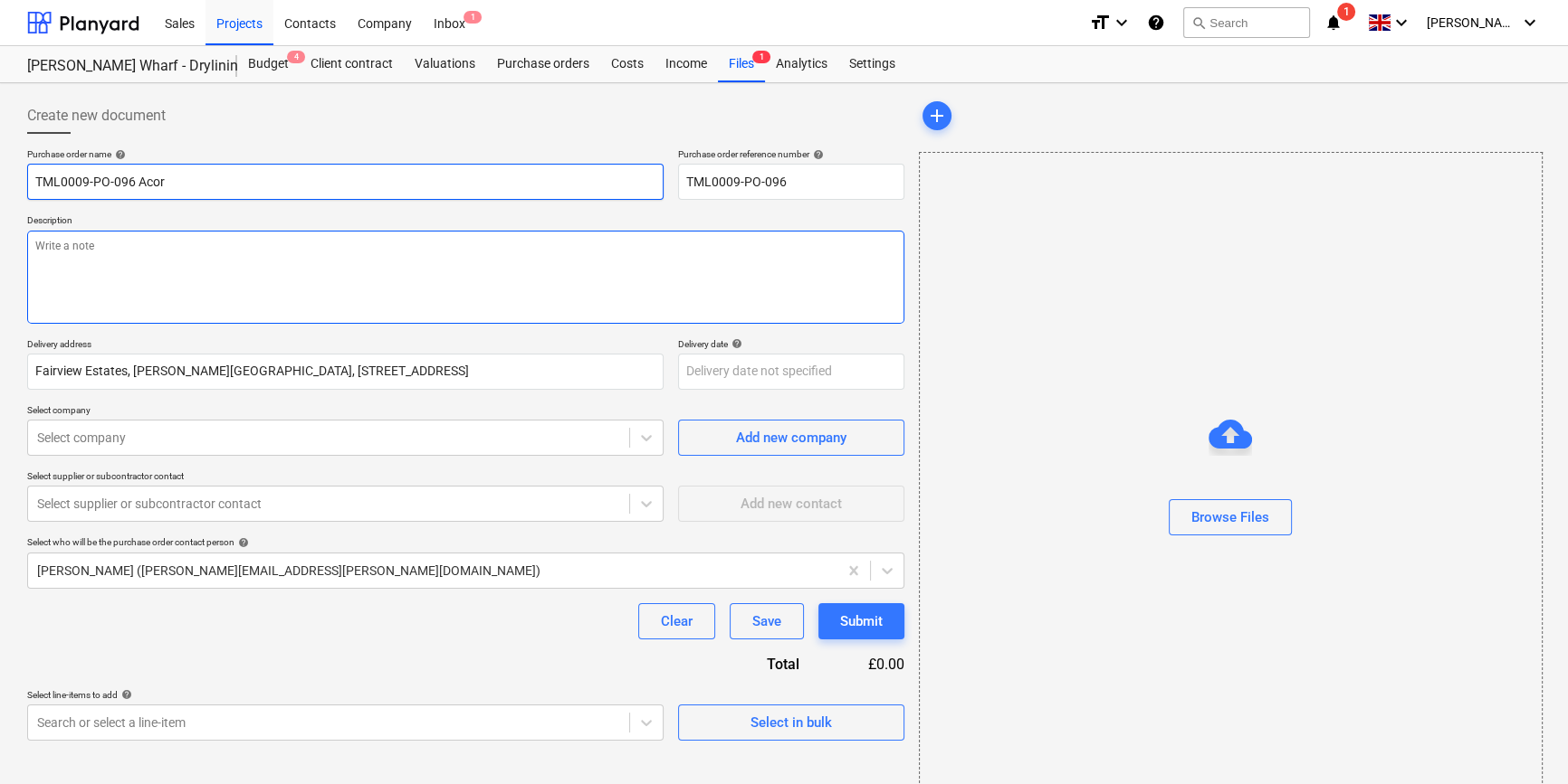
type textarea "x"
type input "TML0009-PO-096 Acorn"
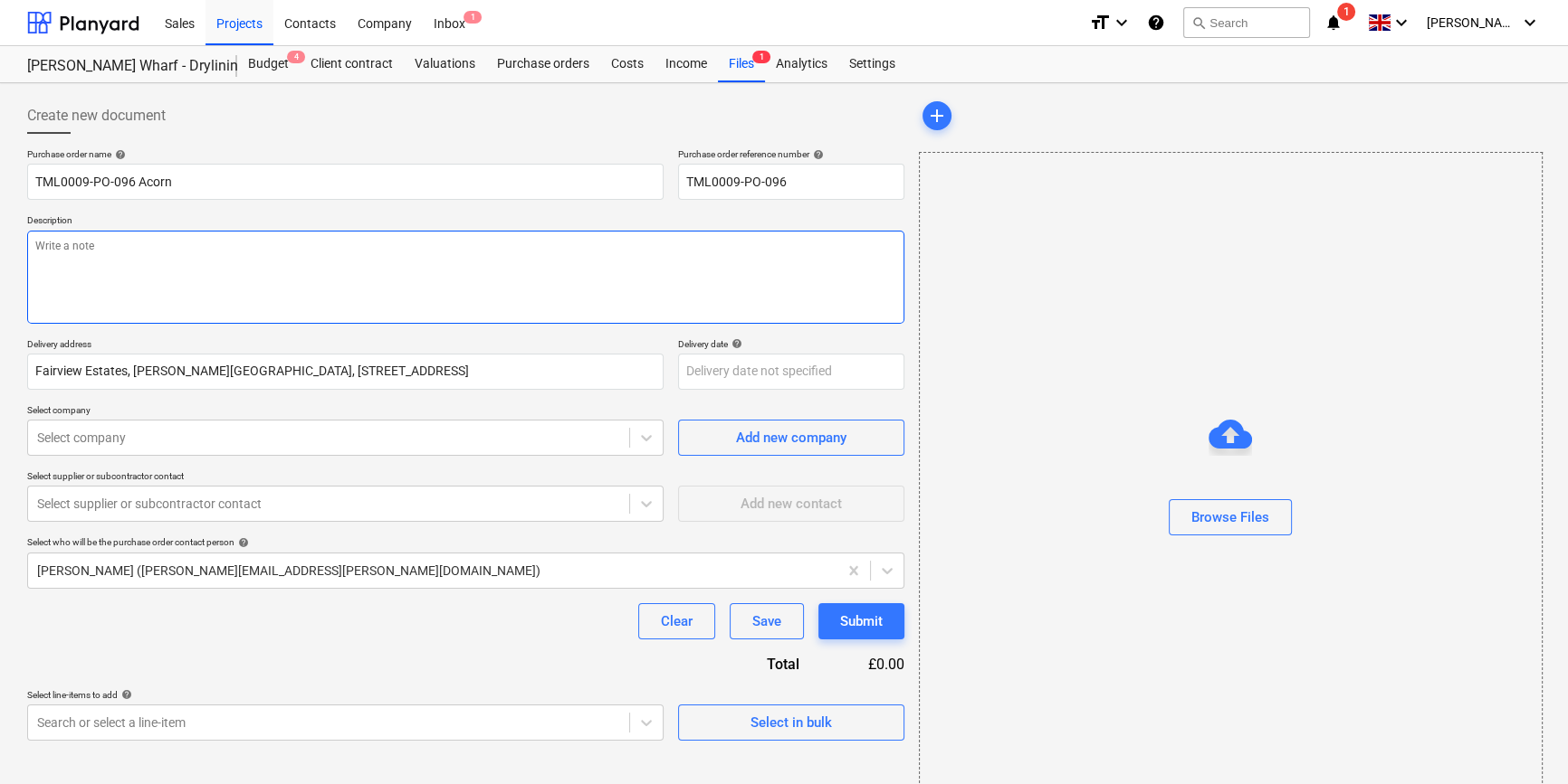
click at [98, 283] on textarea at bounding box center [465, 278] width 877 height 94
type textarea "x"
type textarea "S"
type textarea "x"
type textarea "Si"
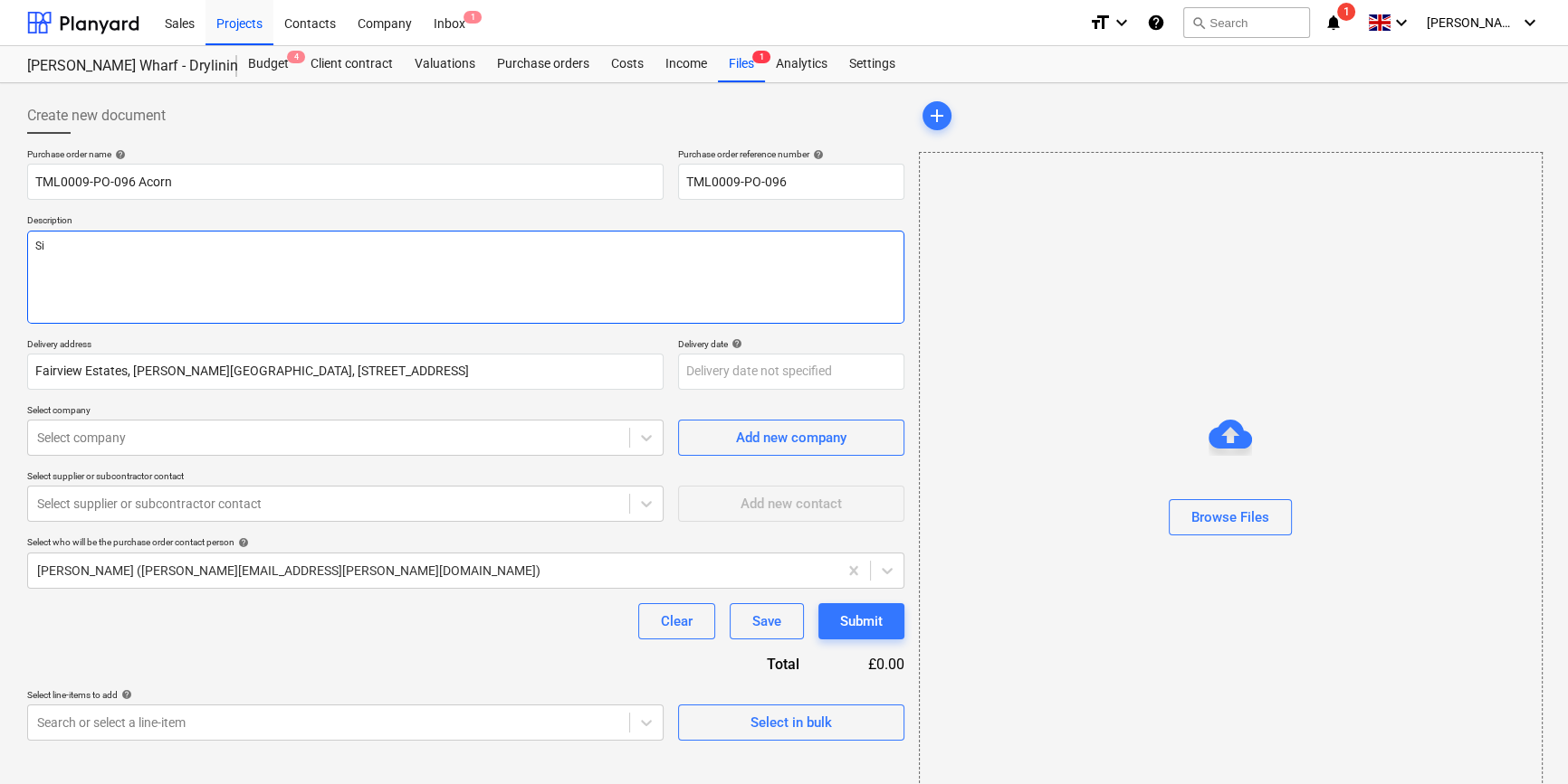
type textarea "x"
type textarea "Sit"
type textarea "x"
type textarea "Site"
type textarea "x"
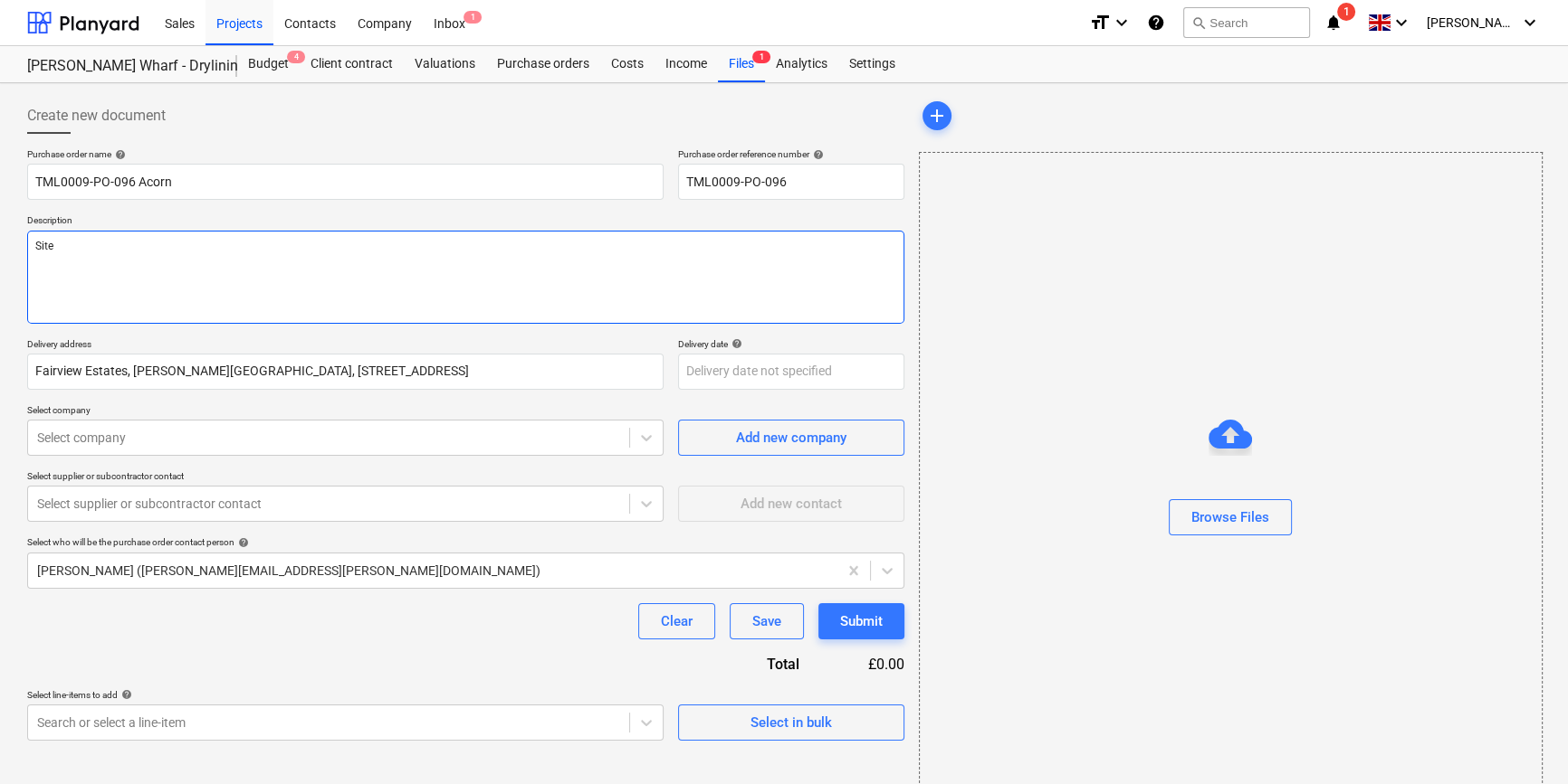
type textarea "Site"
type textarea "x"
type textarea "Site c"
type textarea "x"
type textarea "Site co"
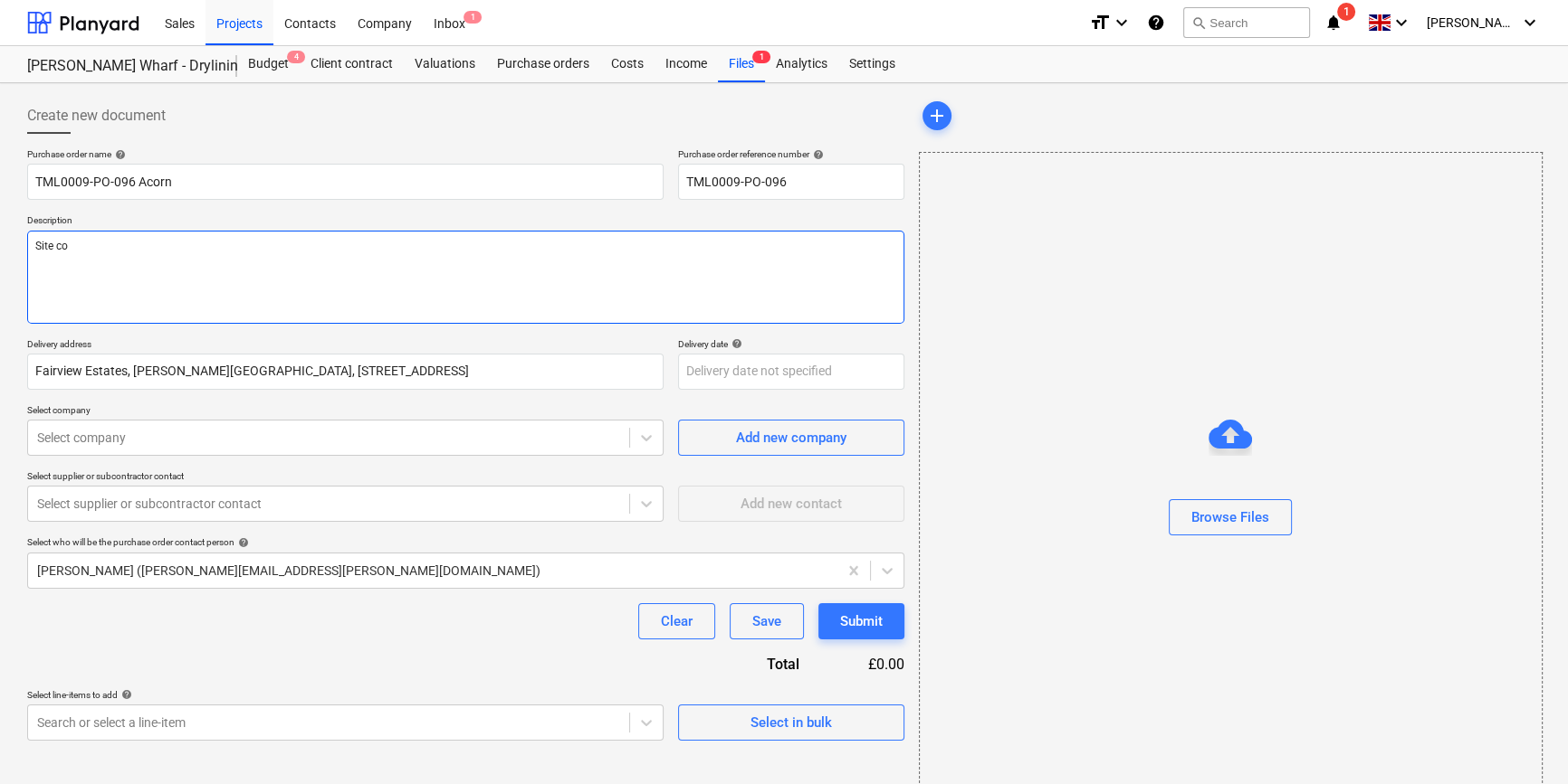
type textarea "x"
type textarea "Site con"
type textarea "x"
type textarea "Site cont"
type textarea "x"
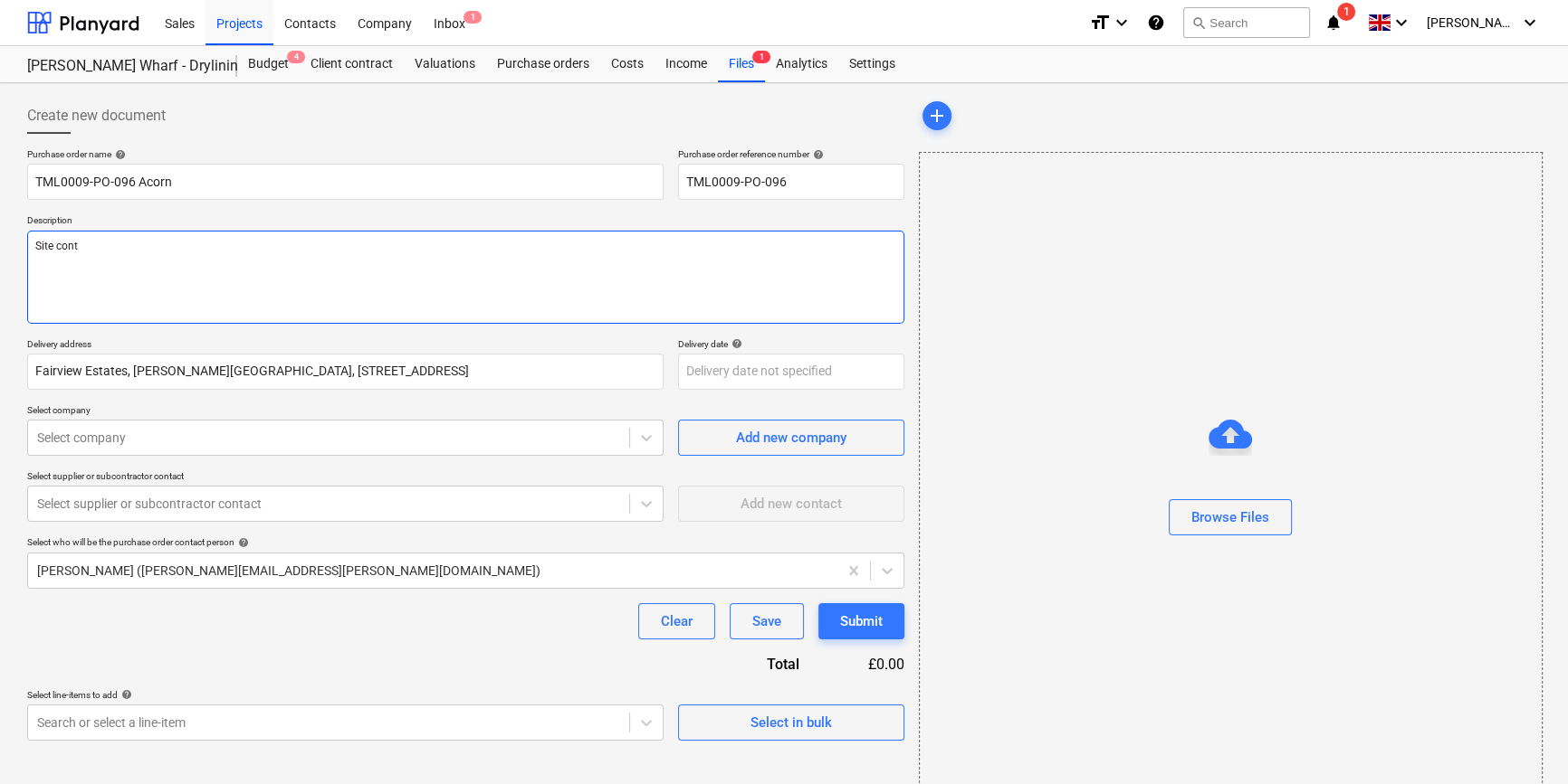
type textarea "Site conta"
type textarea "x"
type textarea "Site contac"
type textarea "x"
type textarea "Site contact"
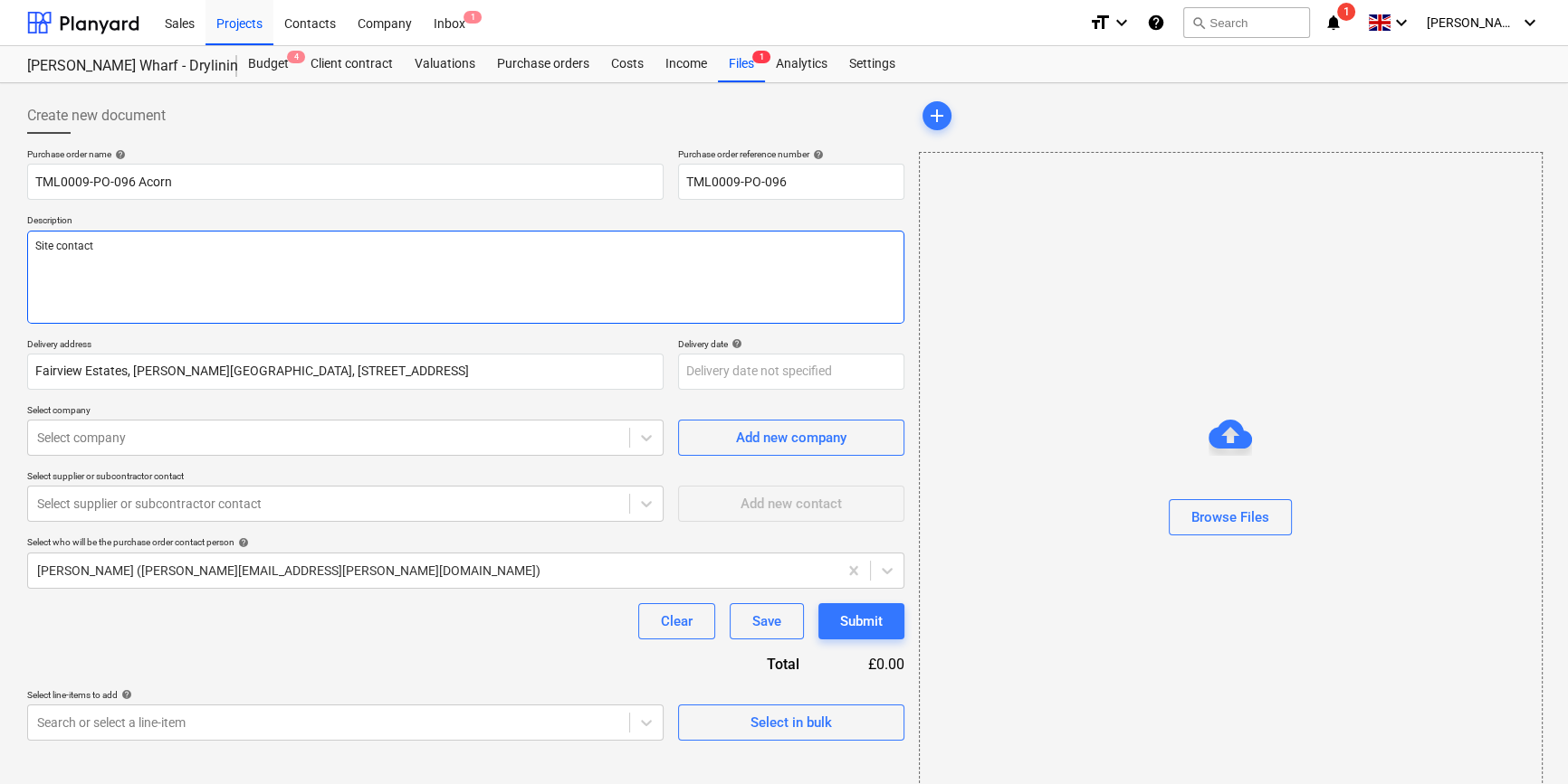
type textarea "x"
type textarea "Site contact"
type textarea "x"
type textarea "Site contact L"
type textarea "x"
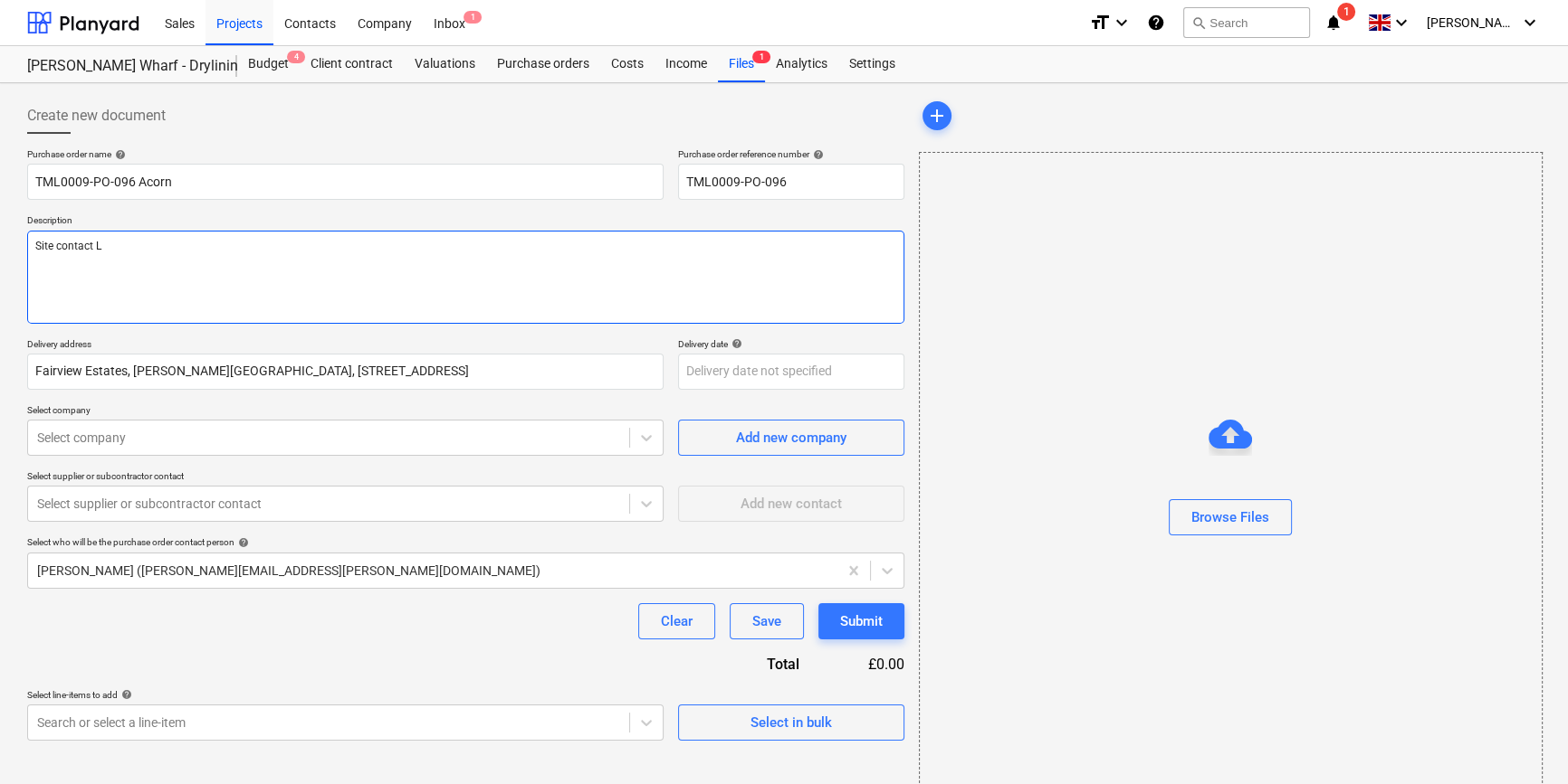
type textarea "Site contact Le"
type textarea "x"
type textarea "Site contact [PERSON_NAME]"
type textarea "x"
type textarea "Site contact [PERSON_NAME]"
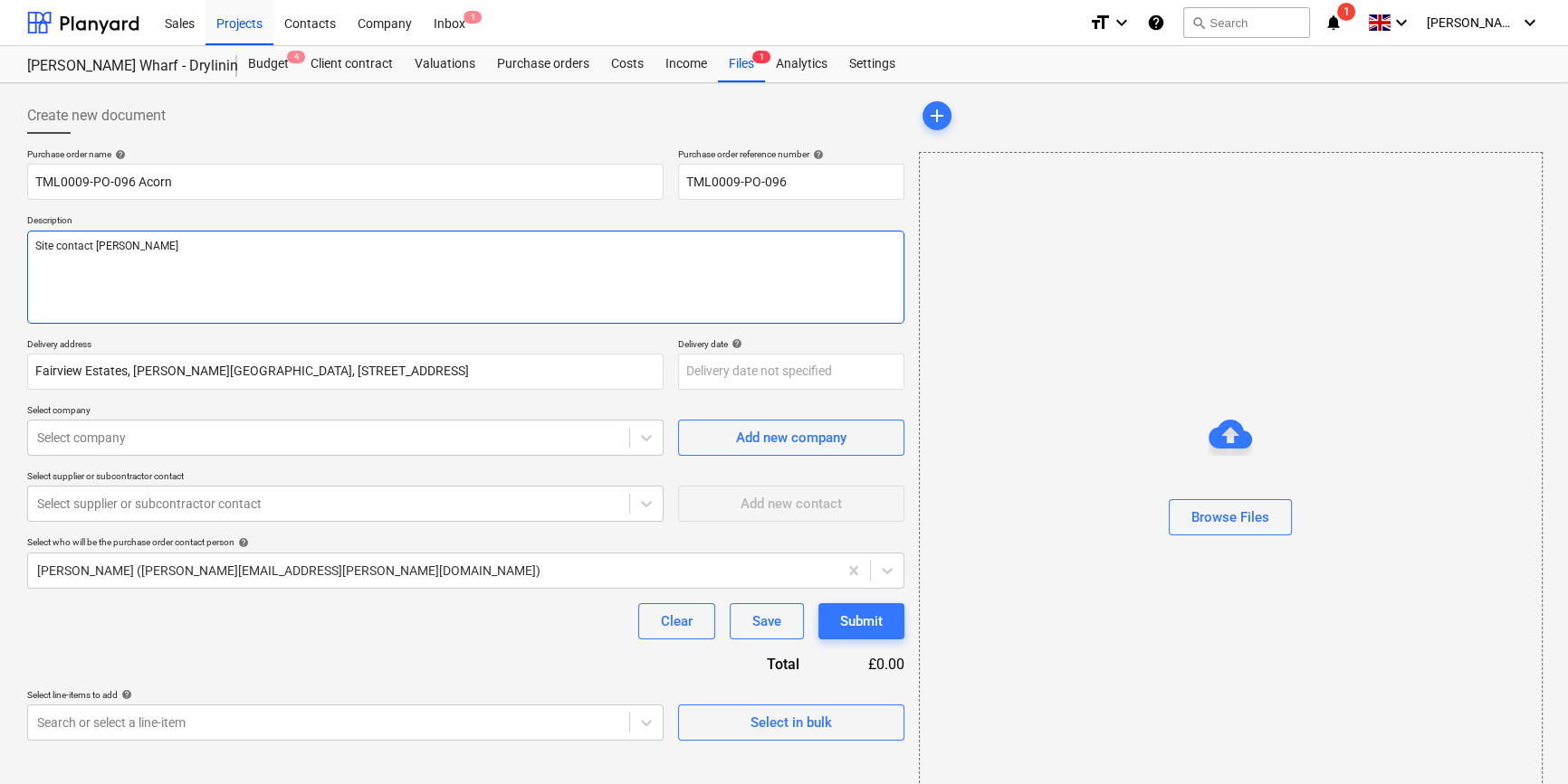
type textarea "x"
type textarea "Site contact [PERSON_NAME]"
type textarea "x"
type textarea "Site contact [PERSON_NAME]"
type textarea "x"
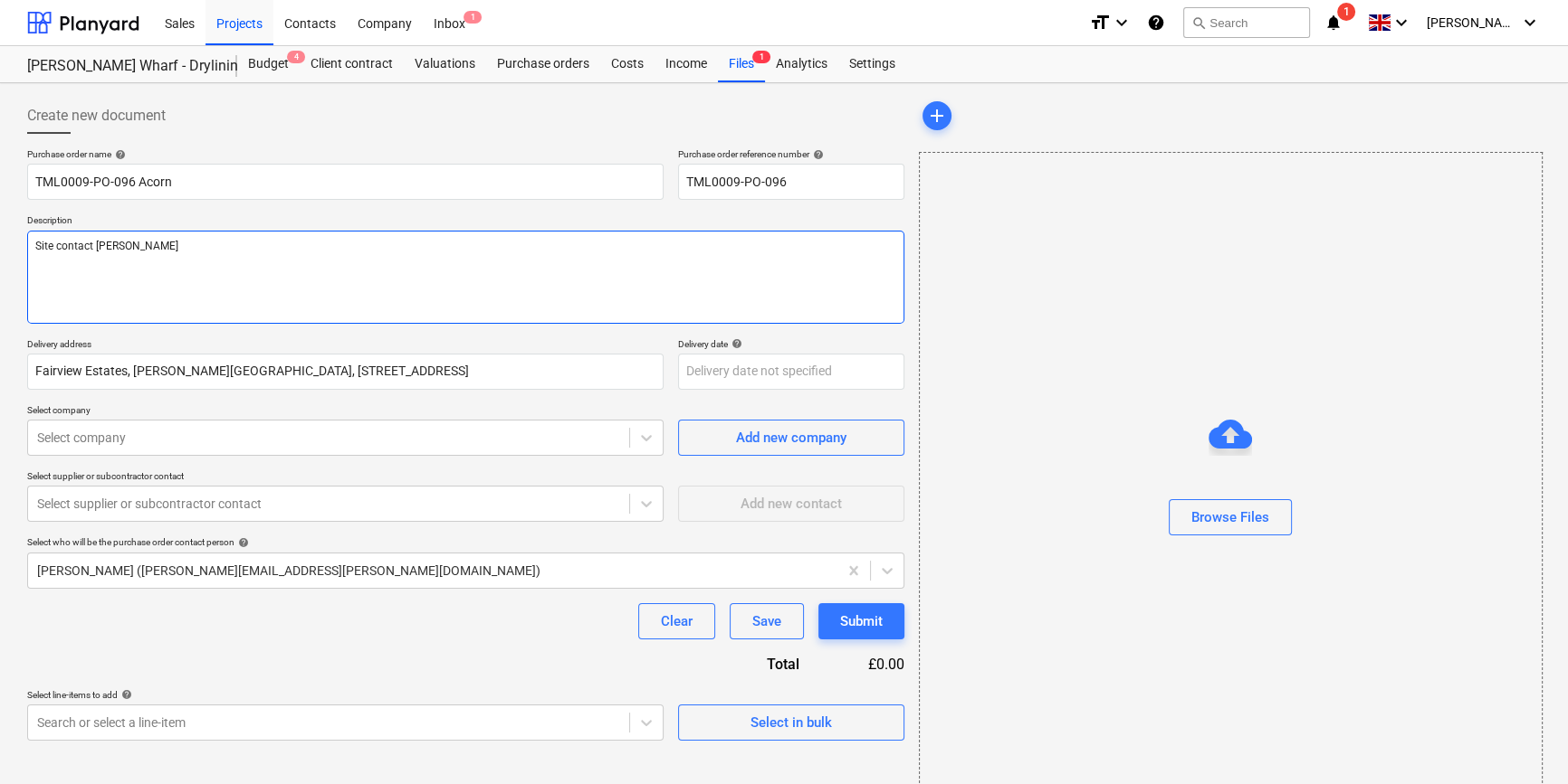
type textarea "Site contact [PERSON_NAME] 0"
type textarea "x"
type textarea "Site contact [PERSON_NAME] 07"
type textarea "x"
type textarea "Site contact [PERSON_NAME] 079"
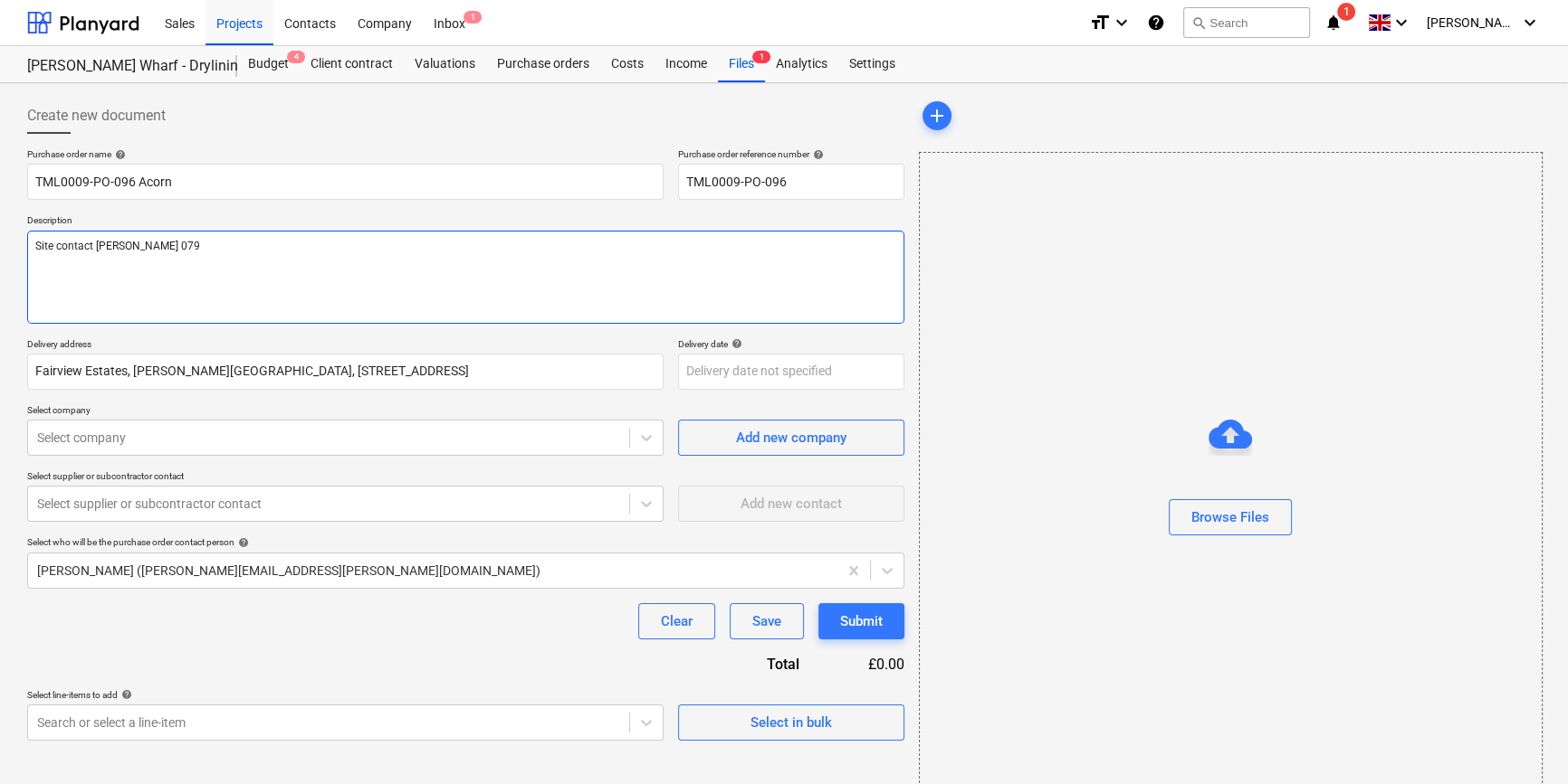
type textarea "x"
type textarea "Site contact [PERSON_NAME] 0793"
type textarea "x"
type textarea "Site contact [PERSON_NAME] 07934"
type textarea "x"
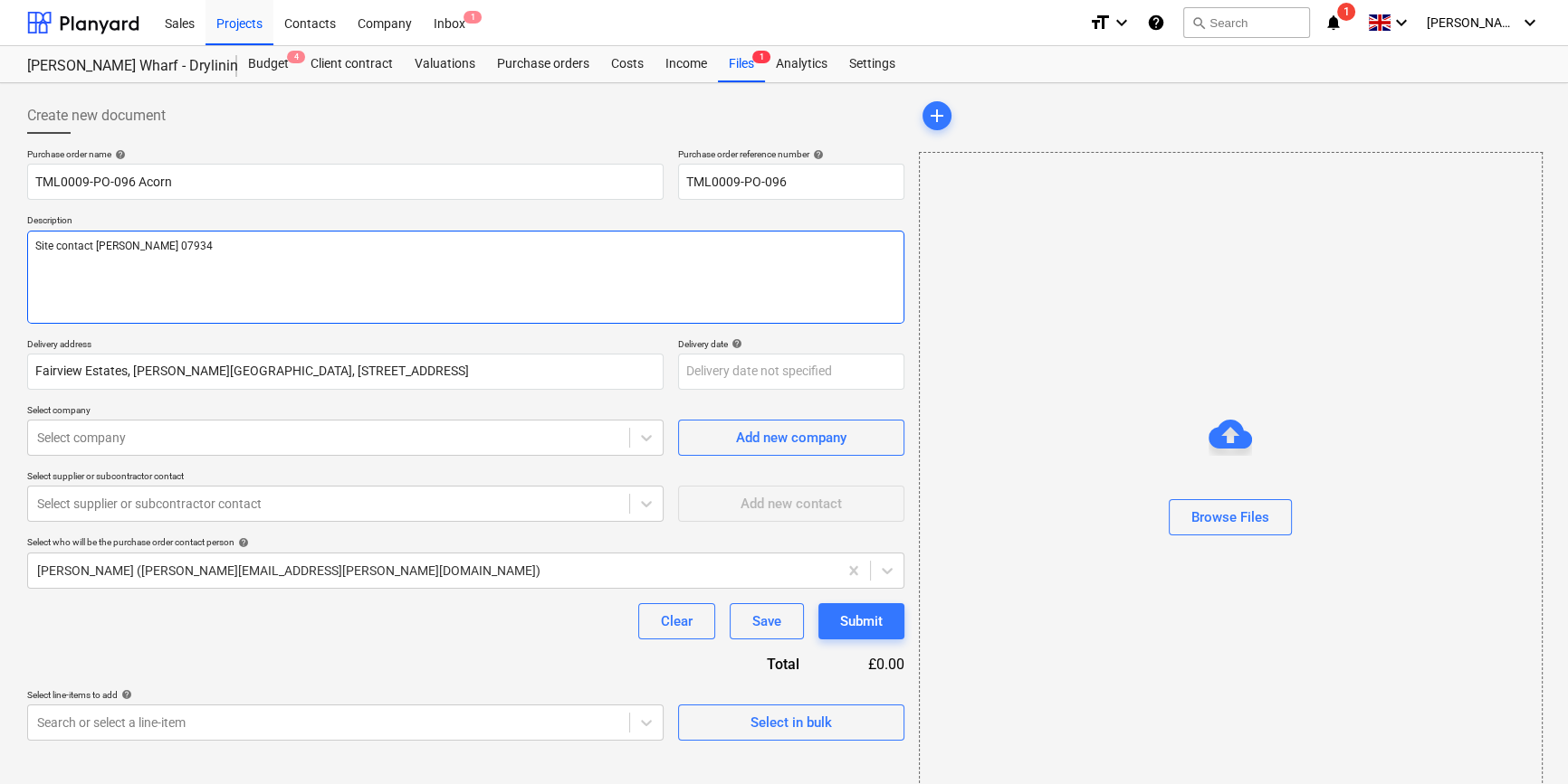
type textarea "Site contact [PERSON_NAME] 07934"
type textarea "x"
type textarea "Site contact [PERSON_NAME] 07934 7"
type textarea "x"
type textarea "Site contact [PERSON_NAME] [PHONE_NUMBER]"
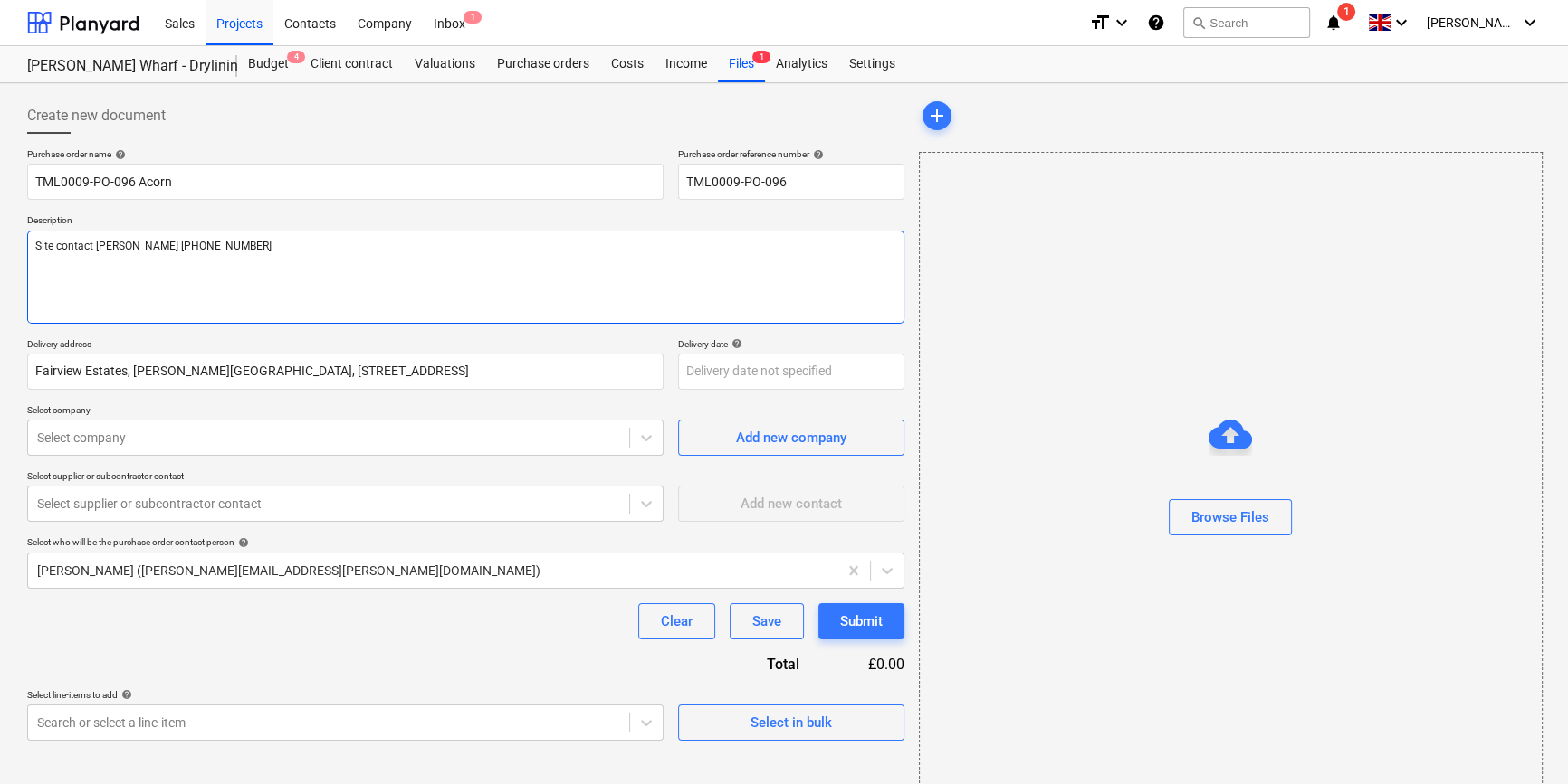
type textarea "x"
type textarea "Site contact [PERSON_NAME] [PHONE_NUMBER]"
type textarea "x"
type textarea "Site contact [PERSON_NAME] [PHONE_NUMBER]"
type textarea "x"
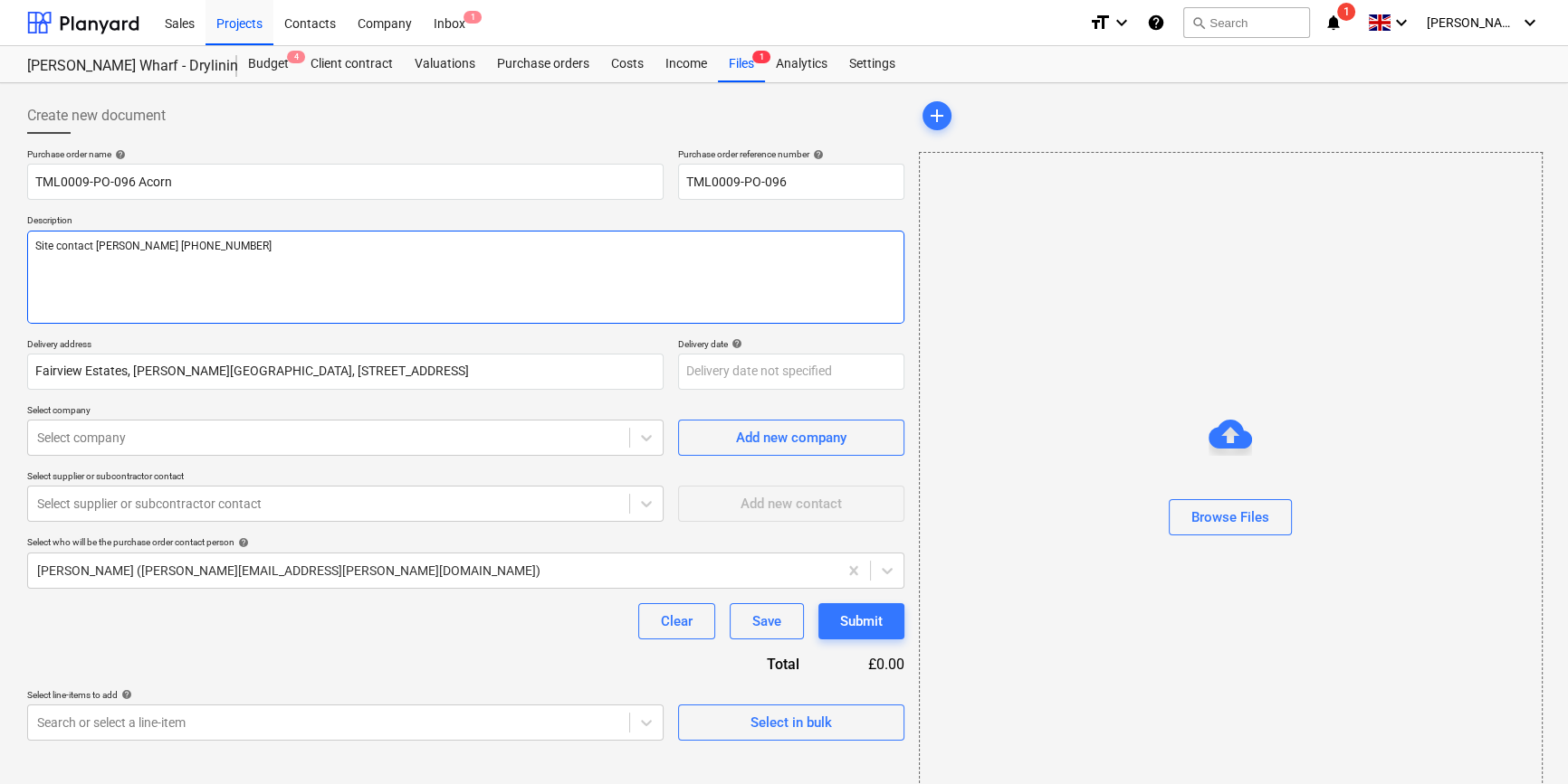
type textarea "Site contact [PERSON_NAME] [PHONE_NUMBER]"
type textarea "x"
type textarea "Site contact [PERSON_NAME] [PHONE_NUMBER]"
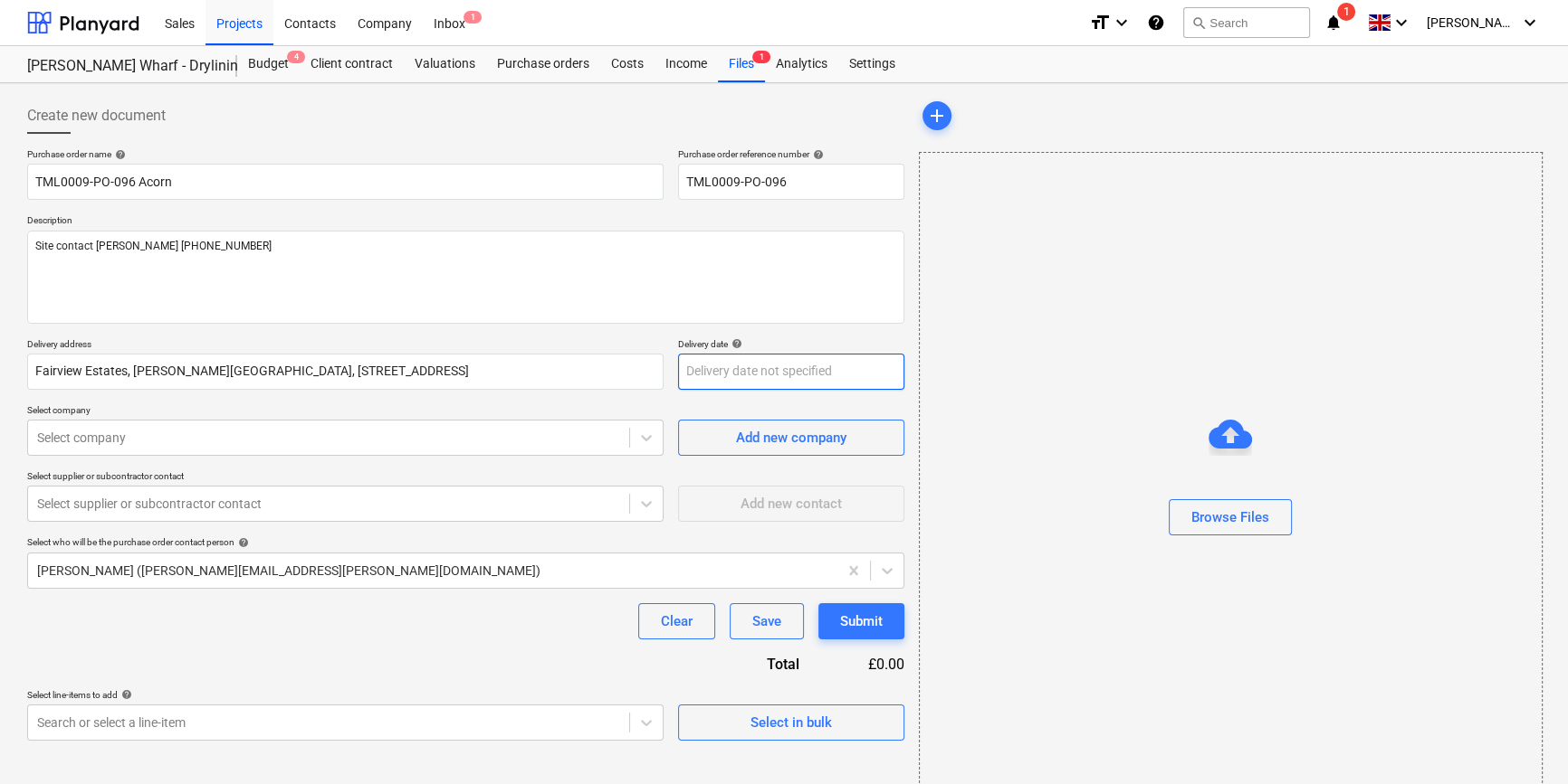
click at [716, 378] on body "Sales Projects Contacts Company Inbox 1 format_size keyboard_arrow_down help se…" at bounding box center [784, 392] width 1568 height 784
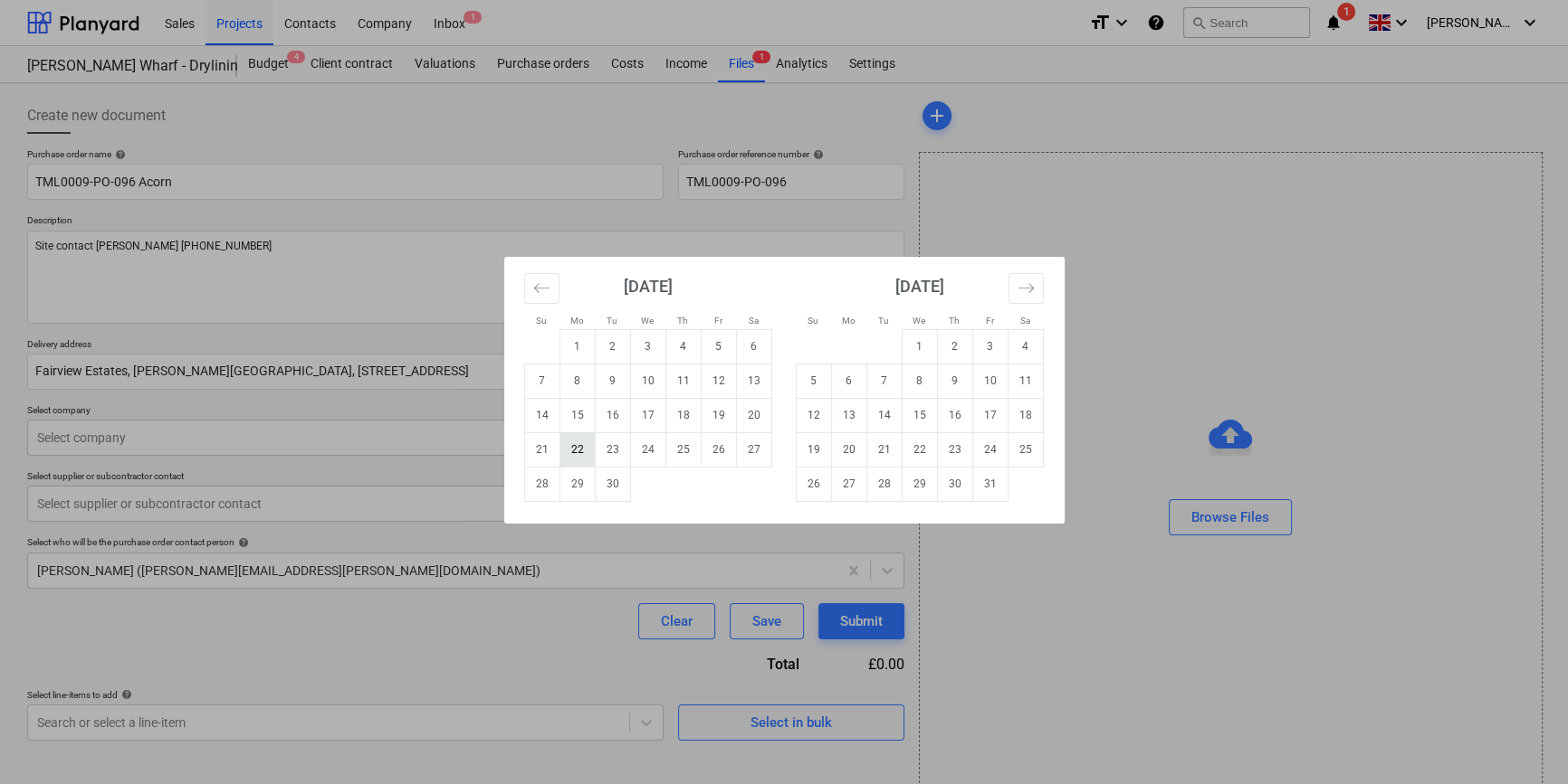
click at [576, 450] on td "22" at bounding box center [576, 450] width 35 height 34
type textarea "x"
type input "[DATE]"
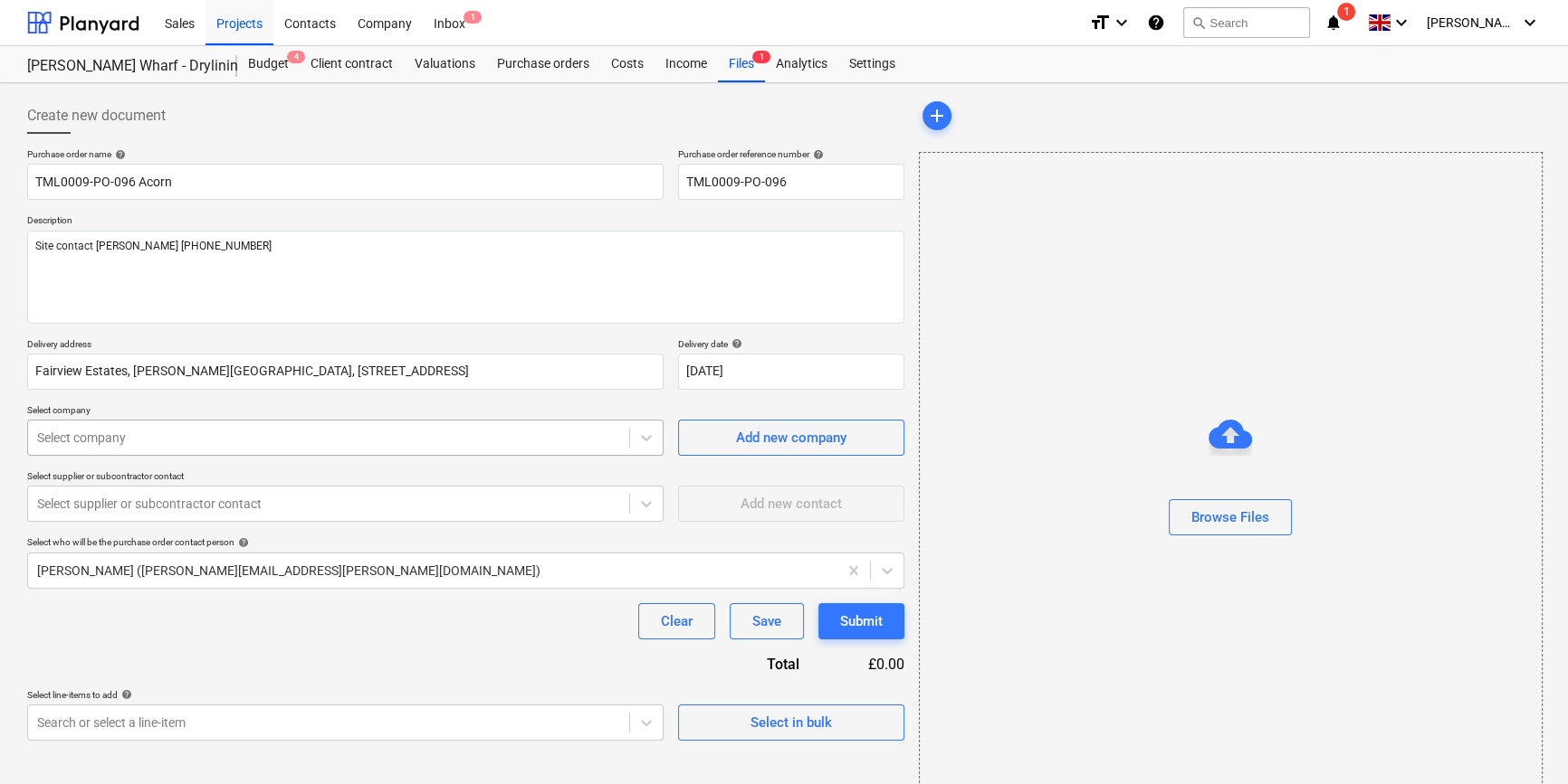
click at [531, 437] on div at bounding box center [329, 437] width 583 height 18
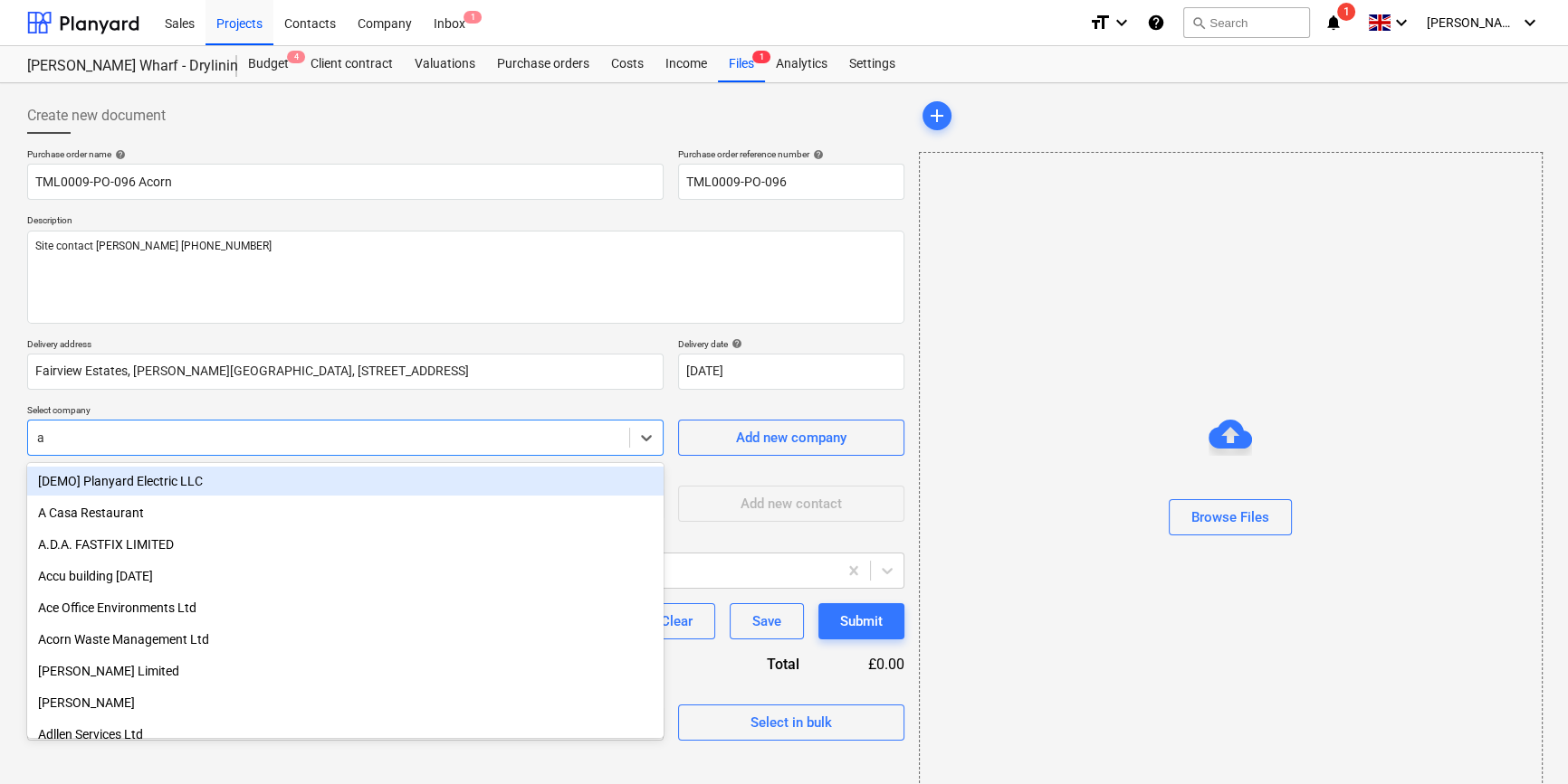
type input "ac"
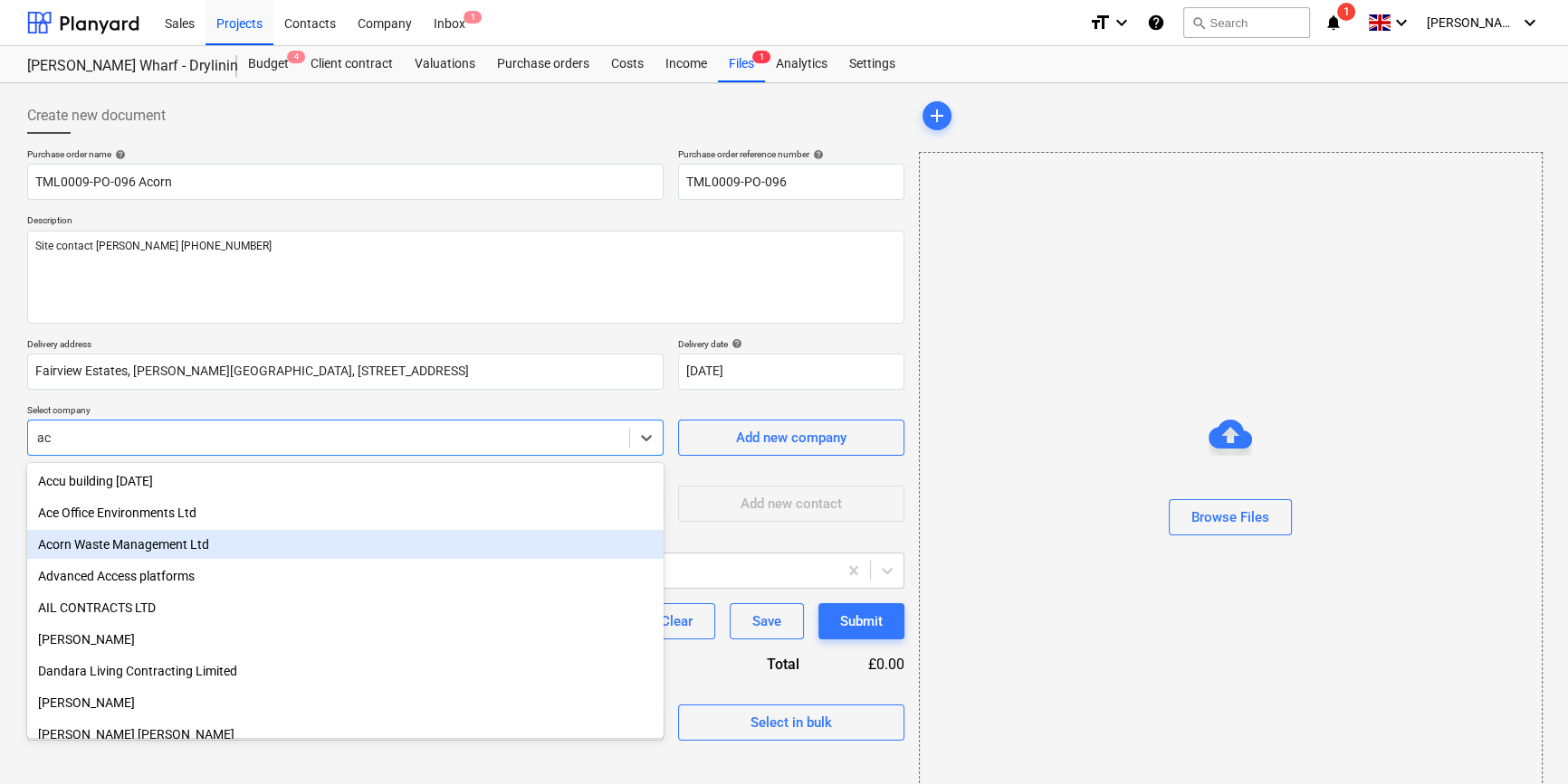
click at [126, 549] on div "Acorn Waste Management Ltd" at bounding box center [345, 544] width 636 height 29
type textarea "x"
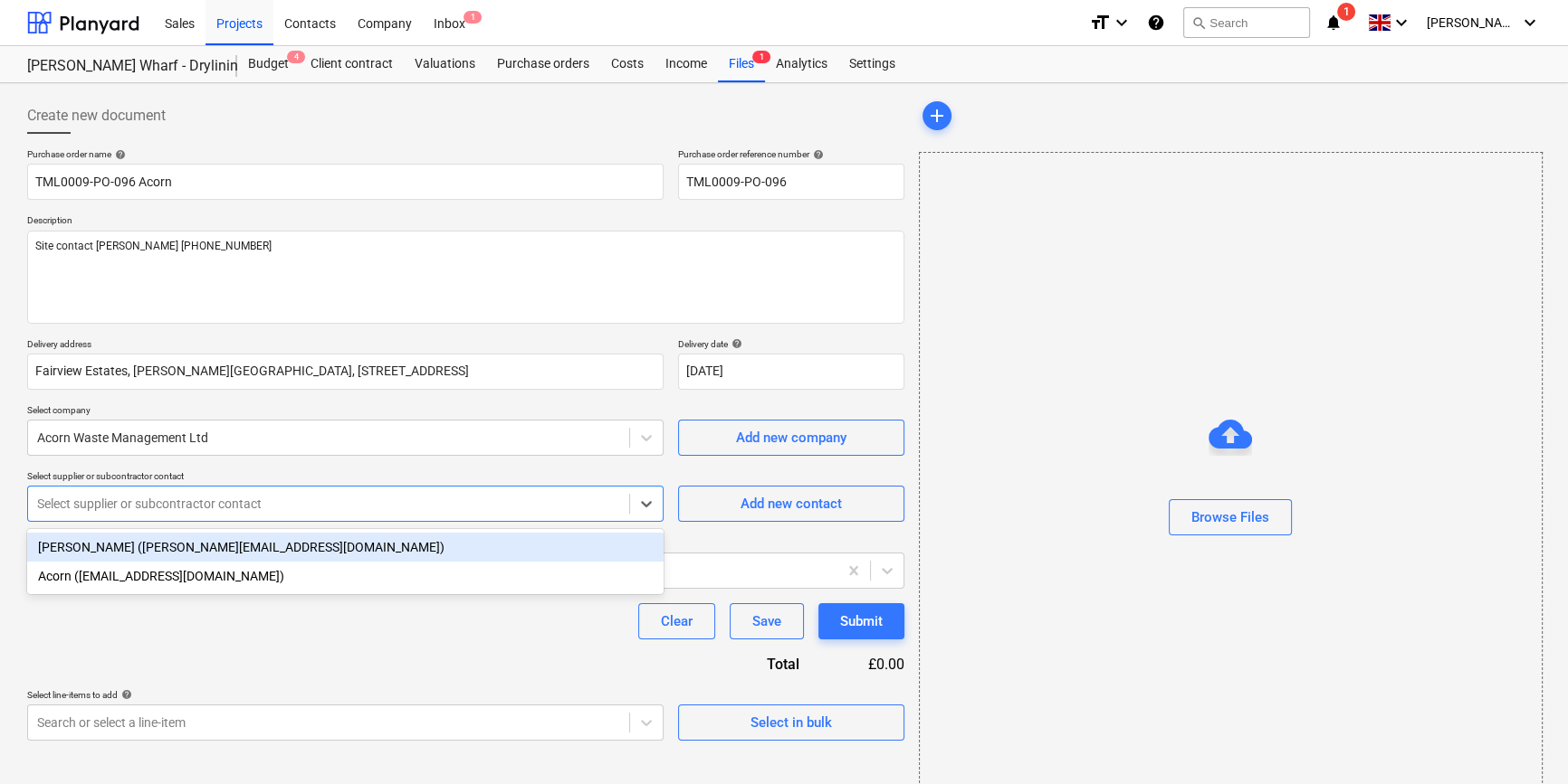
click at [123, 514] on div "Select supplier or subcontractor contact" at bounding box center [328, 503] width 601 height 26
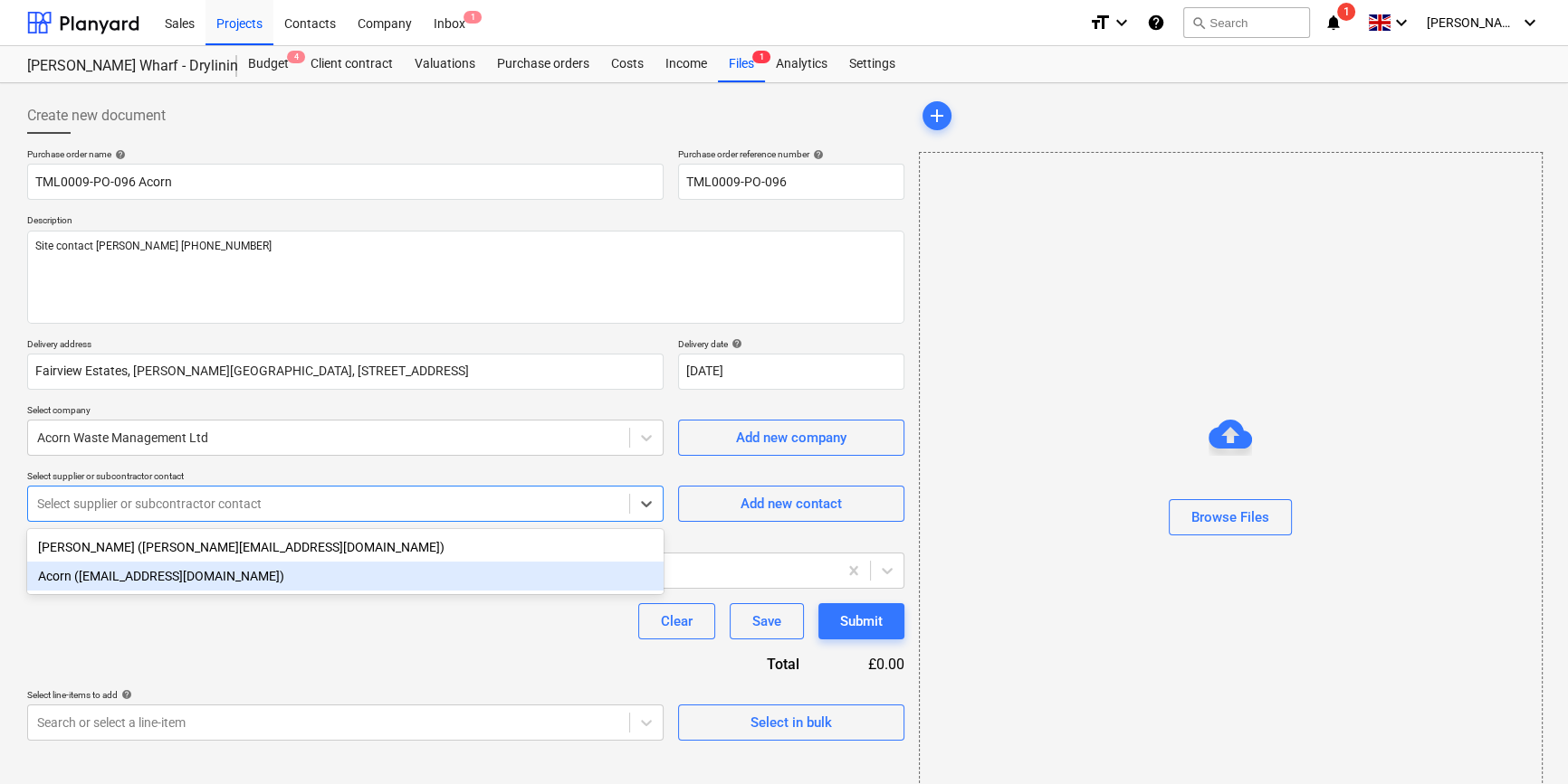
click at [125, 583] on div "Acorn ([EMAIL_ADDRESS][DOMAIN_NAME])" at bounding box center [345, 576] width 636 height 29
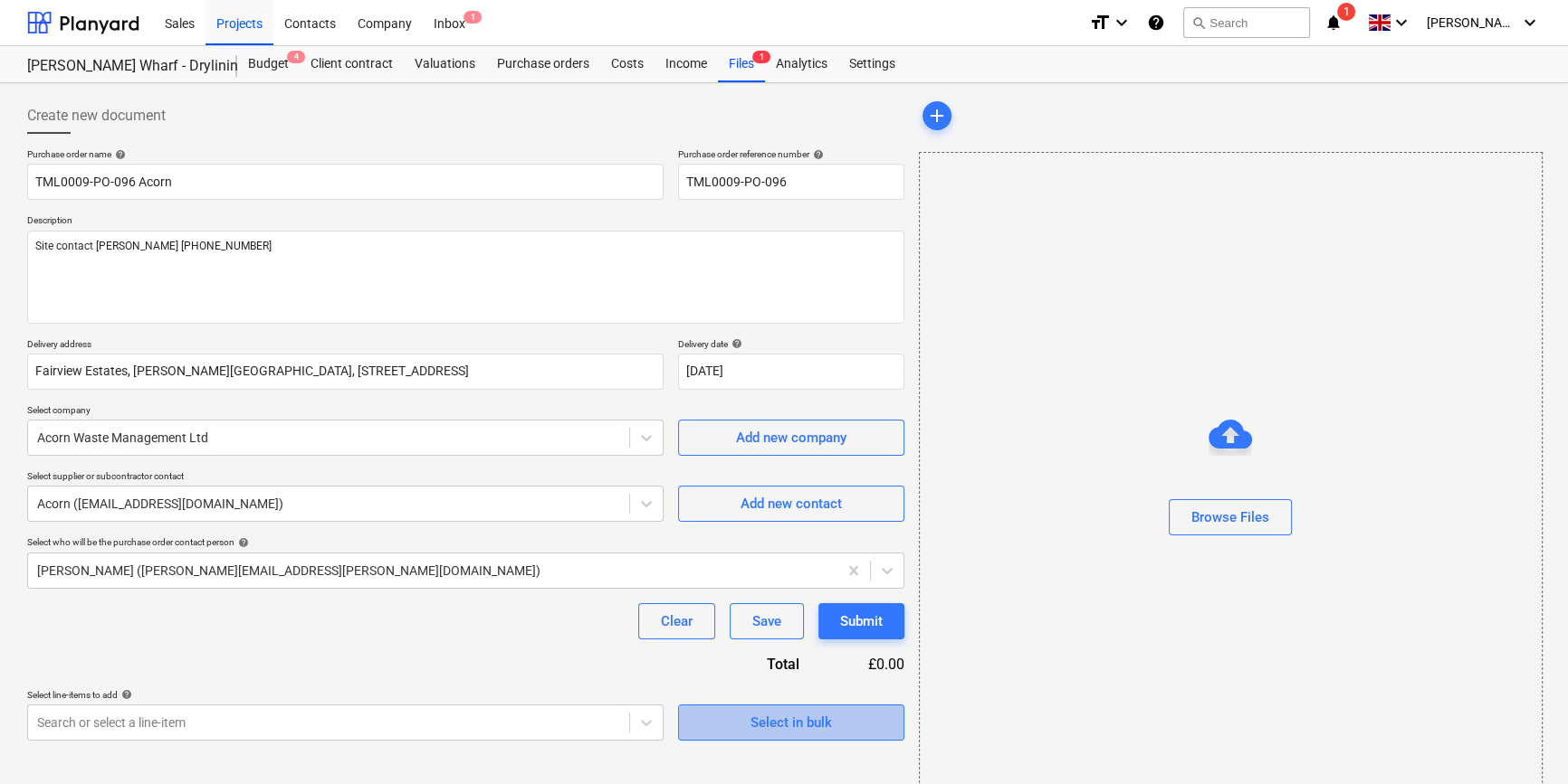
click at [718, 721] on span "Select in bulk" at bounding box center [790, 723] width 181 height 24
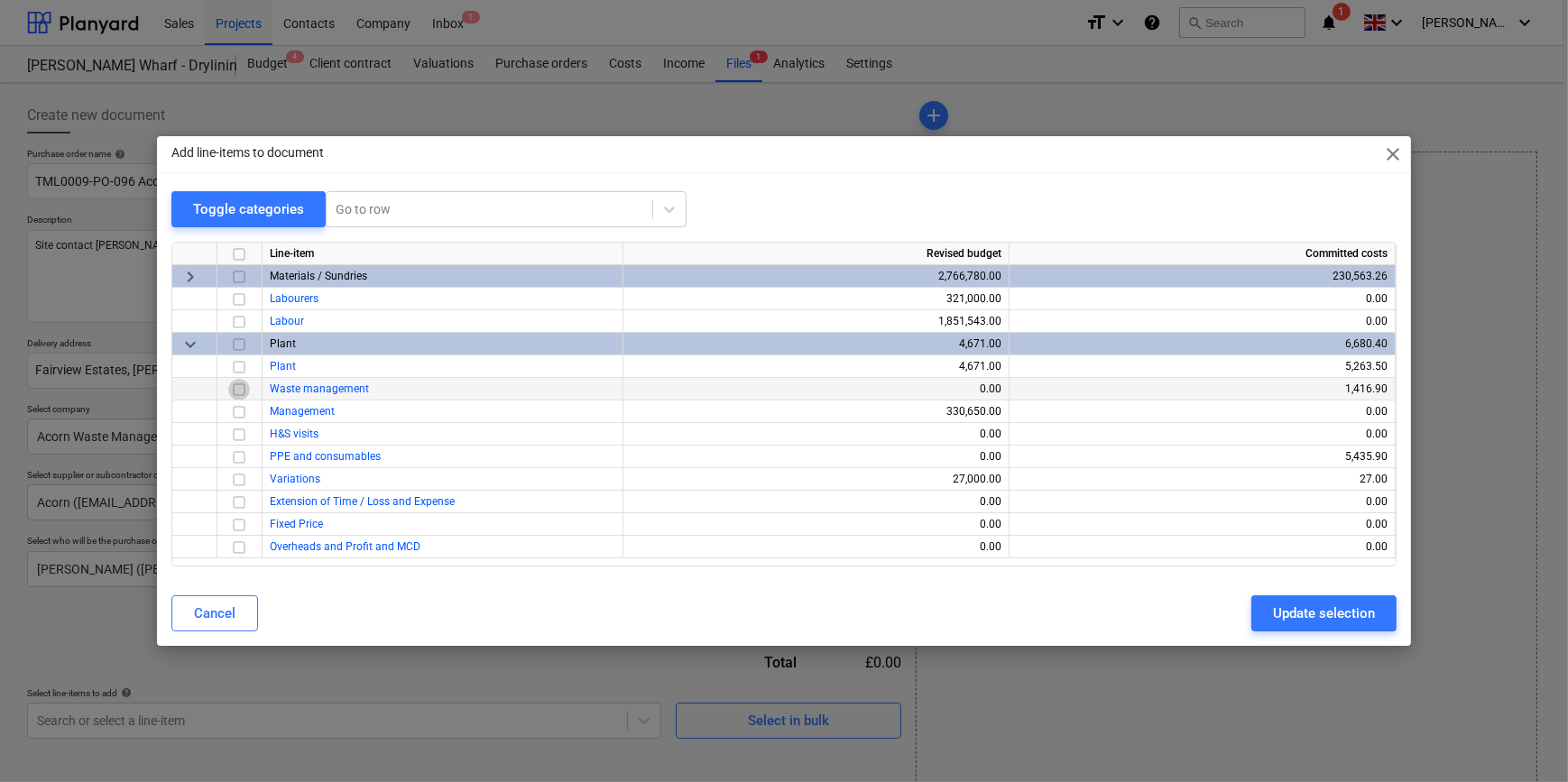
click at [243, 391] on input "checkbox" at bounding box center [239, 390] width 22 height 22
click at [1306, 621] on div "Update selection" at bounding box center [1324, 613] width 102 height 24
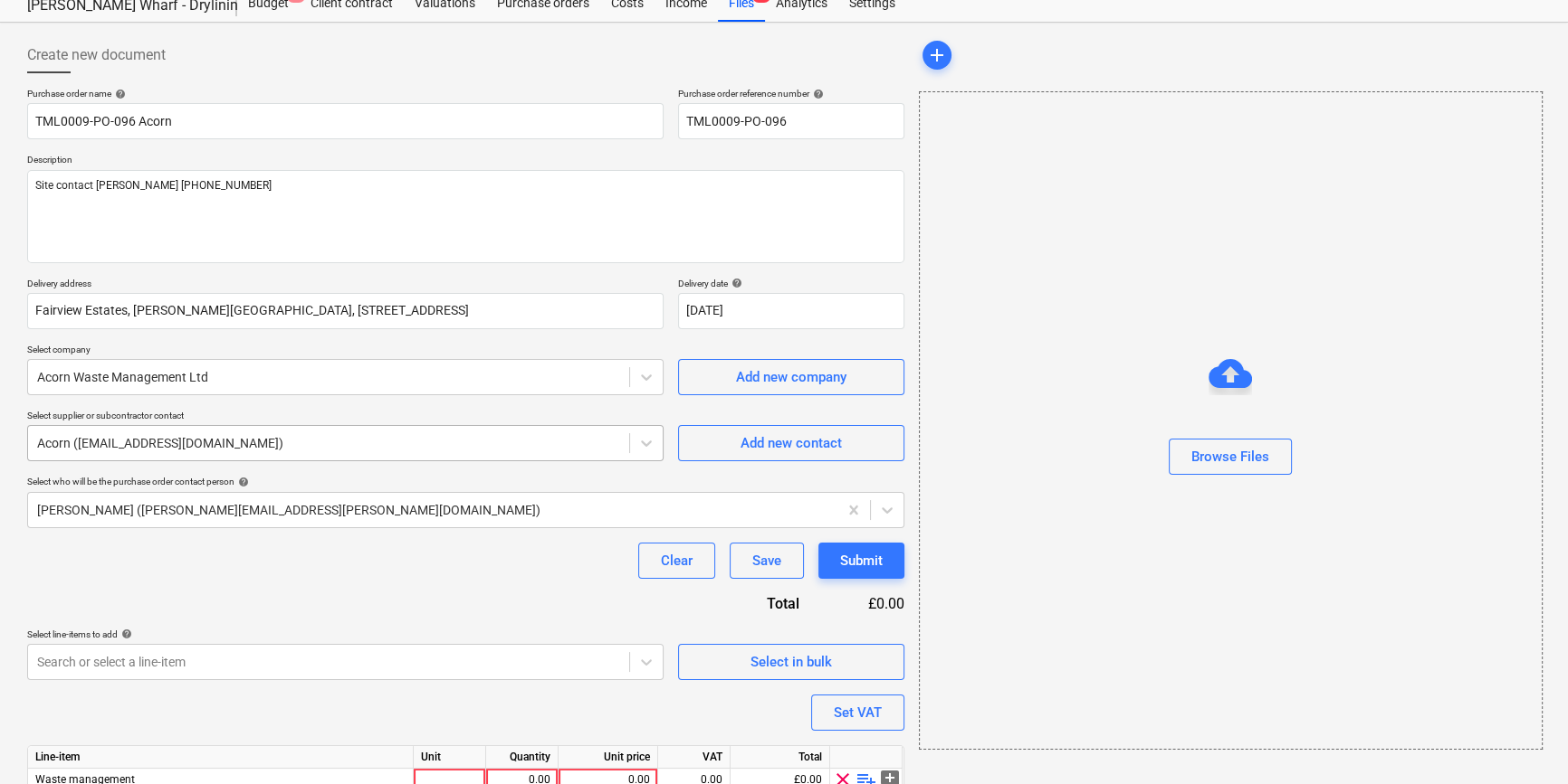
scroll to position [140, 0]
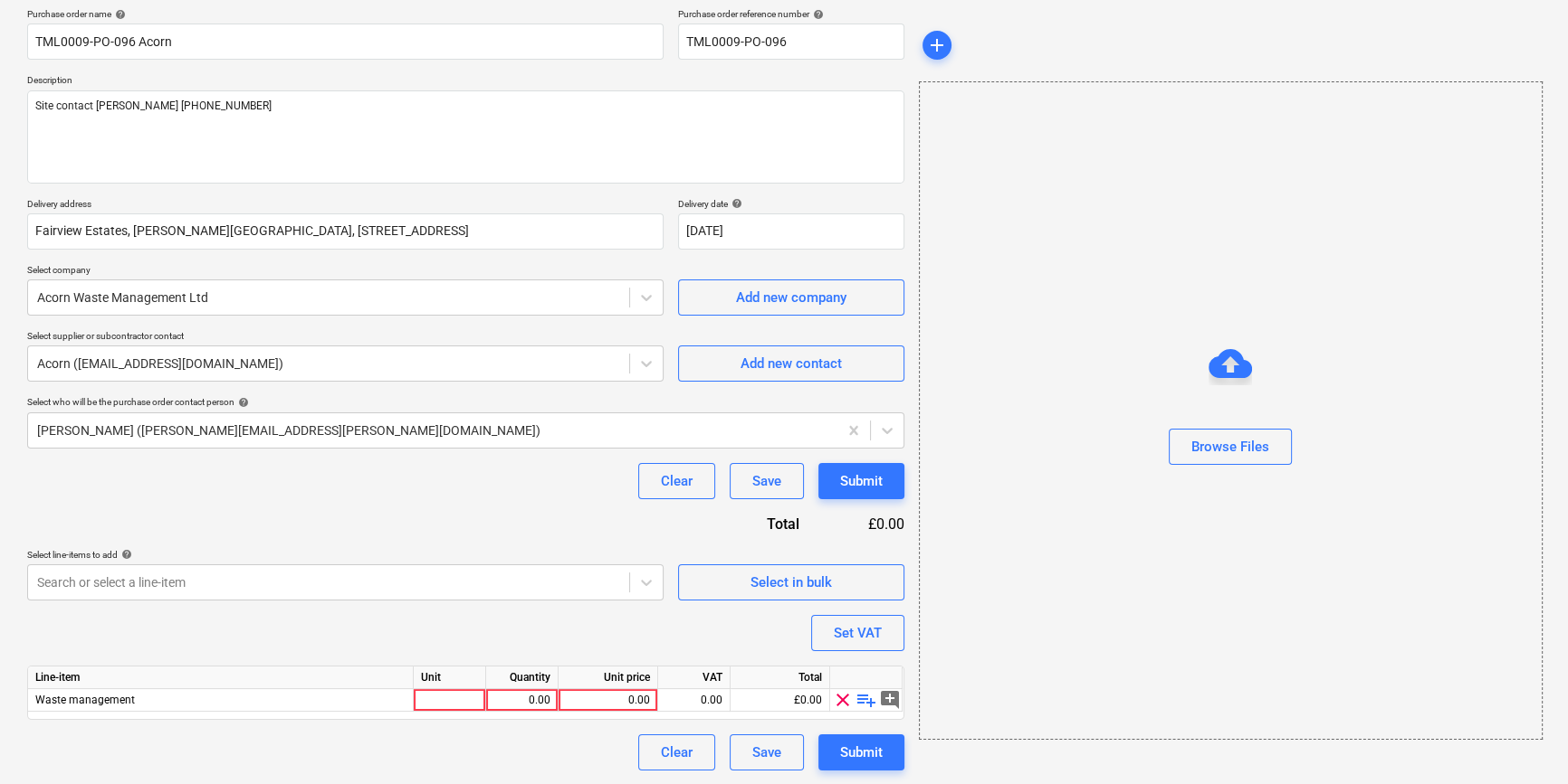
click at [867, 699] on span "playlist_add" at bounding box center [866, 700] width 22 height 22
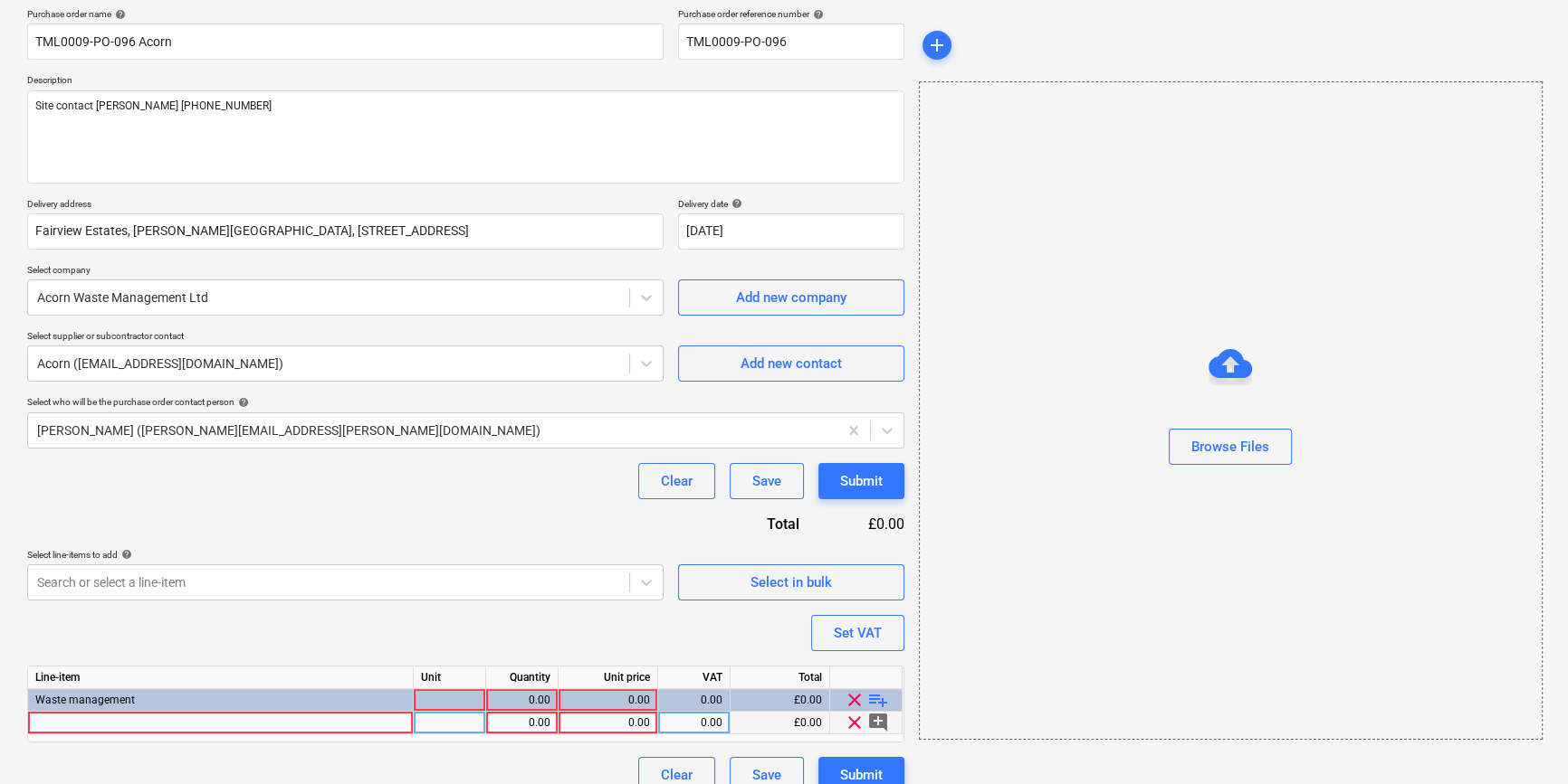
click at [55, 723] on div at bounding box center [221, 724] width 386 height 23
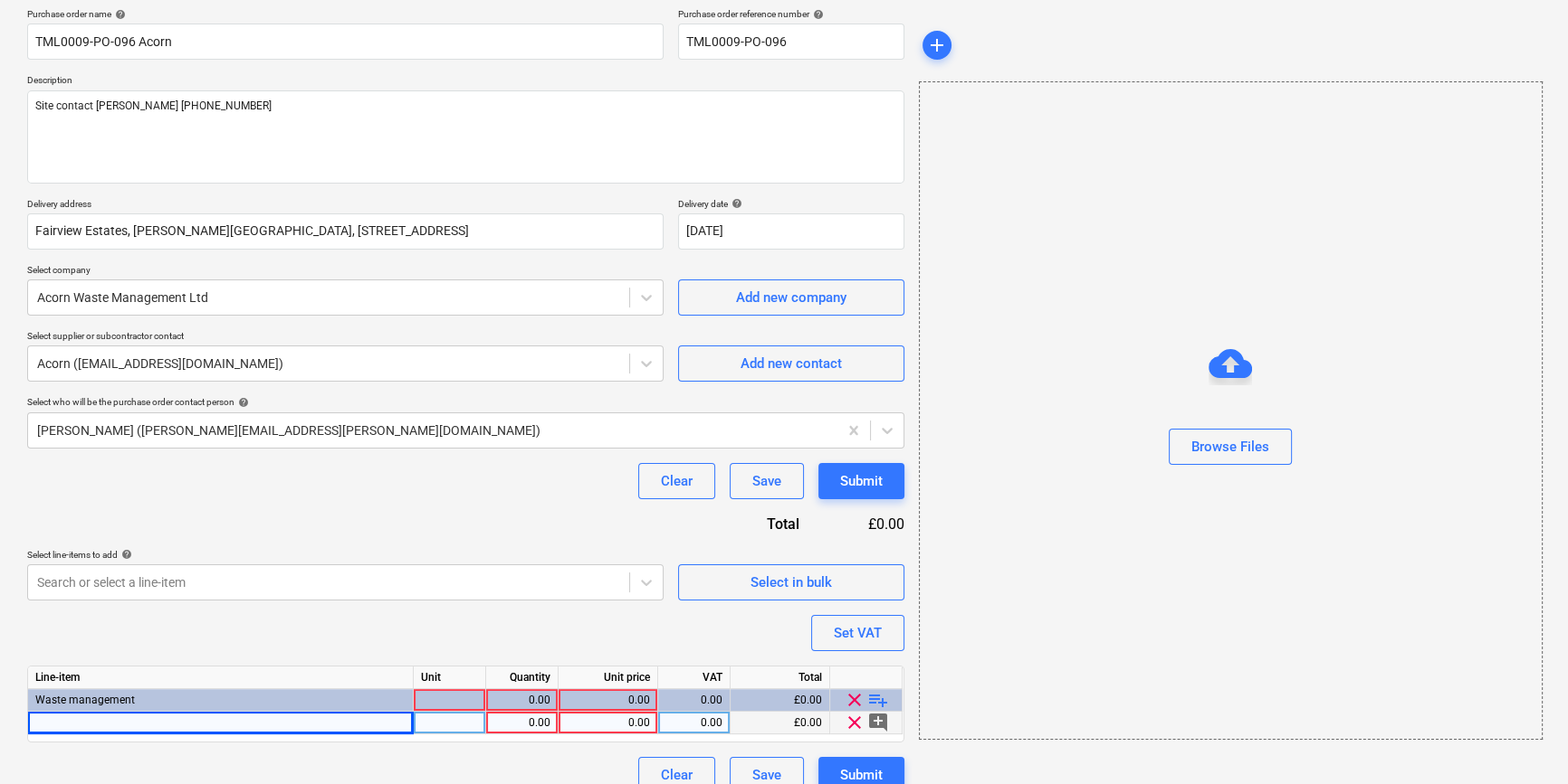
click at [87, 720] on div at bounding box center [221, 724] width 386 height 23
type textarea "x"
type input "12yd skip exchange plasterboard recycling"
type textarea "x"
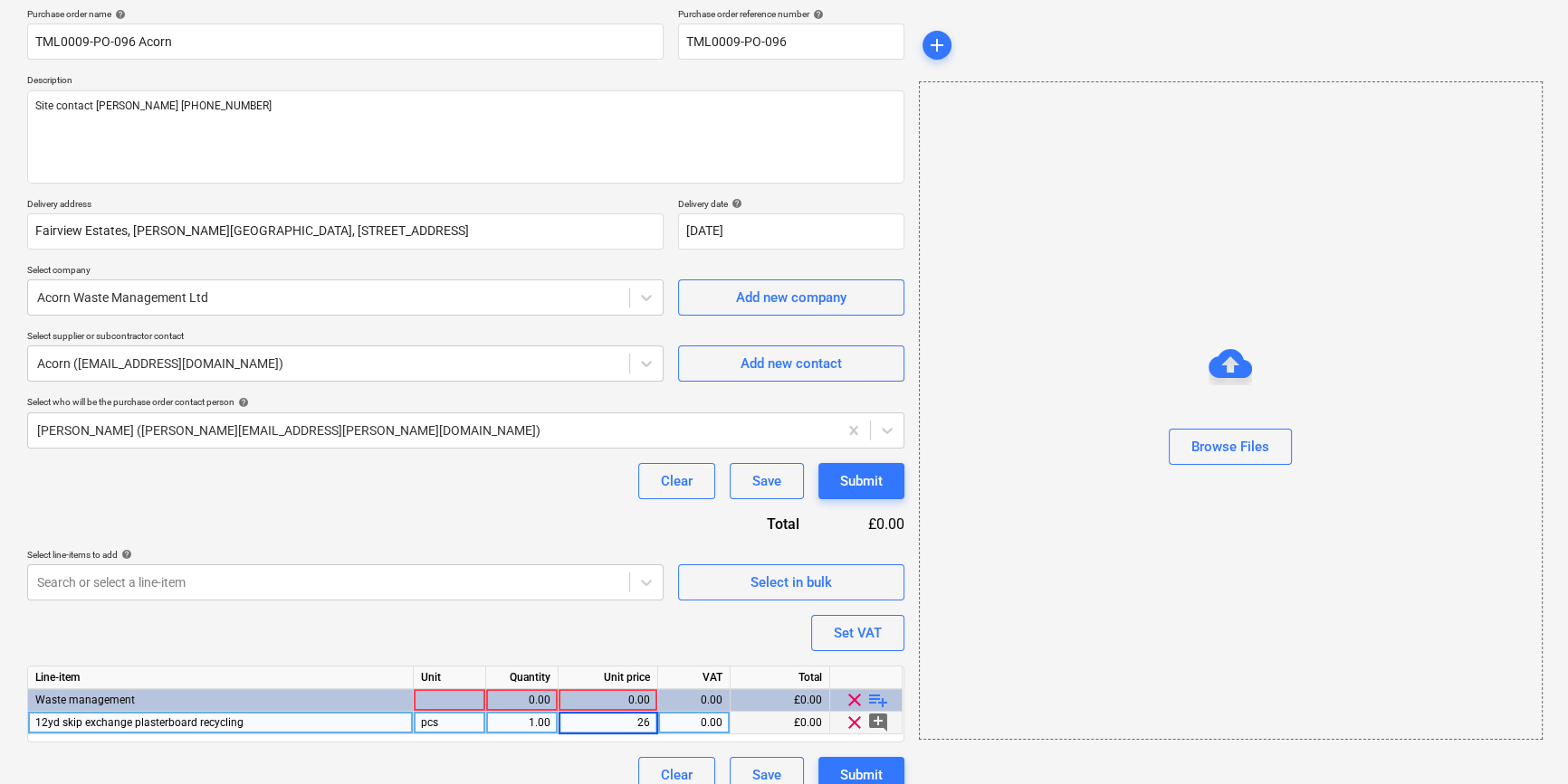
type input "260"
type textarea "x"
type input "20"
type textarea "x"
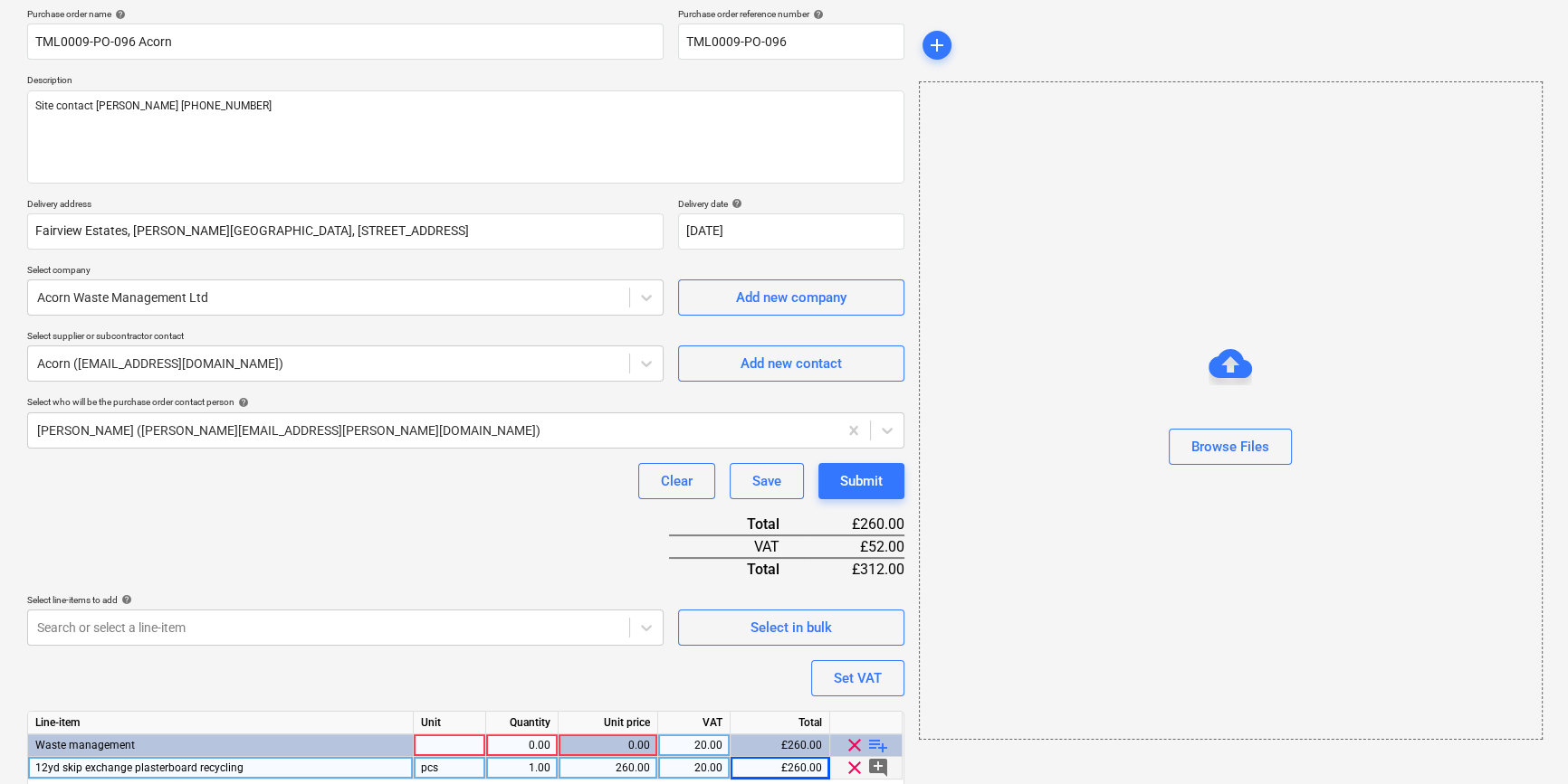
click at [506, 747] on div "0.00" at bounding box center [522, 746] width 57 height 23
type input "1"
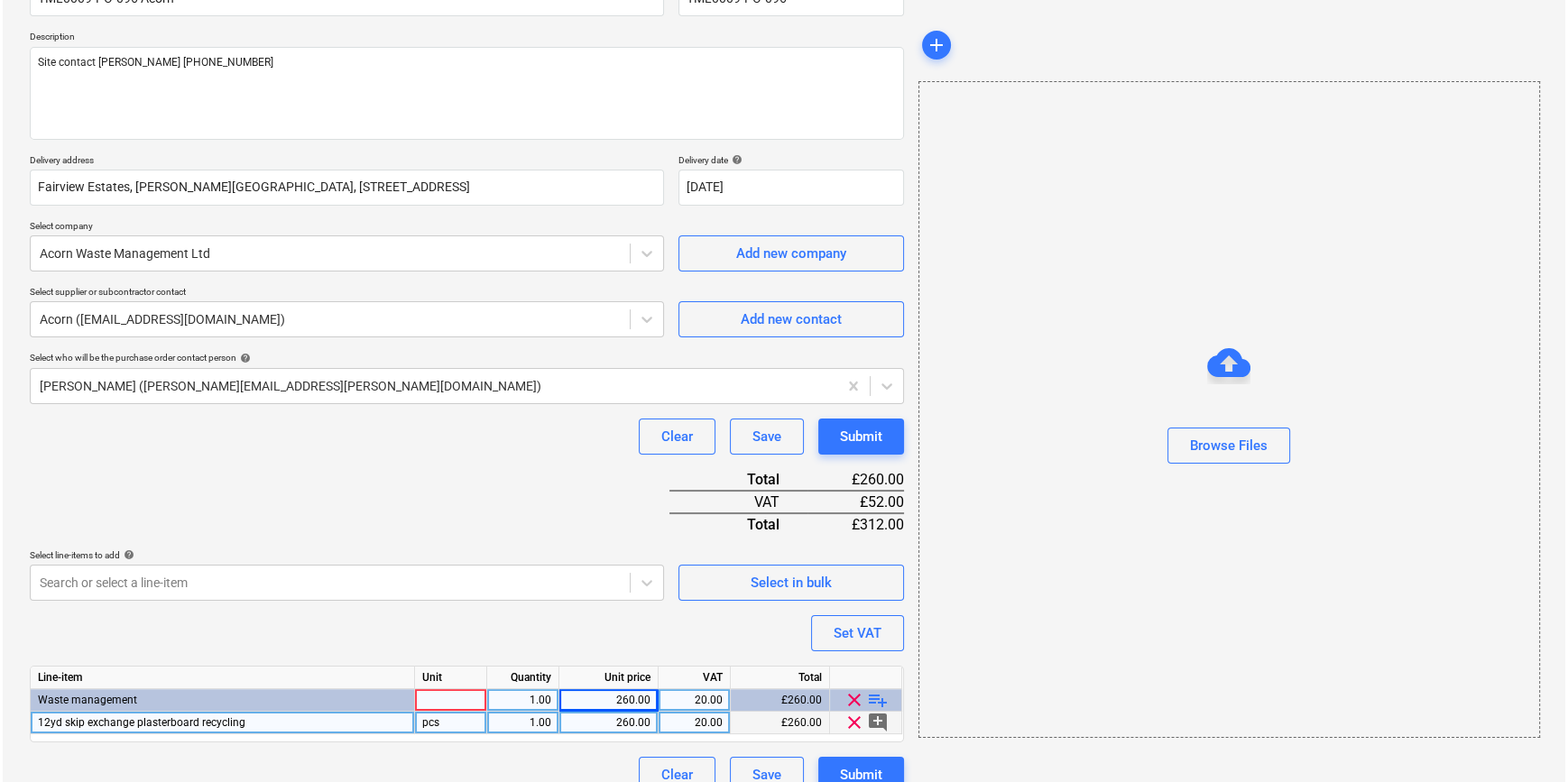
scroll to position [208, 0]
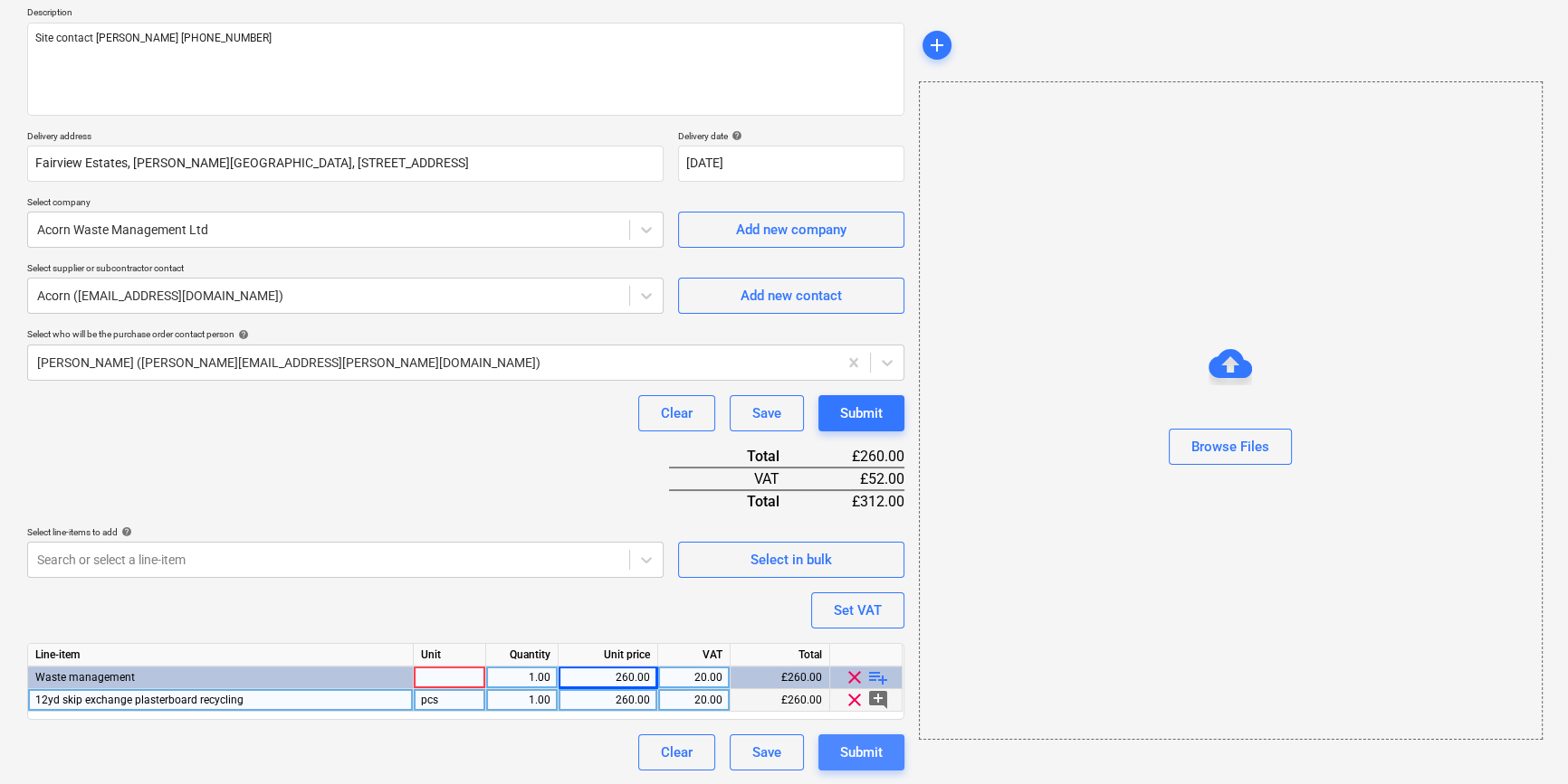
click at [860, 756] on div "Submit" at bounding box center [861, 752] width 43 height 24
type textarea "x"
click at [459, 675] on div at bounding box center [450, 678] width 73 height 23
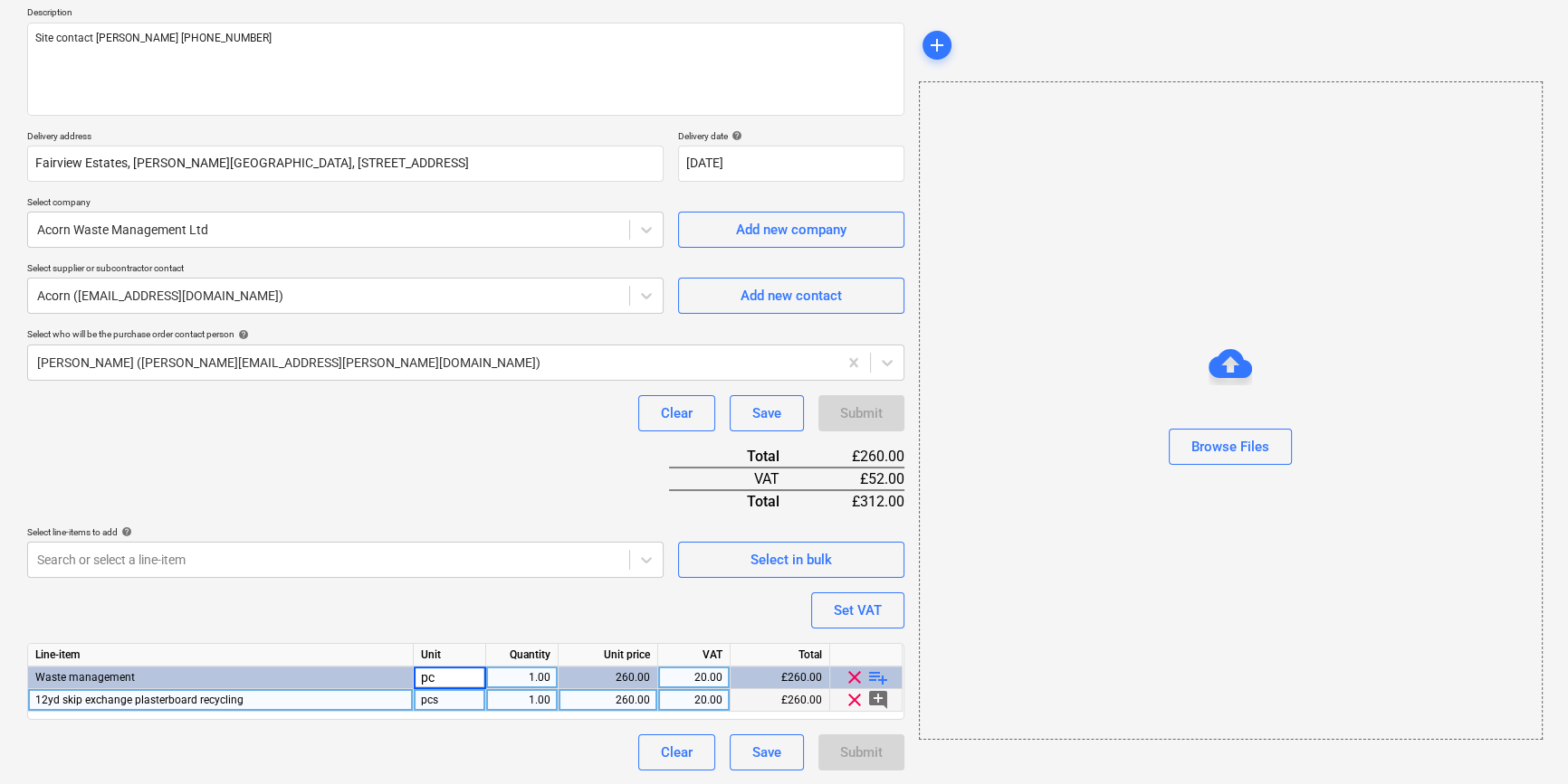
type input "pcs"
click at [552, 747] on div "Clear Save Submit" at bounding box center [465, 752] width 877 height 36
click at [857, 752] on div "Submit" at bounding box center [861, 752] width 43 height 24
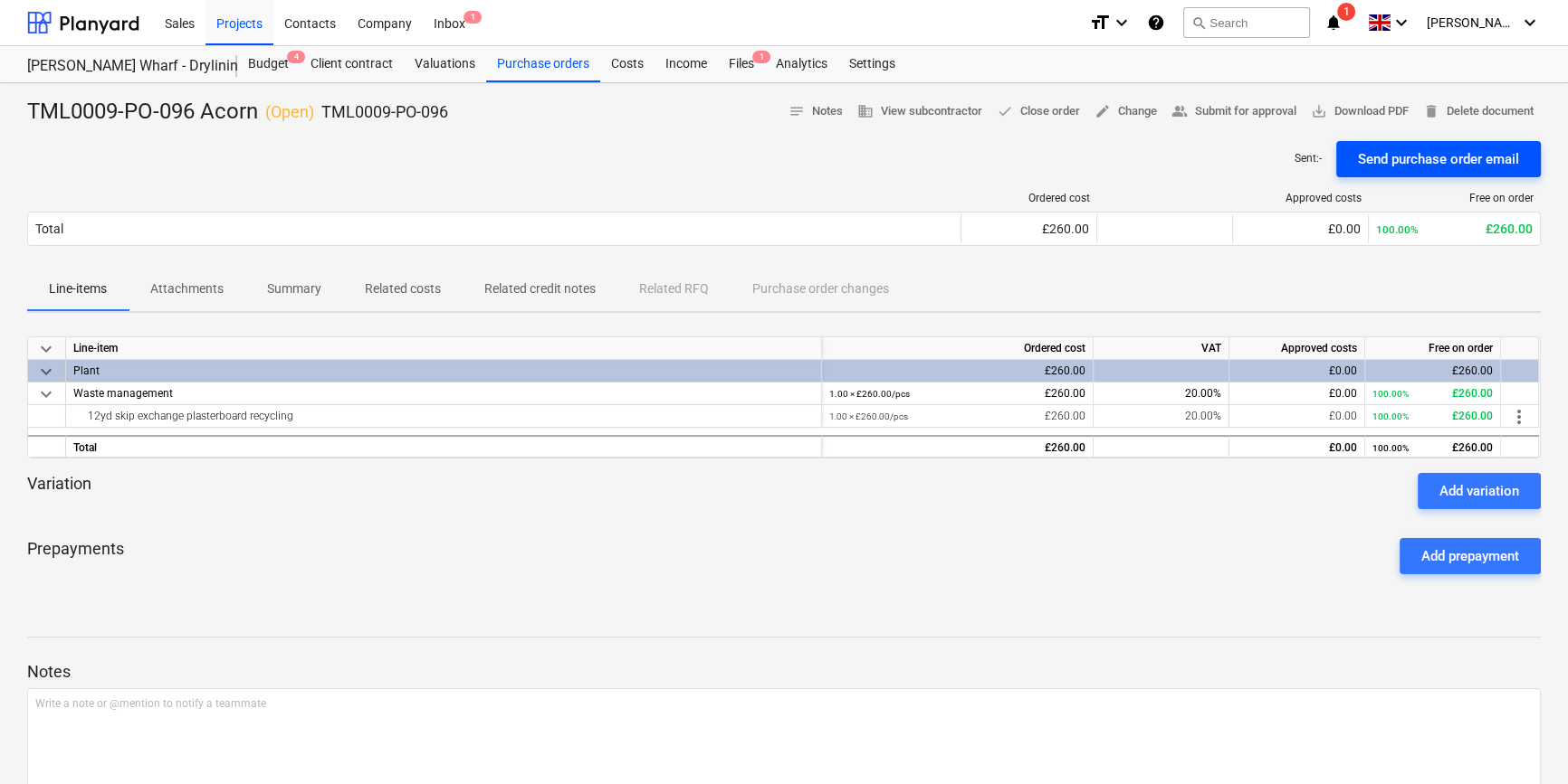
click at [1420, 153] on div "Send purchase order email" at bounding box center [1438, 159] width 161 height 24
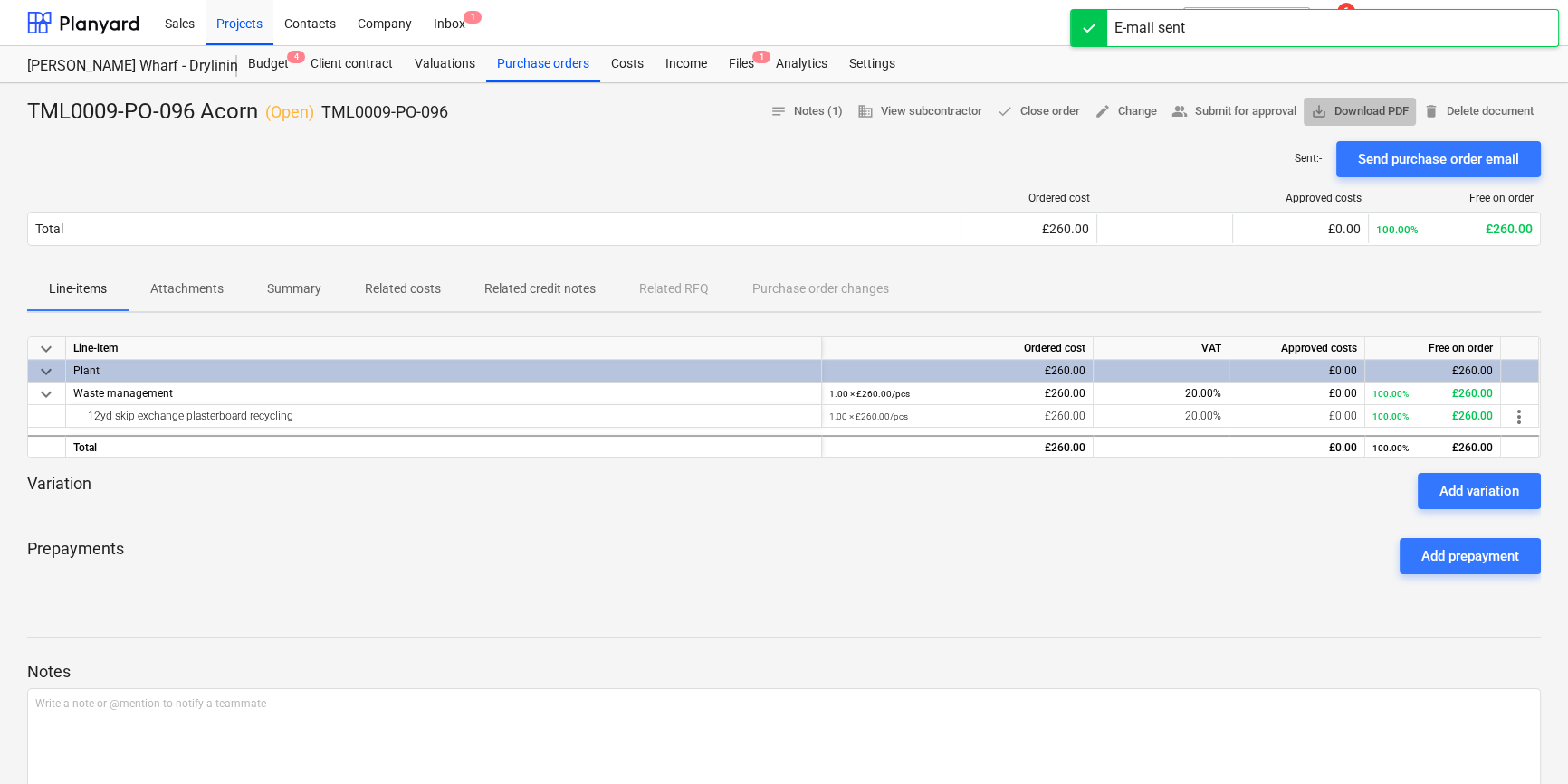
click at [1371, 114] on span "save_alt Download PDF" at bounding box center [1360, 112] width 97 height 21
